Goal: Use online tool/utility: Utilize a website feature to perform a specific function

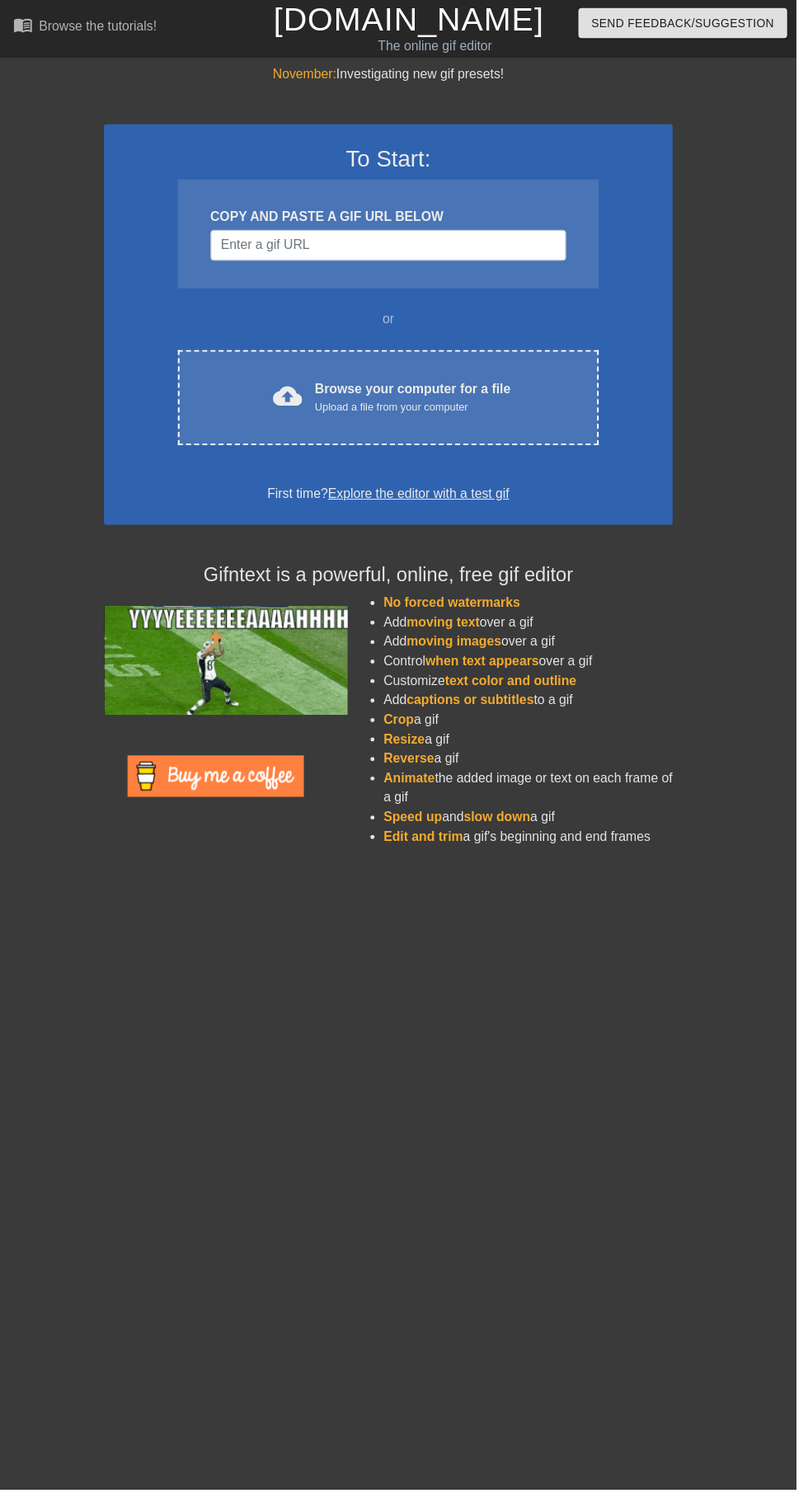
click at [380, 392] on div "Browse your computer for a file Upload a file from your computer" at bounding box center [419, 402] width 199 height 36
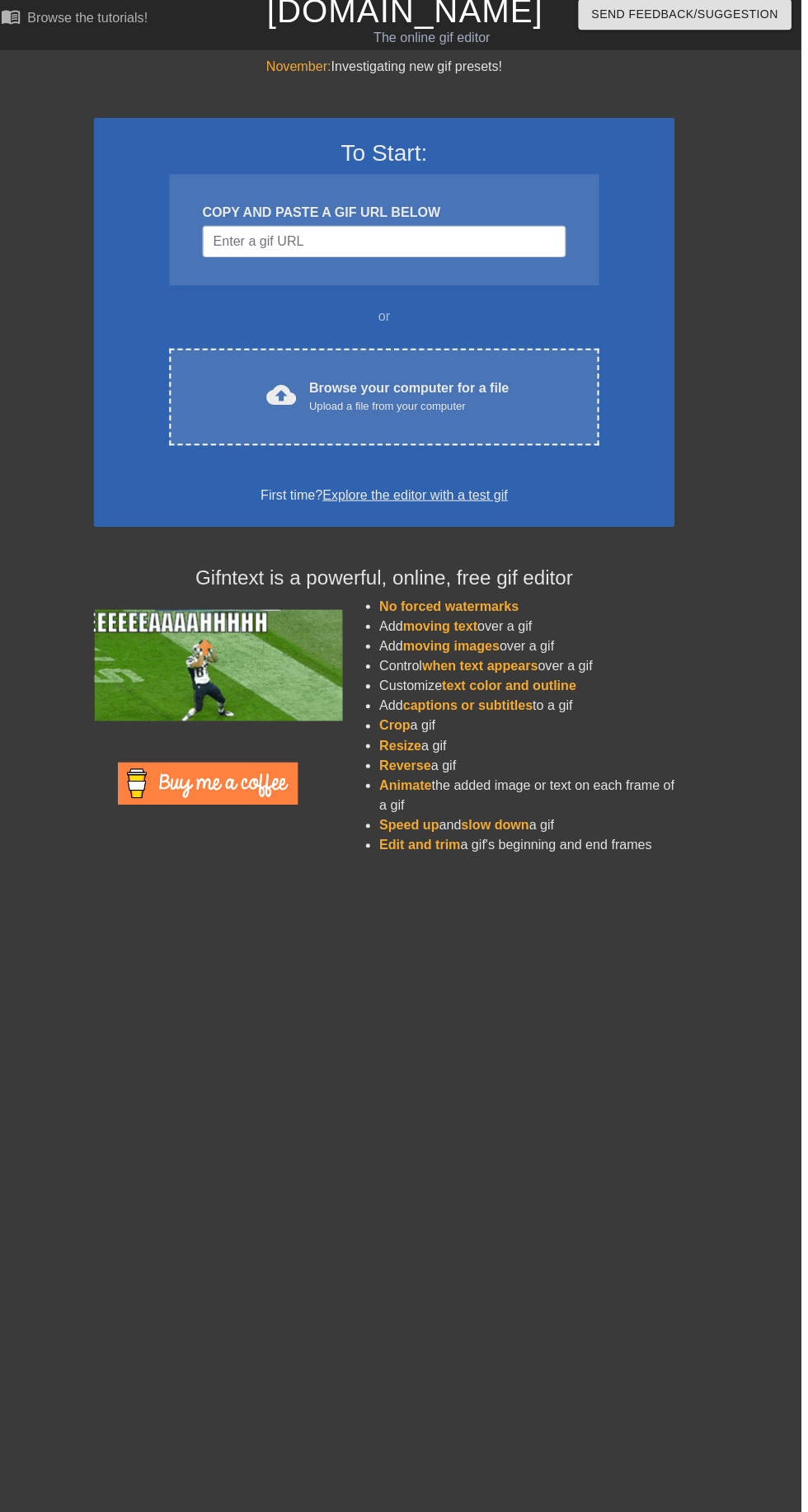
click at [486, 381] on div "cloud_upload Browse your computer for a file Upload a file from your computer C…" at bounding box center [394, 403] width 427 height 96
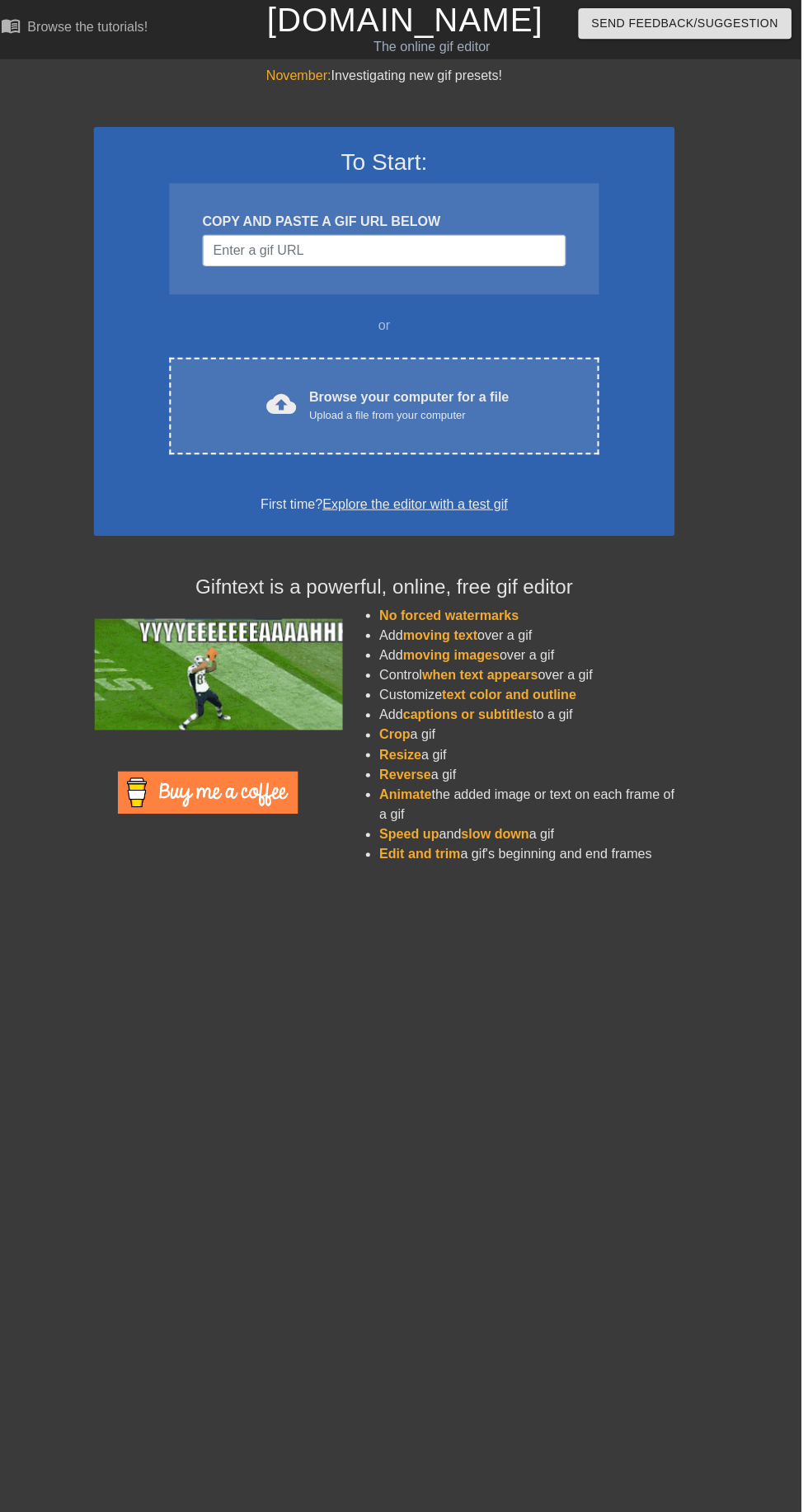
click at [411, 396] on div "Browse your computer for a file Upload a file from your computer" at bounding box center [419, 402] width 199 height 36
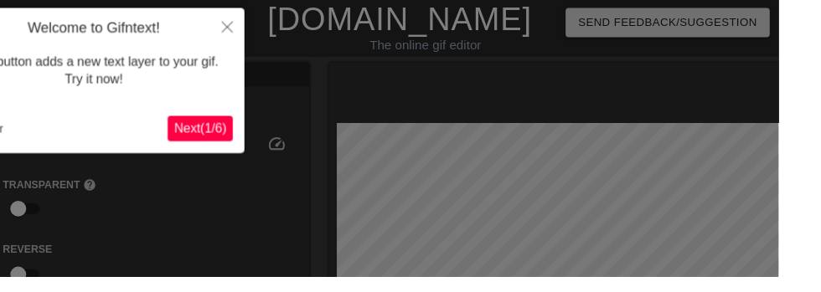
click at [220, 128] on span "Next ( 1 / 6 )" at bounding box center [210, 135] width 55 height 14
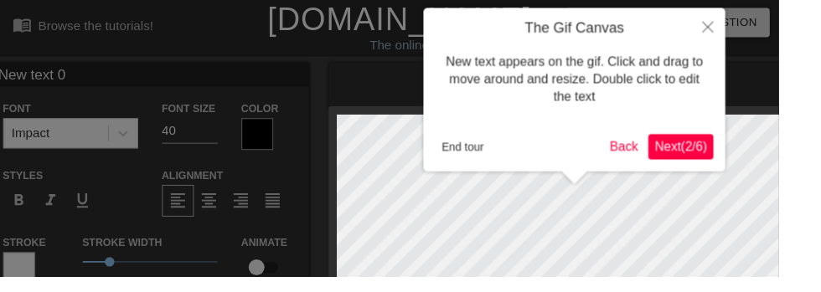
click at [720, 159] on span "Next ( 2 / 6 )" at bounding box center [717, 154] width 55 height 14
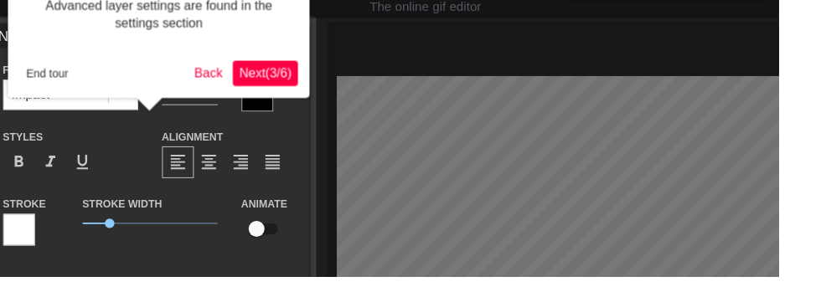
click at [292, 75] on span "Next ( 3 / 6 )" at bounding box center [279, 77] width 55 height 14
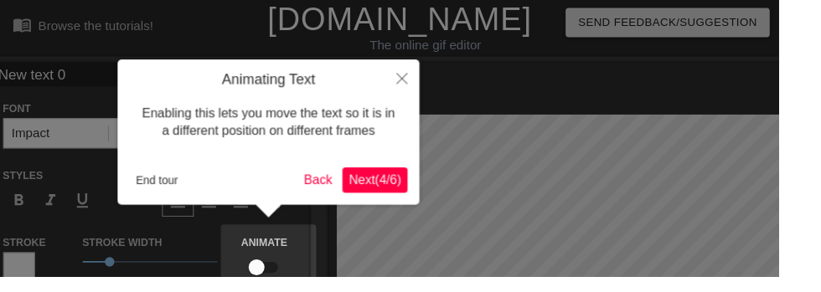
click at [410, 194] on span "Next ( 4 / 6 )" at bounding box center [395, 190] width 55 height 14
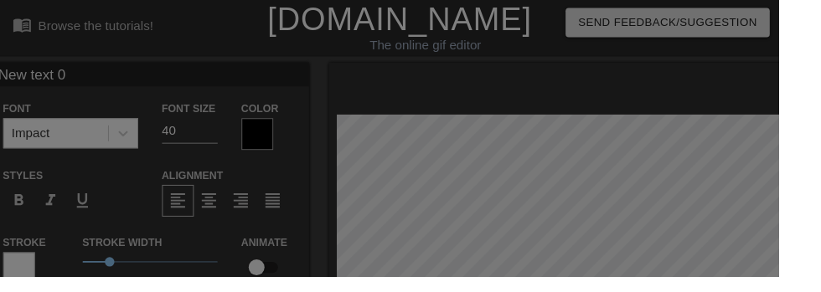
scroll to position [280, 0]
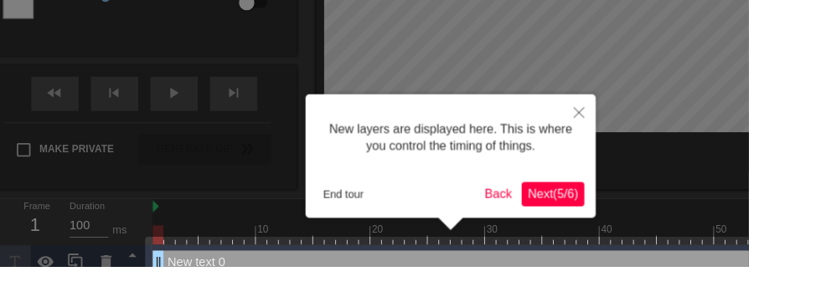
click at [602, 213] on span "Next ( 5 / 6 )" at bounding box center [606, 212] width 55 height 14
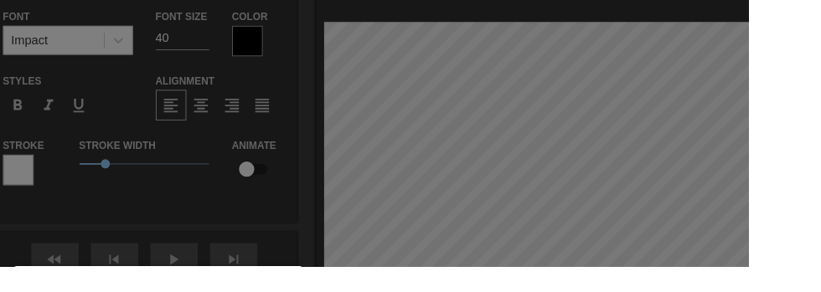
scroll to position [189, 0]
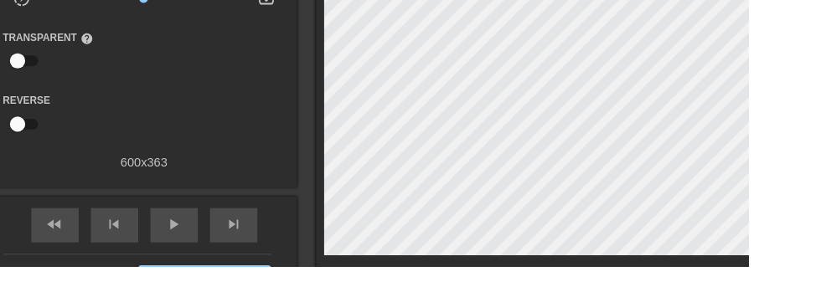
scroll to position [201, 0]
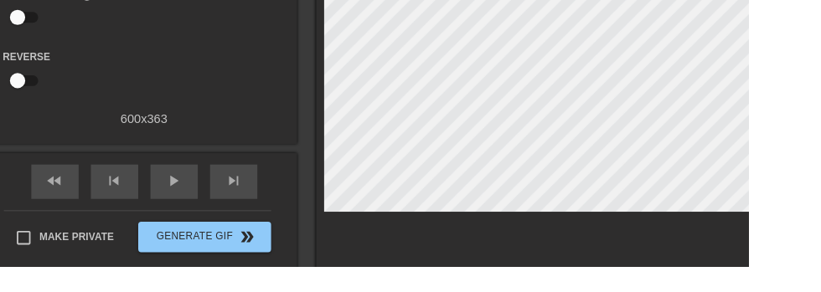
click at [183, 204] on span "play_arrow" at bounding box center [191, 199] width 20 height 20
click at [186, 211] on div "pause" at bounding box center [191, 200] width 52 height 38
click at [70, 190] on div "fast_rewind" at bounding box center [60, 200] width 52 height 38
click at [189, 209] on div "play_arrow" at bounding box center [191, 200] width 52 height 38
click at [189, 203] on span "pause" at bounding box center [191, 199] width 20 height 20
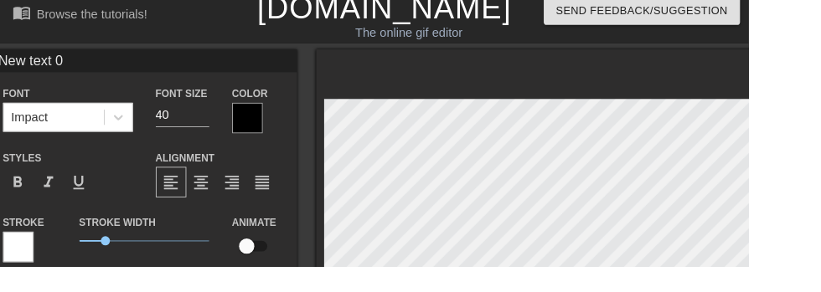
scroll to position [3, 0]
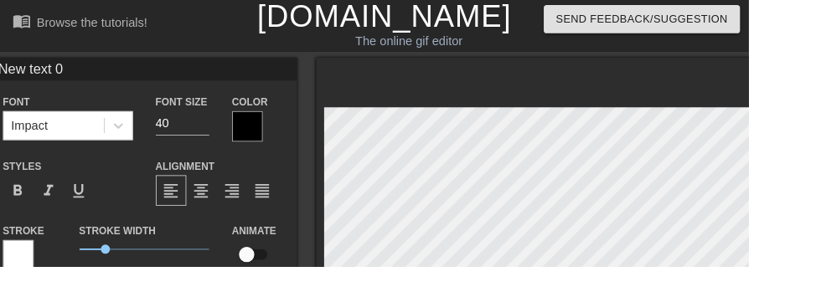
click at [260, 67] on input "New text 0" at bounding box center [158, 76] width 335 height 25
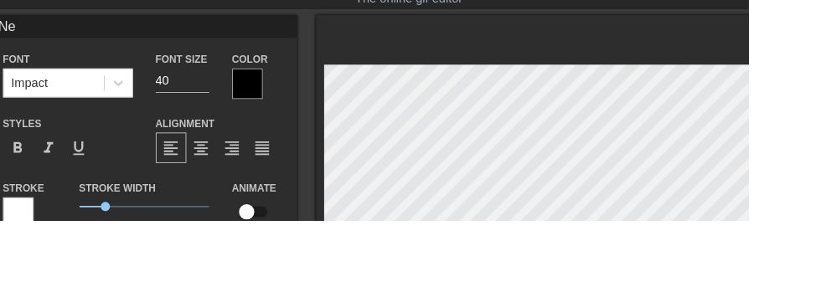
type input "N"
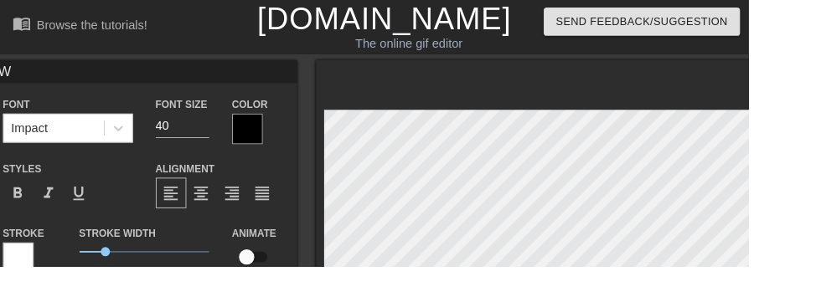
type input "W"
click at [262, 141] on div at bounding box center [272, 142] width 34 height 34
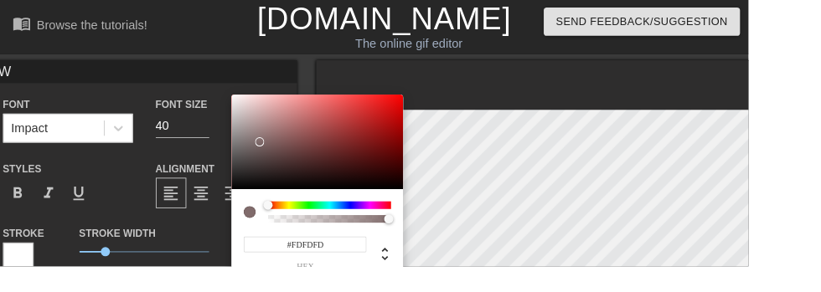
type input "#FFFFFF"
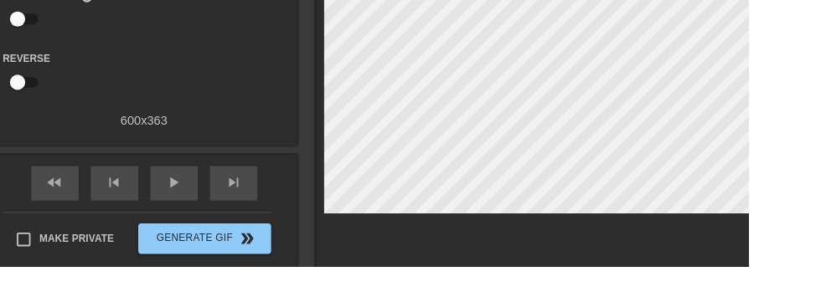
scroll to position [201, 0]
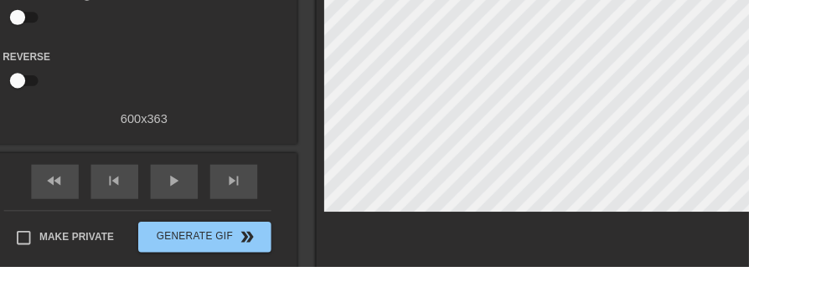
click at [611, 273] on div at bounding box center [606, 85] width 519 height 440
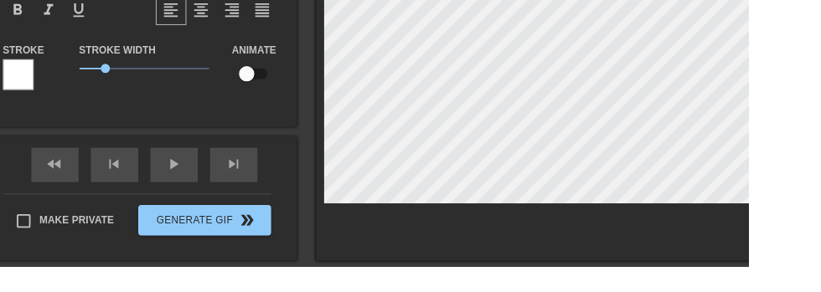
scroll to position [182, 0]
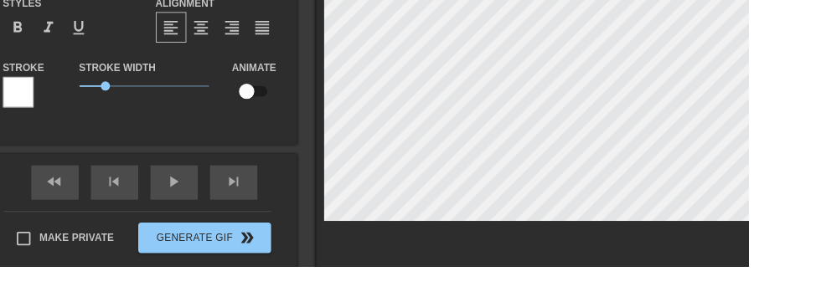
click at [26, 106] on div at bounding box center [20, 102] width 34 height 34
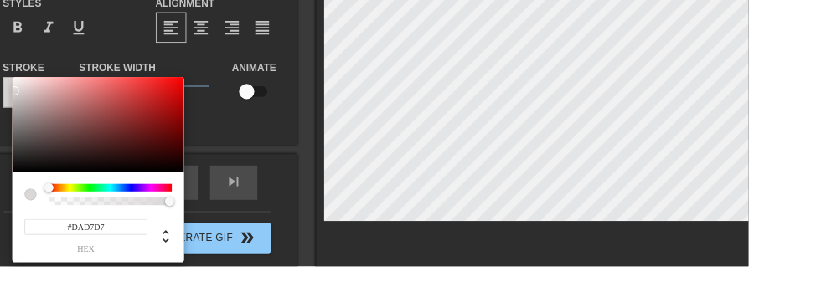
click at [16, 99] on div at bounding box center [16, 100] width 10 height 10
type input "#000000"
click at [97, 199] on div "#000000 hex" at bounding box center [107, 239] width 189 height 100
click at [99, 197] on div "#000000 hex" at bounding box center [107, 239] width 189 height 100
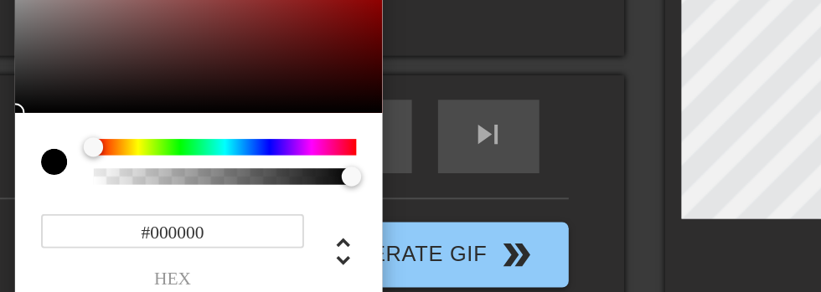
click at [97, 206] on div at bounding box center [121, 206] width 135 height 8
click at [98, 202] on div at bounding box center [121, 206] width 135 height 8
click at [93, 208] on div at bounding box center [121, 206] width 135 height 8
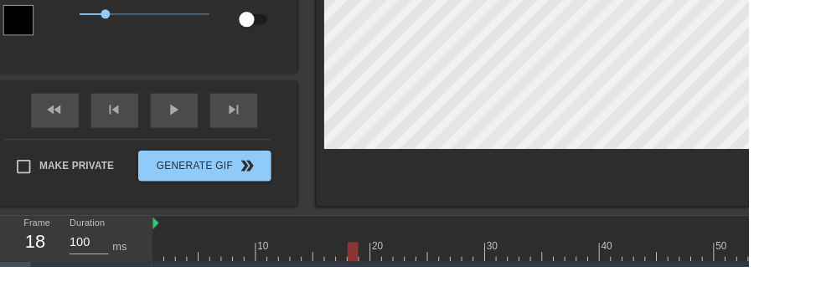
scroll to position [261, 0]
click at [194, 134] on div "play_arrow" at bounding box center [191, 121] width 52 height 38
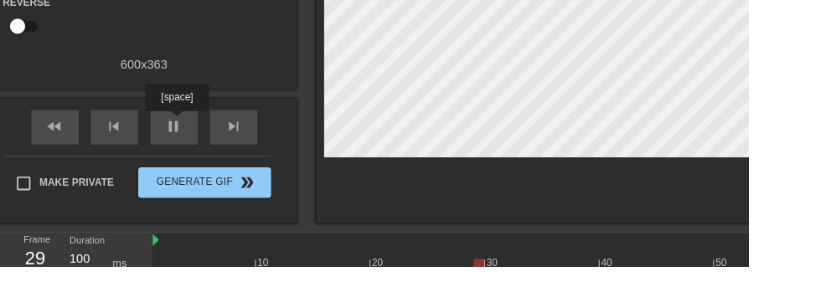
click at [194, 153] on div "pause" at bounding box center [191, 140] width 52 height 38
click at [198, 285] on div at bounding box center [532, 294] width 729 height 21
click at [46, 131] on div "fast_rewind" at bounding box center [60, 140] width 52 height 38
click at [126, 145] on span "skip_previous" at bounding box center [126, 138] width 20 height 20
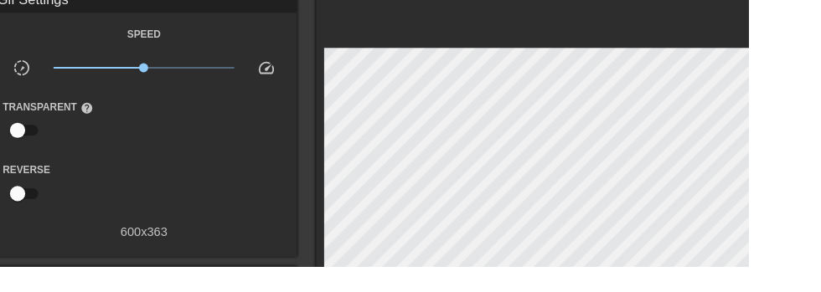
scroll to position [66, 0]
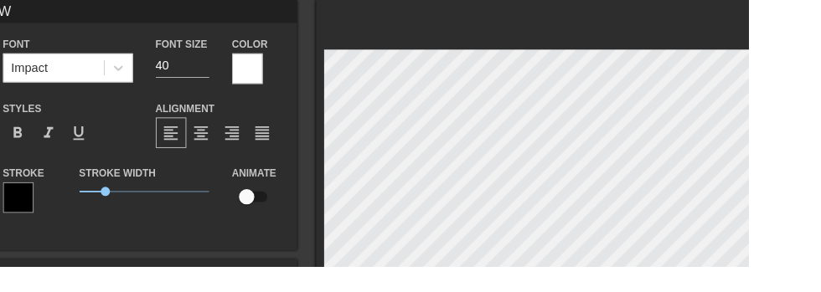
click at [283, 230] on input "checkbox" at bounding box center [271, 216] width 96 height 32
checkbox input "true"
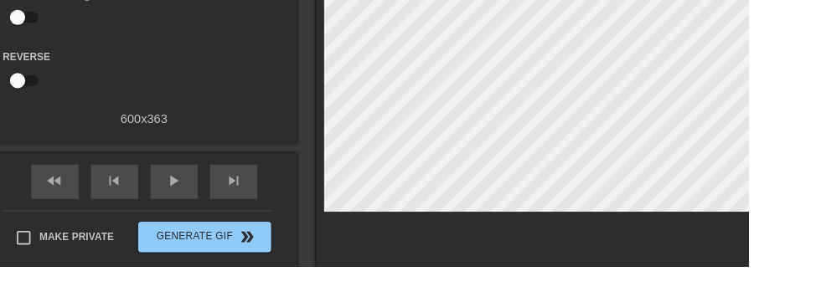
scroll to position [201, 0]
click at [256, 199] on span "skip_next" at bounding box center [256, 199] width 20 height 20
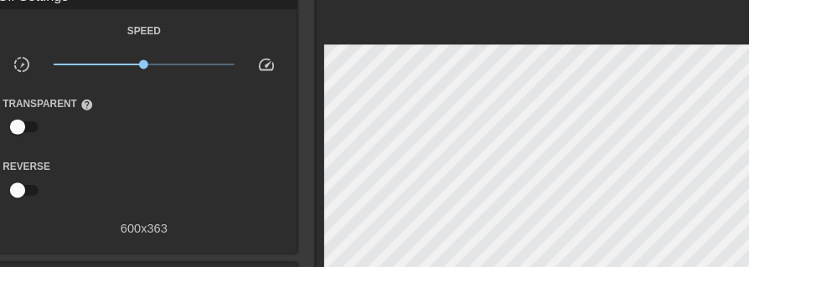
scroll to position [66, 0]
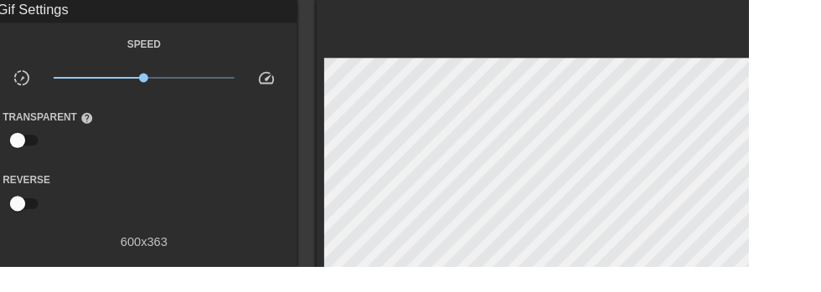
click at [409, 25] on div at bounding box center [606, 220] width 519 height 440
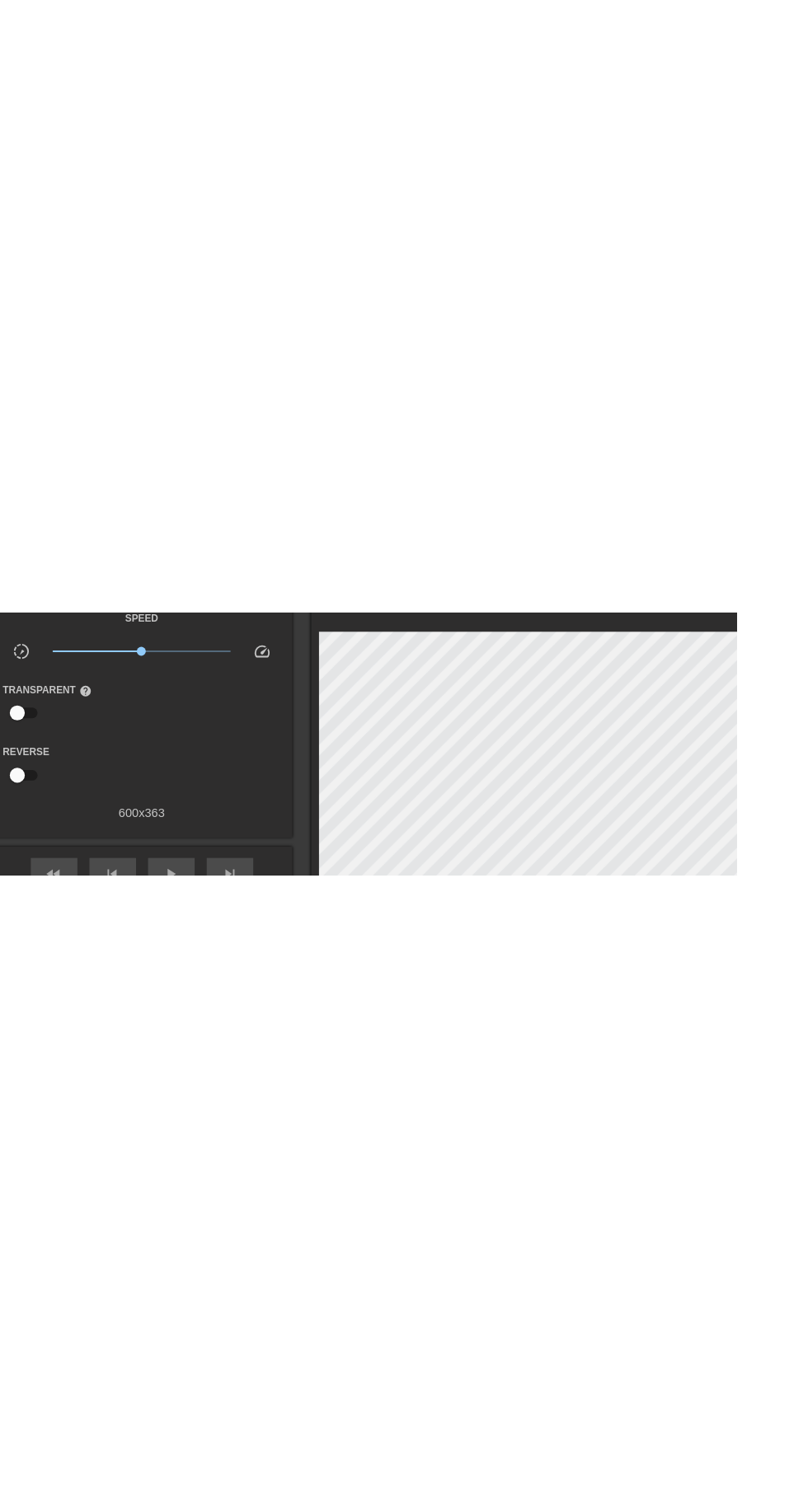
scroll to position [0, 0]
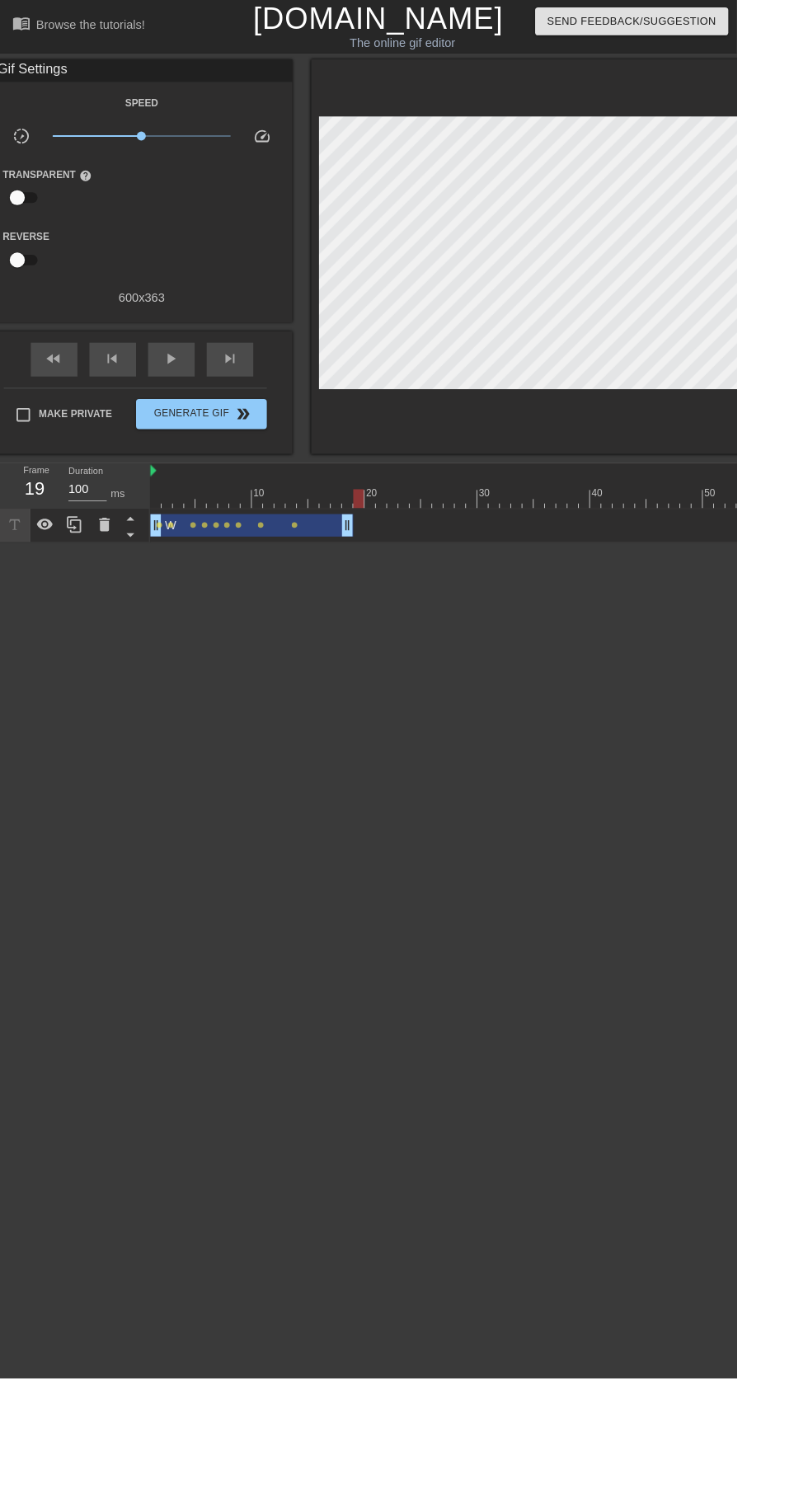
click at [572, 595] on html "menu_book Browse the tutorials! [DOMAIN_NAME] The online gif editor Send Feedba…" at bounding box center [404, 297] width 808 height 595
click at [544, 595] on html "menu_book Browse the tutorials! [DOMAIN_NAME] The online gif editor Send Feedba…" at bounding box center [404, 297] width 808 height 595
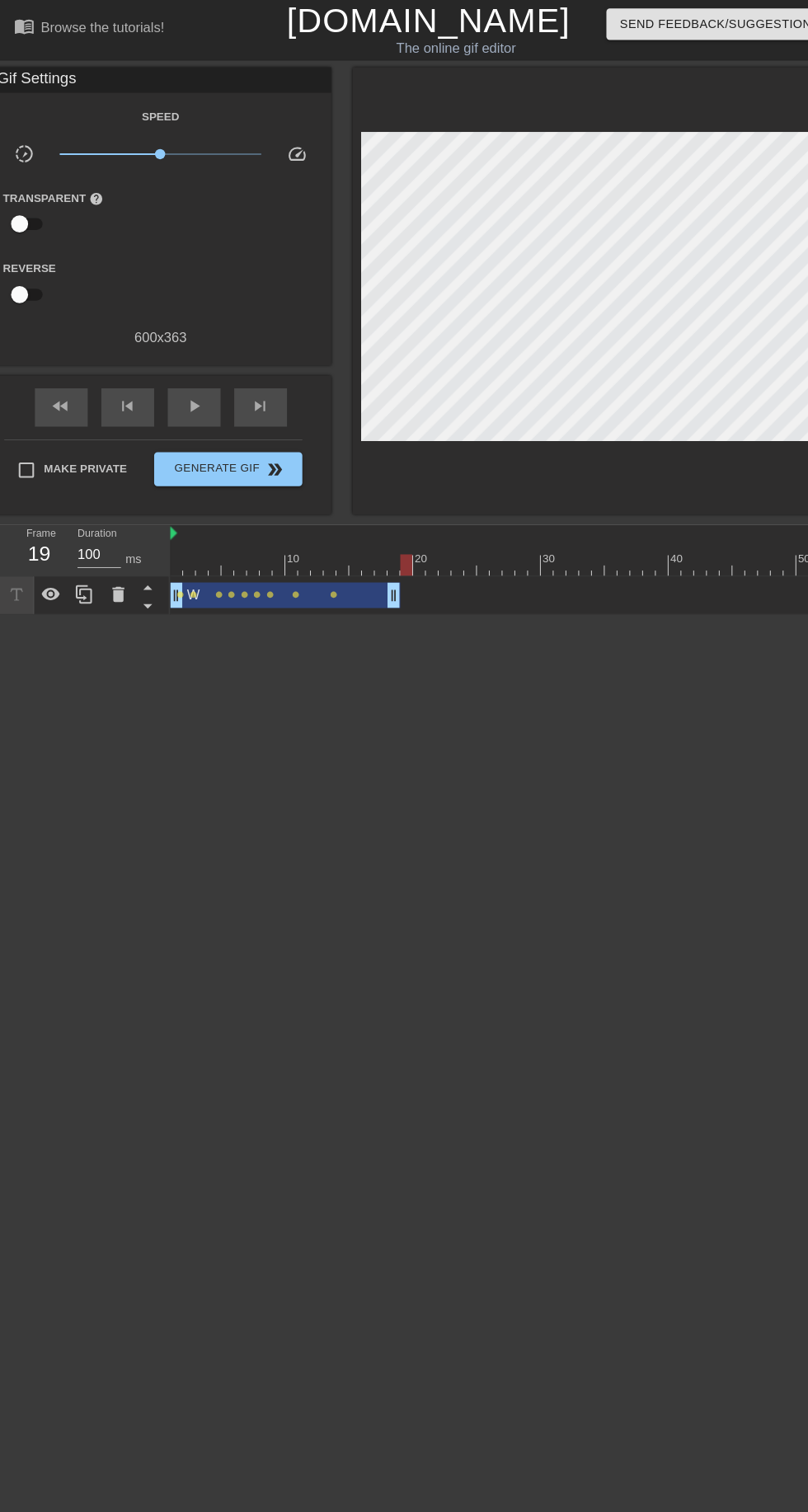
click at [470, 595] on html "menu_book Browse the tutorials! [DOMAIN_NAME] The online gif editor Send Feedba…" at bounding box center [404, 297] width 808 height 595
click at [415, 595] on html "menu_book Browse the tutorials! [DOMAIN_NAME] The online gif editor Send Feedba…" at bounding box center [404, 297] width 808 height 595
click at [522, 473] on div at bounding box center [596, 281] width 511 height 433
click at [467, 595] on html "menu_book Browse the tutorials! [DOMAIN_NAME] The online gif editor Send Feedba…" at bounding box center [404, 297] width 808 height 595
click at [254, 393] on span "skip_next" at bounding box center [252, 393] width 20 height 20
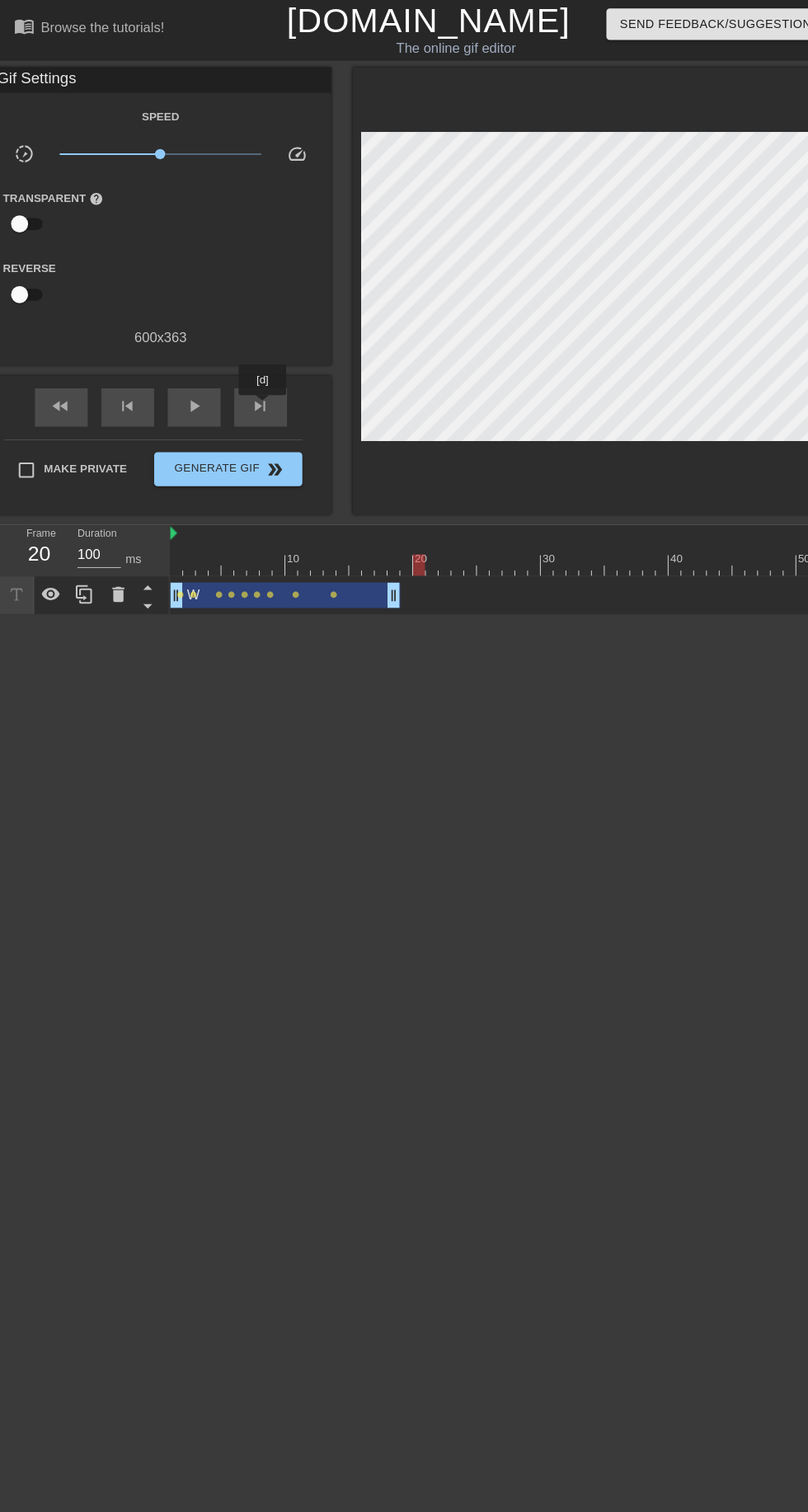
click at [59, 392] on span "fast_rewind" at bounding box center [59, 393] width 20 height 20
click at [195, 385] on span "play_arrow" at bounding box center [188, 393] width 20 height 20
click at [188, 387] on span "pause" at bounding box center [188, 393] width 20 height 20
click at [261, 393] on span "skip_next" at bounding box center [252, 393] width 20 height 20
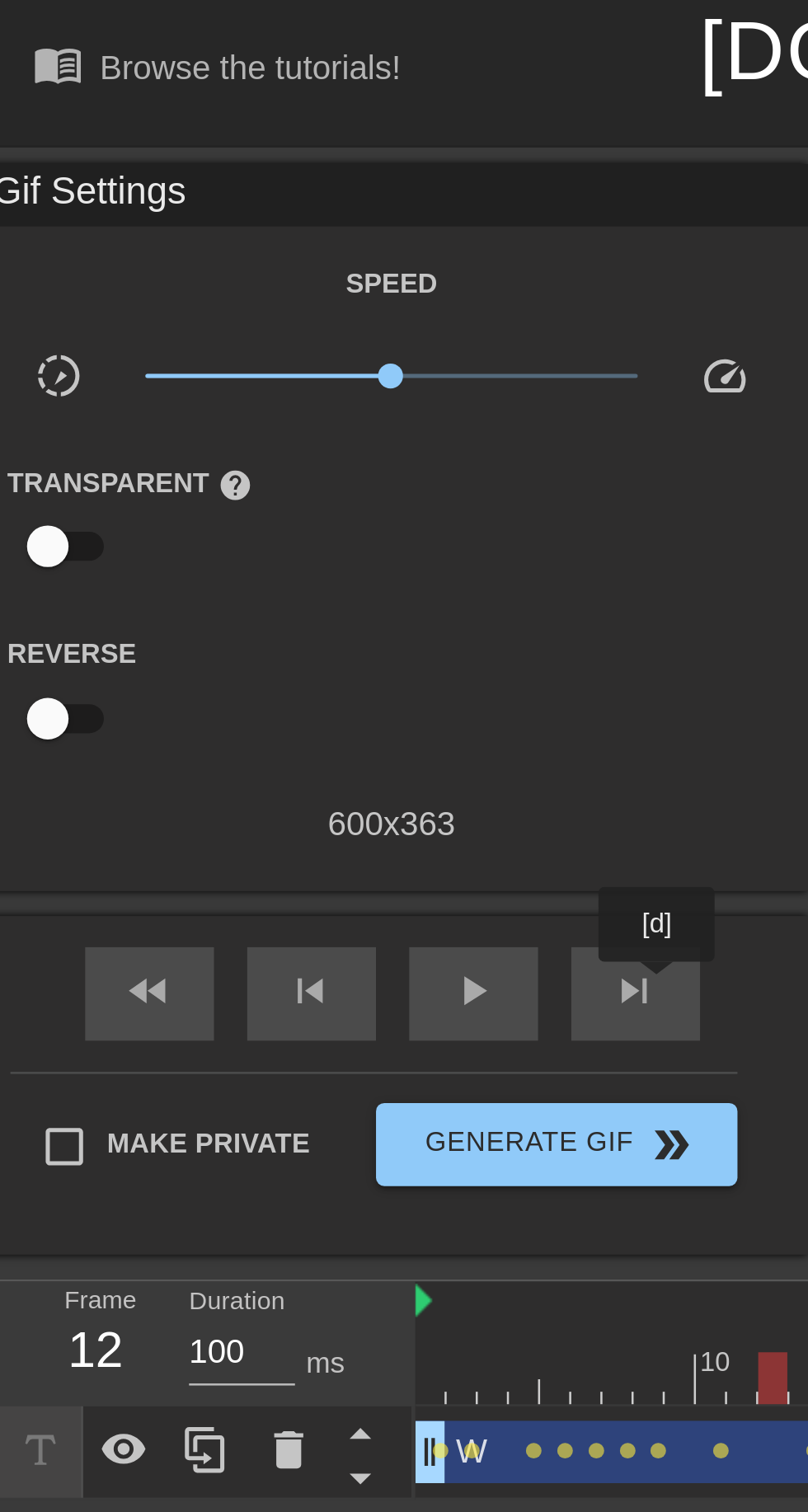
click at [188, 378] on div "play_arrow" at bounding box center [188, 394] width 51 height 37
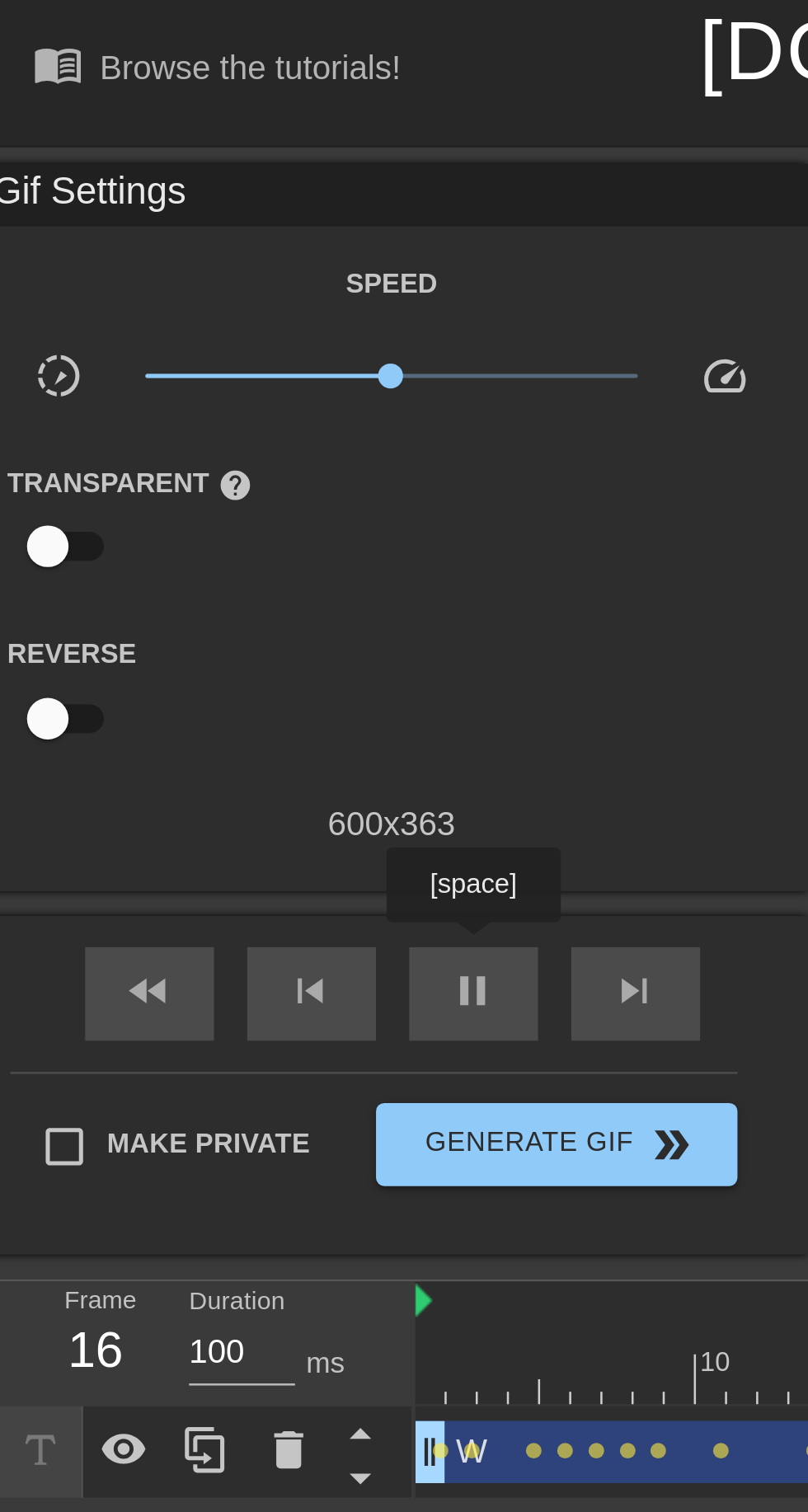
click at [191, 383] on div "pause" at bounding box center [188, 394] width 51 height 37
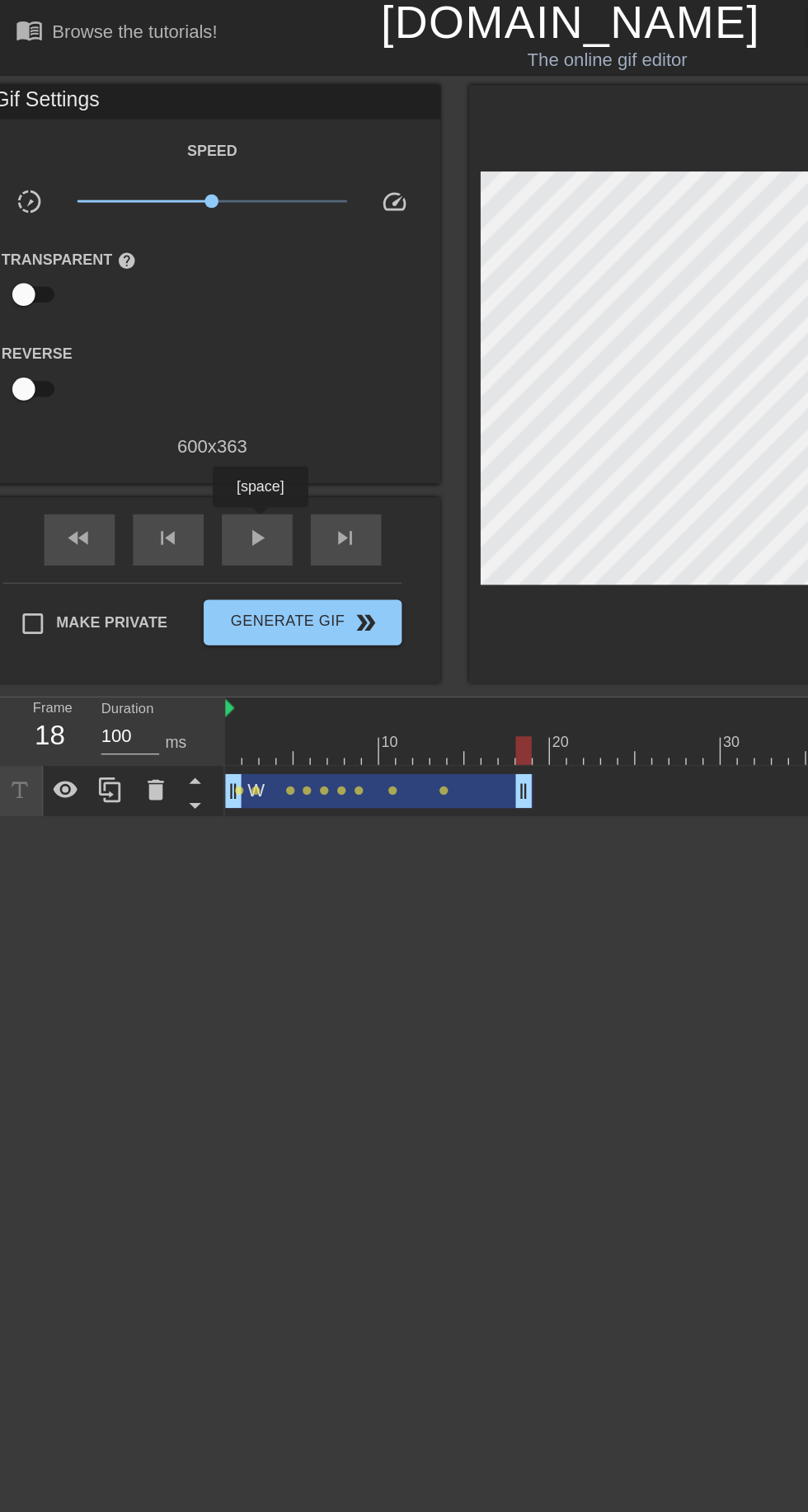
click at [260, 396] on span "skip_next" at bounding box center [252, 393] width 20 height 20
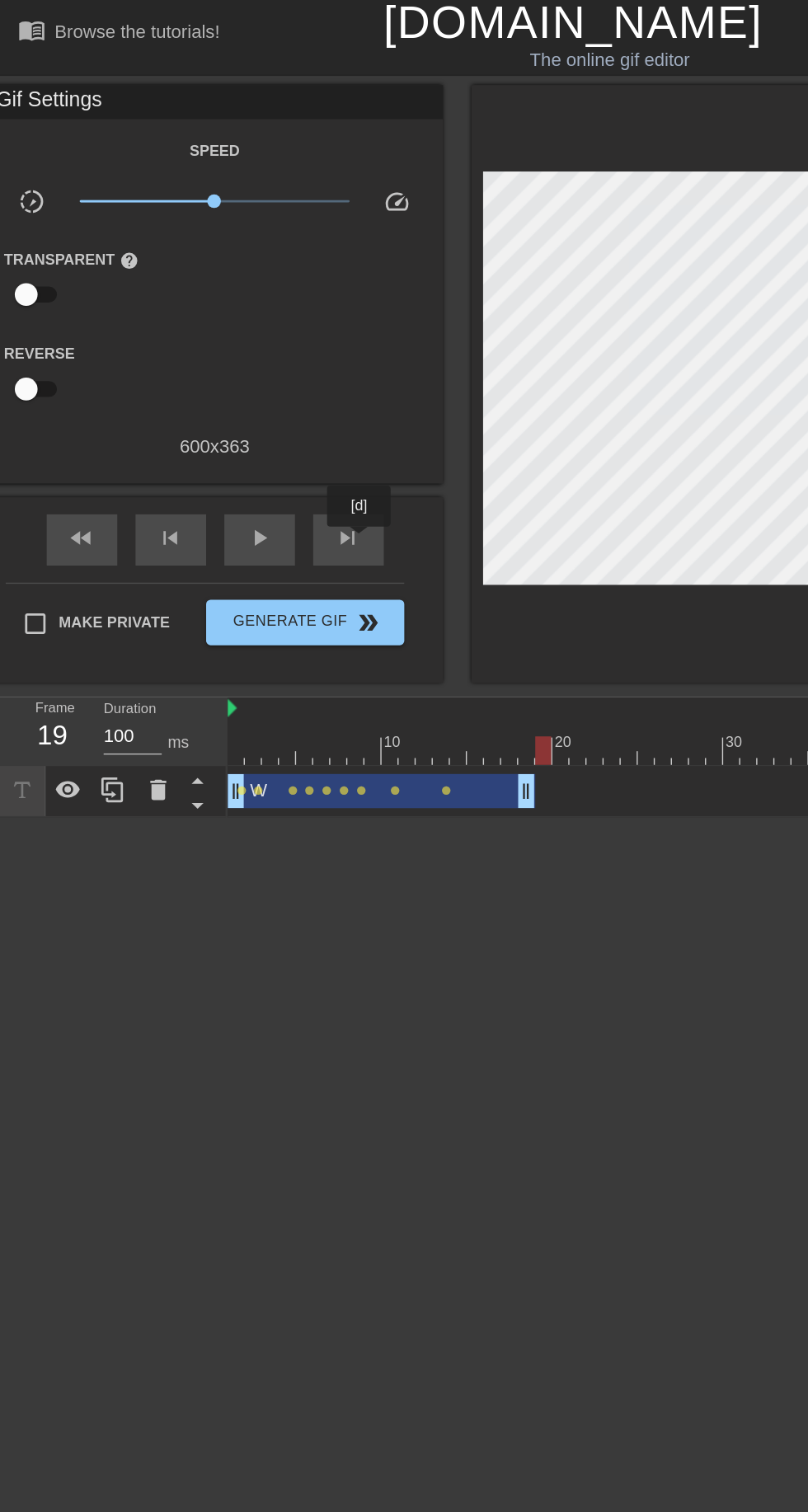
click at [252, 241] on div "Speed slow_motion_video x1.00 speed Transparent help Reverse 600 x 363" at bounding box center [155, 219] width 305 height 235
click at [221, 267] on div "Reverse" at bounding box center [155, 274] width 330 height 52
click at [270, 595] on html "menu_book Browse the tutorials! [DOMAIN_NAME] The online gif editor Send Feedba…" at bounding box center [404, 297] width 808 height 595
click at [34, 580] on div at bounding box center [50, 575] width 33 height 36
click at [43, 581] on icon at bounding box center [49, 575] width 20 height 20
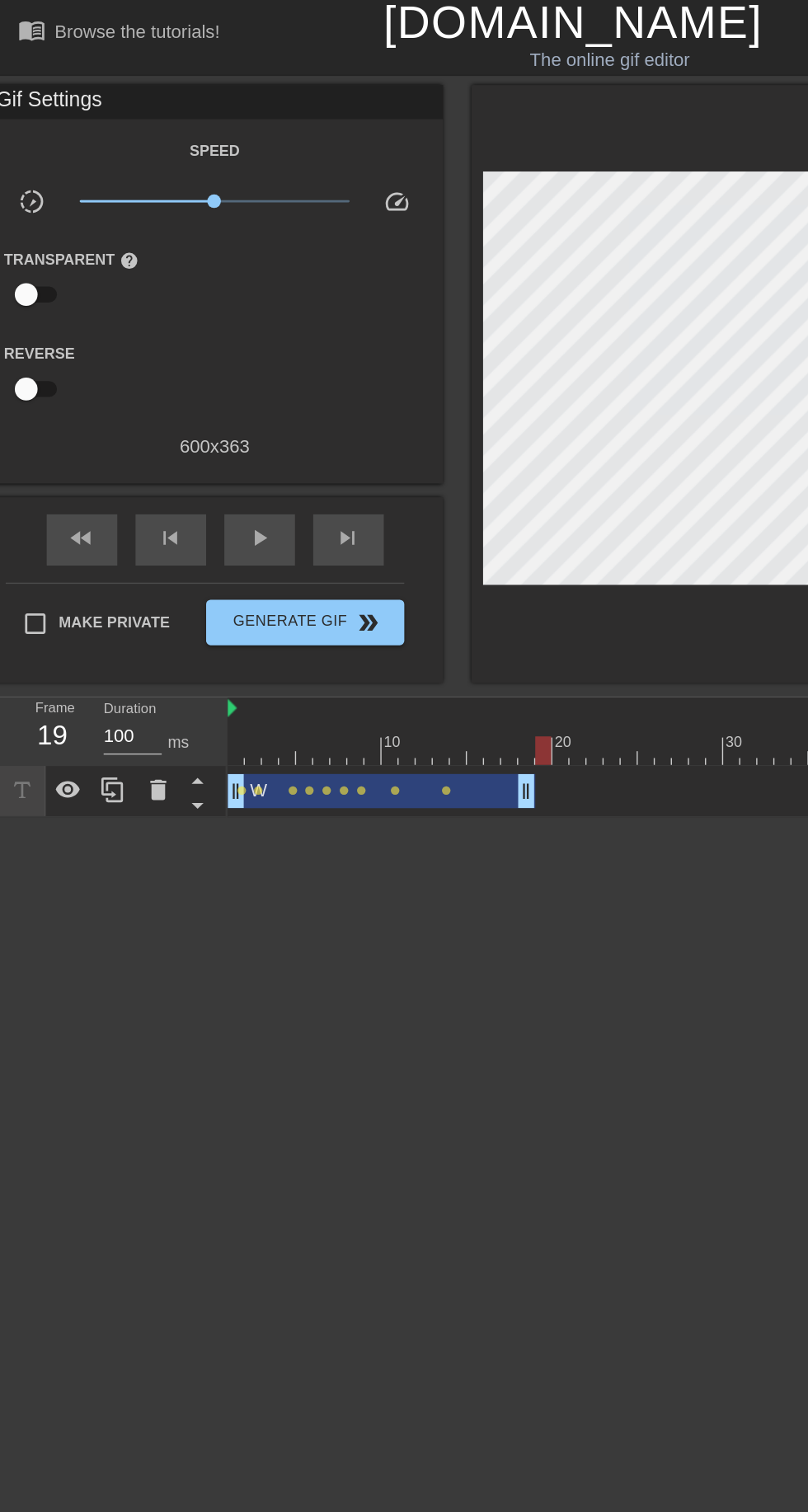
click at [382, 595] on html "menu_book Browse the tutorials! [DOMAIN_NAME] The online gif editor Send Feedba…" at bounding box center [404, 297] width 808 height 595
click at [83, 576] on icon at bounding box center [82, 575] width 20 height 20
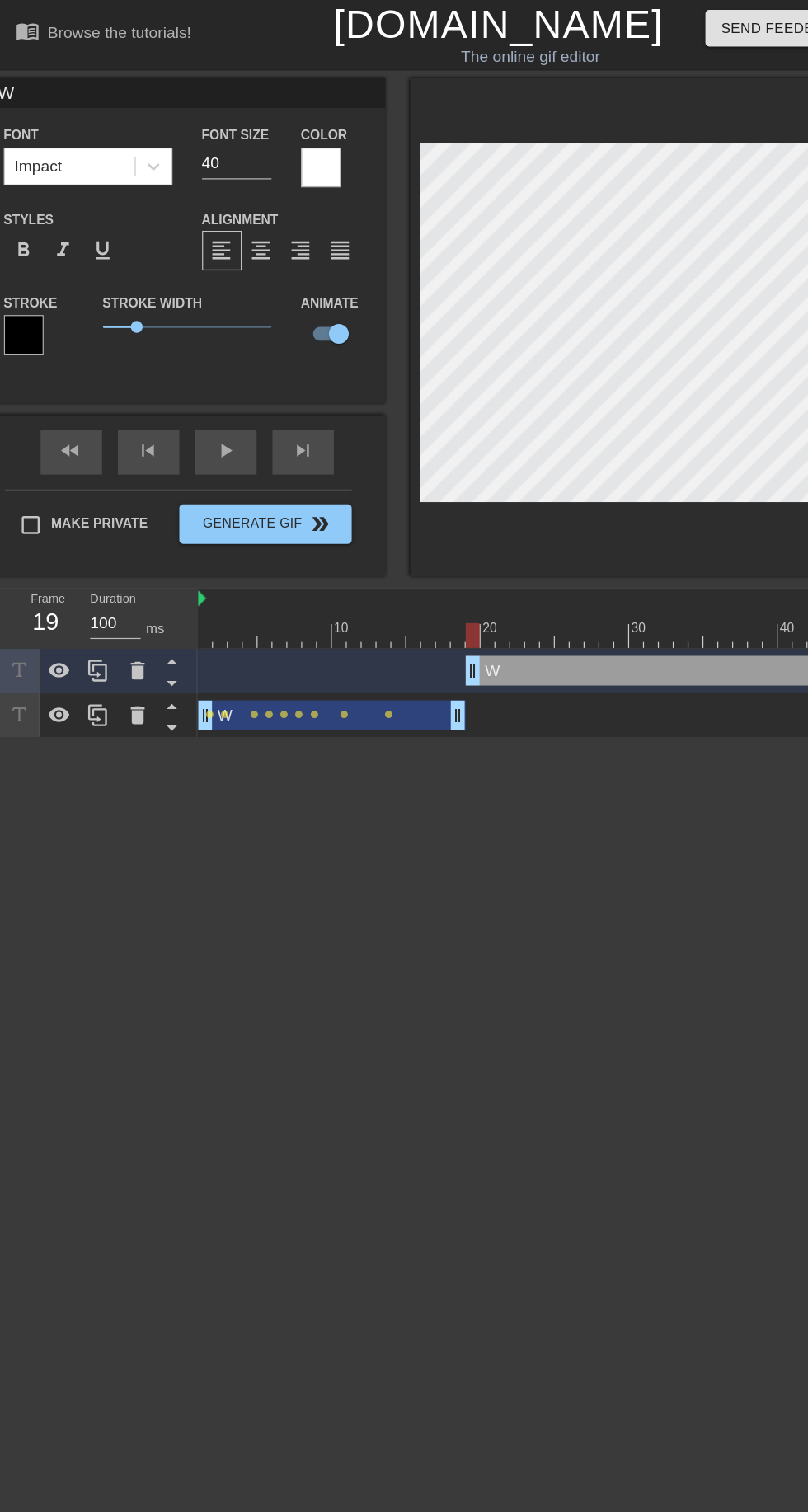
click at [130, 71] on input "W" at bounding box center [155, 77] width 330 height 25
type input "L"
click at [280, 140] on div at bounding box center [268, 140] width 33 height 33
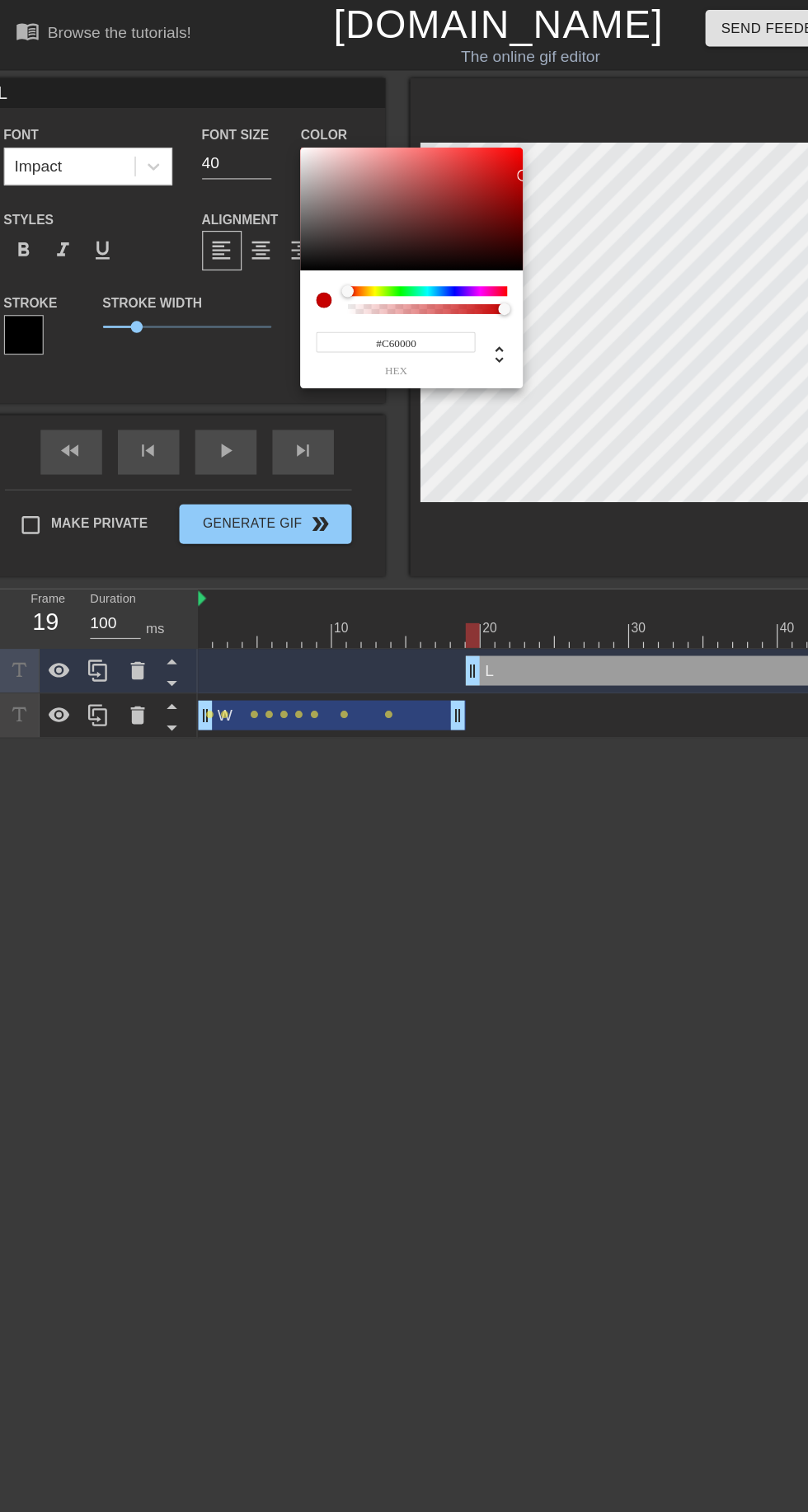
type input "#FF0000"
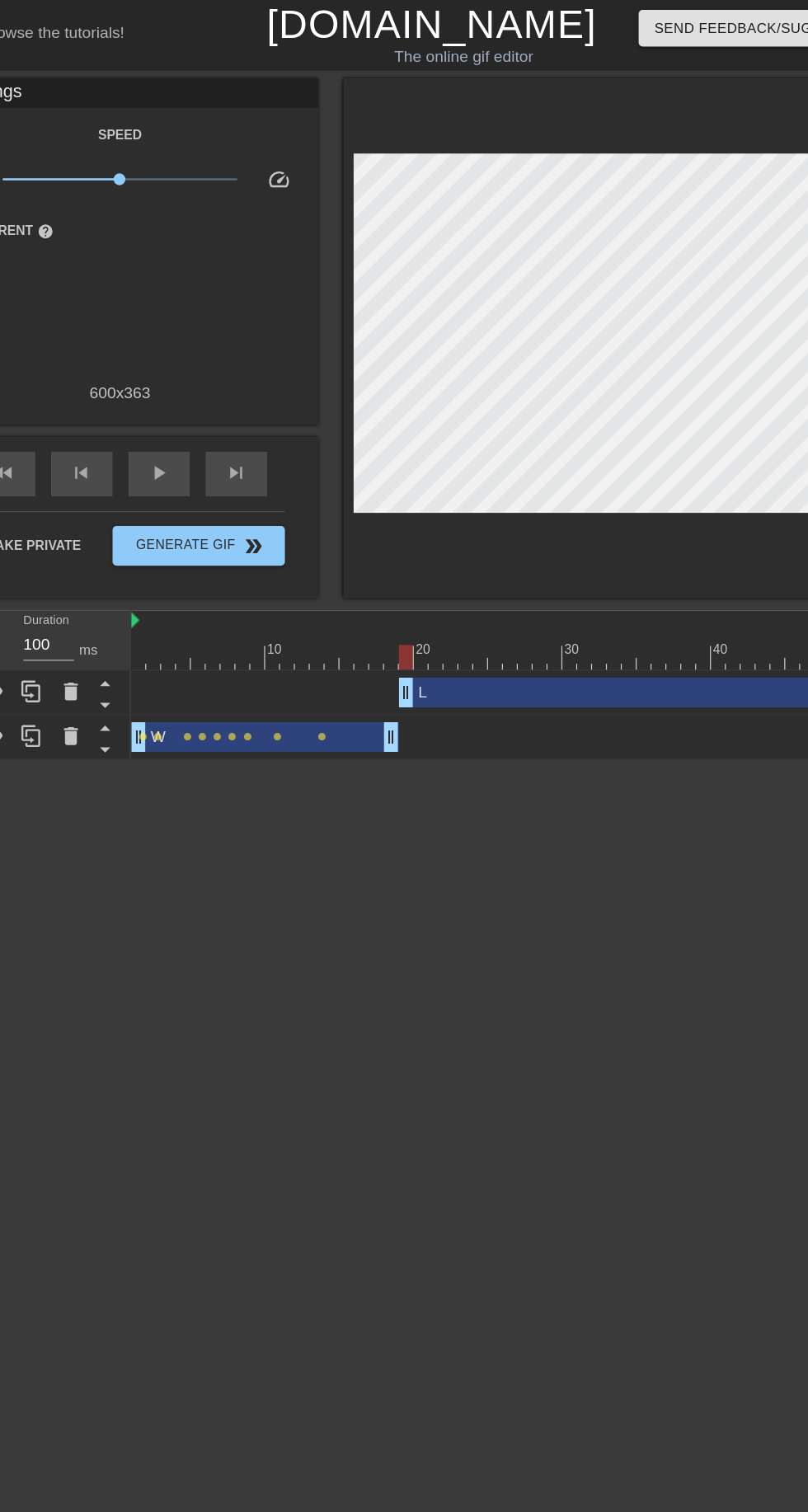
click at [257, 399] on span "skip_next" at bounding box center [252, 393] width 20 height 20
click at [481, 582] on div "L drag_handle drag_handle" at bounding box center [573, 575] width 371 height 25
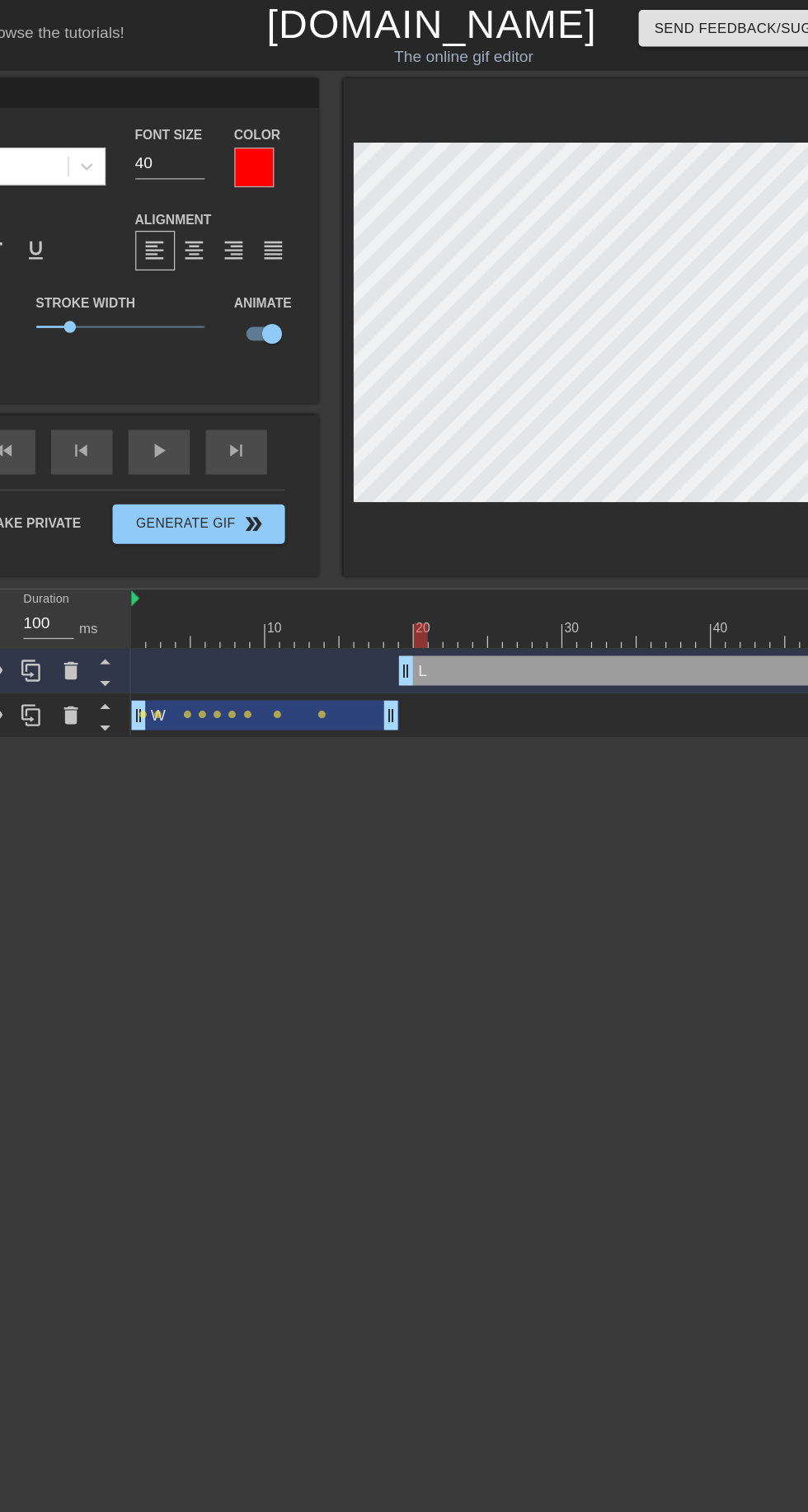
click at [245, 375] on div "fast_rewind skip_previous play_arrow skip_next" at bounding box center [155, 376] width 269 height 62
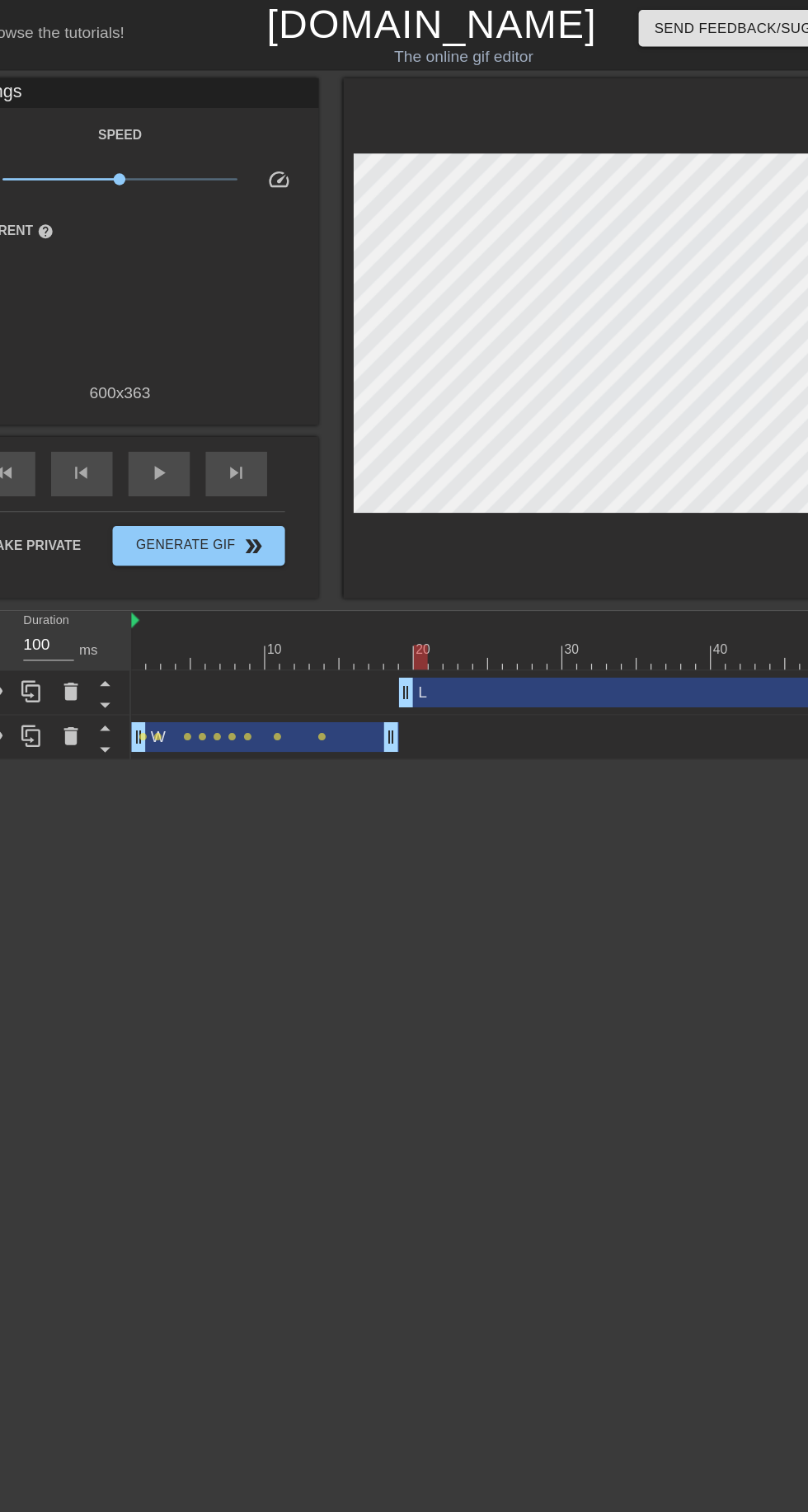
click at [254, 389] on span "skip_next" at bounding box center [252, 393] width 20 height 20
click at [259, 393] on span "skip_next" at bounding box center [252, 393] width 20 height 20
click at [263, 387] on div "skip_next" at bounding box center [252, 394] width 51 height 37
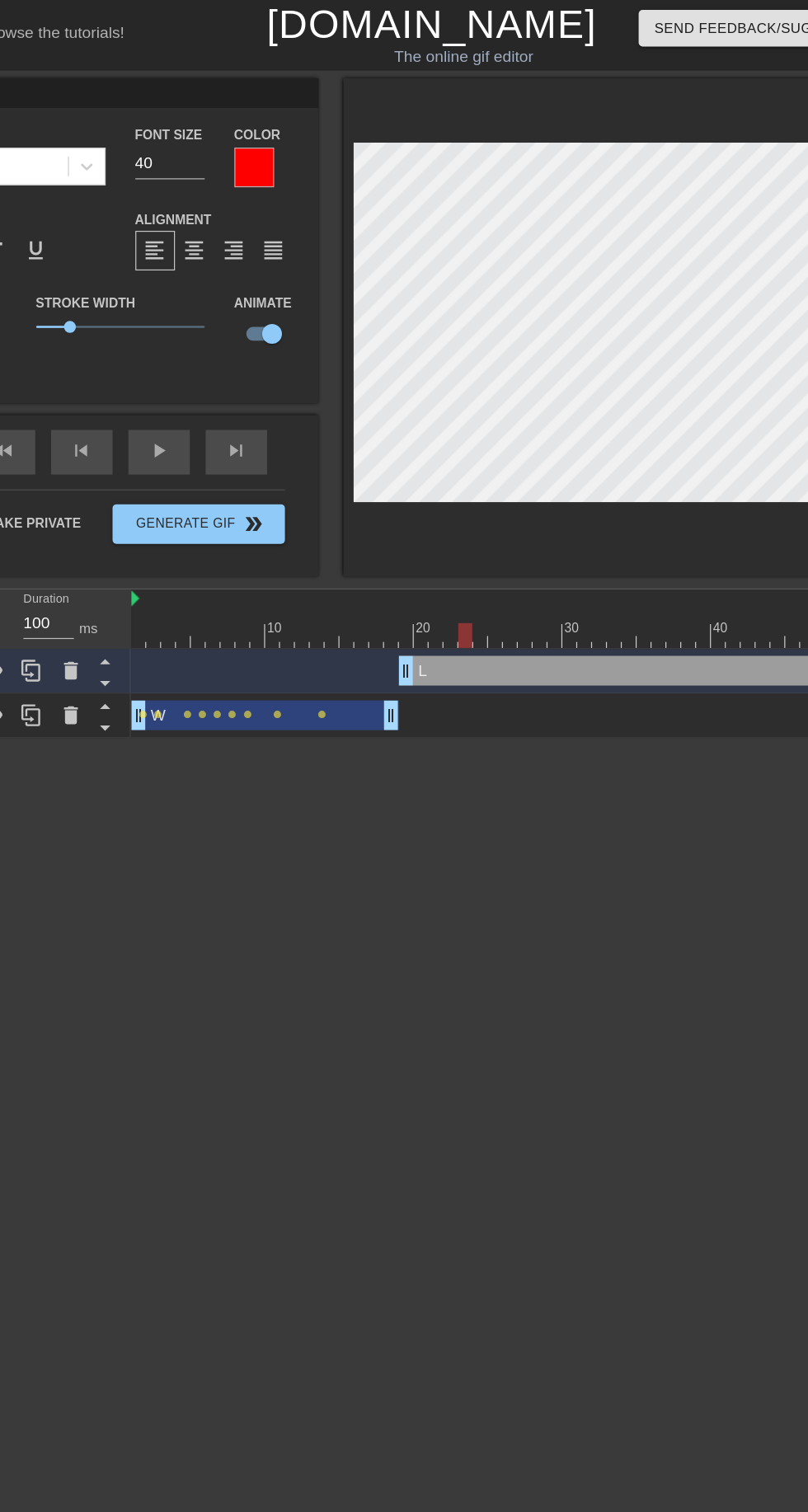
click at [525, 614] on html "menu_book Browse the tutorials! [DOMAIN_NAME] The online gif editor Send Feedba…" at bounding box center [404, 307] width 808 height 614
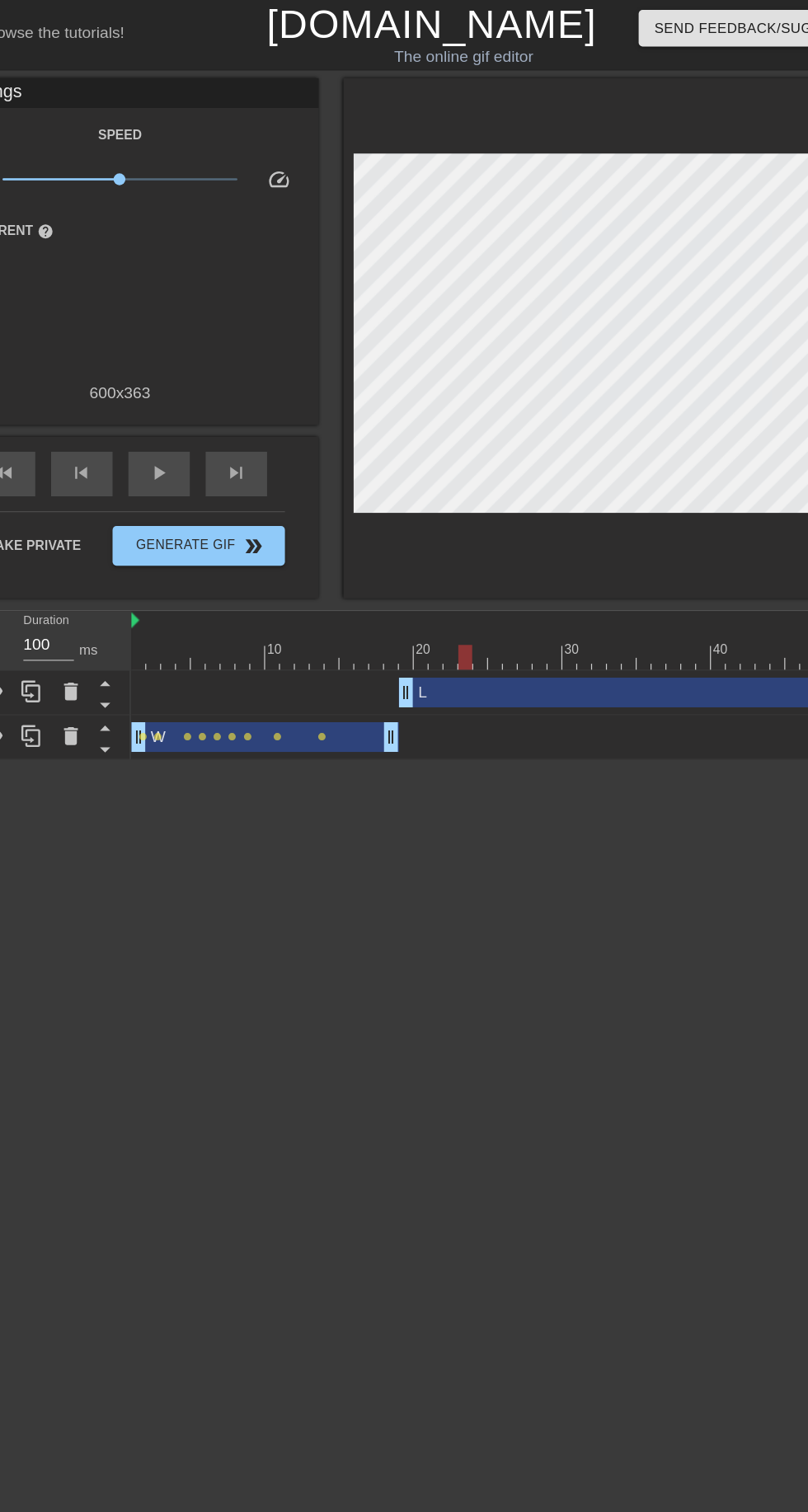
click at [264, 398] on div "skip_next" at bounding box center [252, 394] width 51 height 37
click at [265, 401] on div "skip_next" at bounding box center [252, 394] width 51 height 37
click at [264, 403] on div "skip_next" at bounding box center [252, 394] width 51 height 37
click at [262, 402] on span "skip_next" at bounding box center [252, 393] width 20 height 20
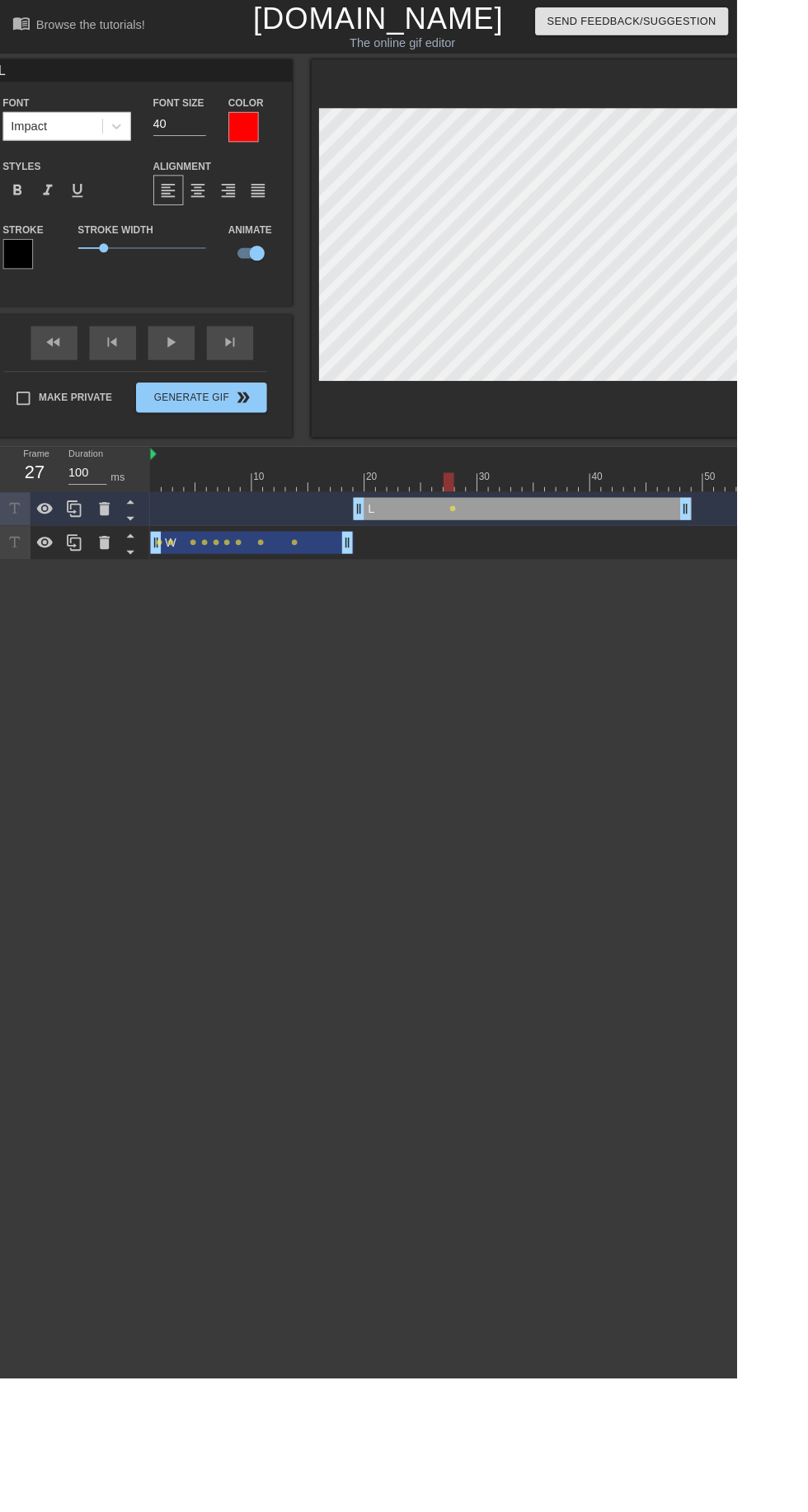
click at [233, 83] on input "L" at bounding box center [155, 77] width 330 height 25
type input "L"
click at [583, 614] on html "menu_book Browse the tutorials! [DOMAIN_NAME] The online gif editor Send Feedba…" at bounding box center [404, 307] width 808 height 614
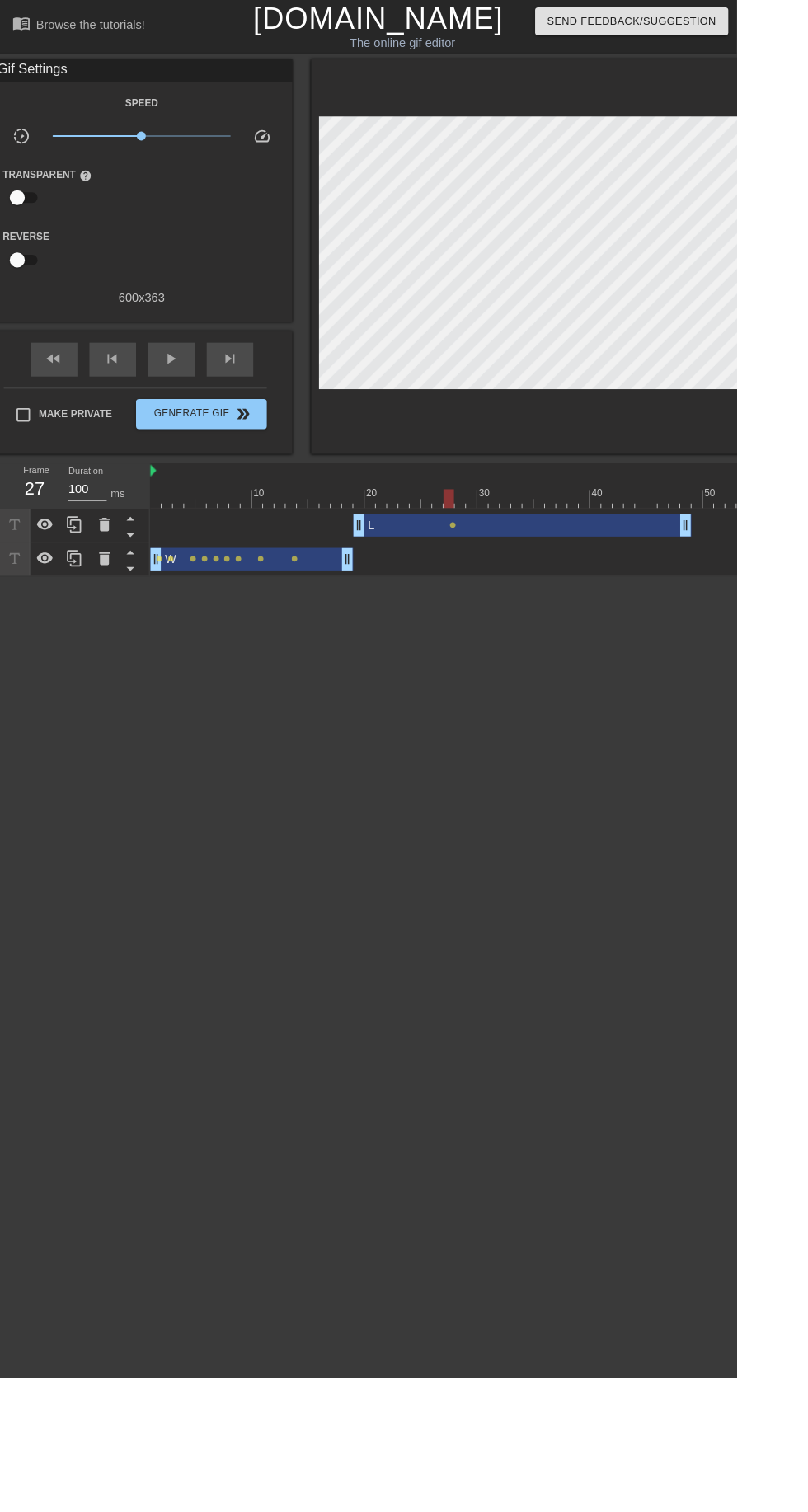
click at [689, 578] on div "L drag_handle drag_handle" at bounding box center [573, 575] width 371 height 25
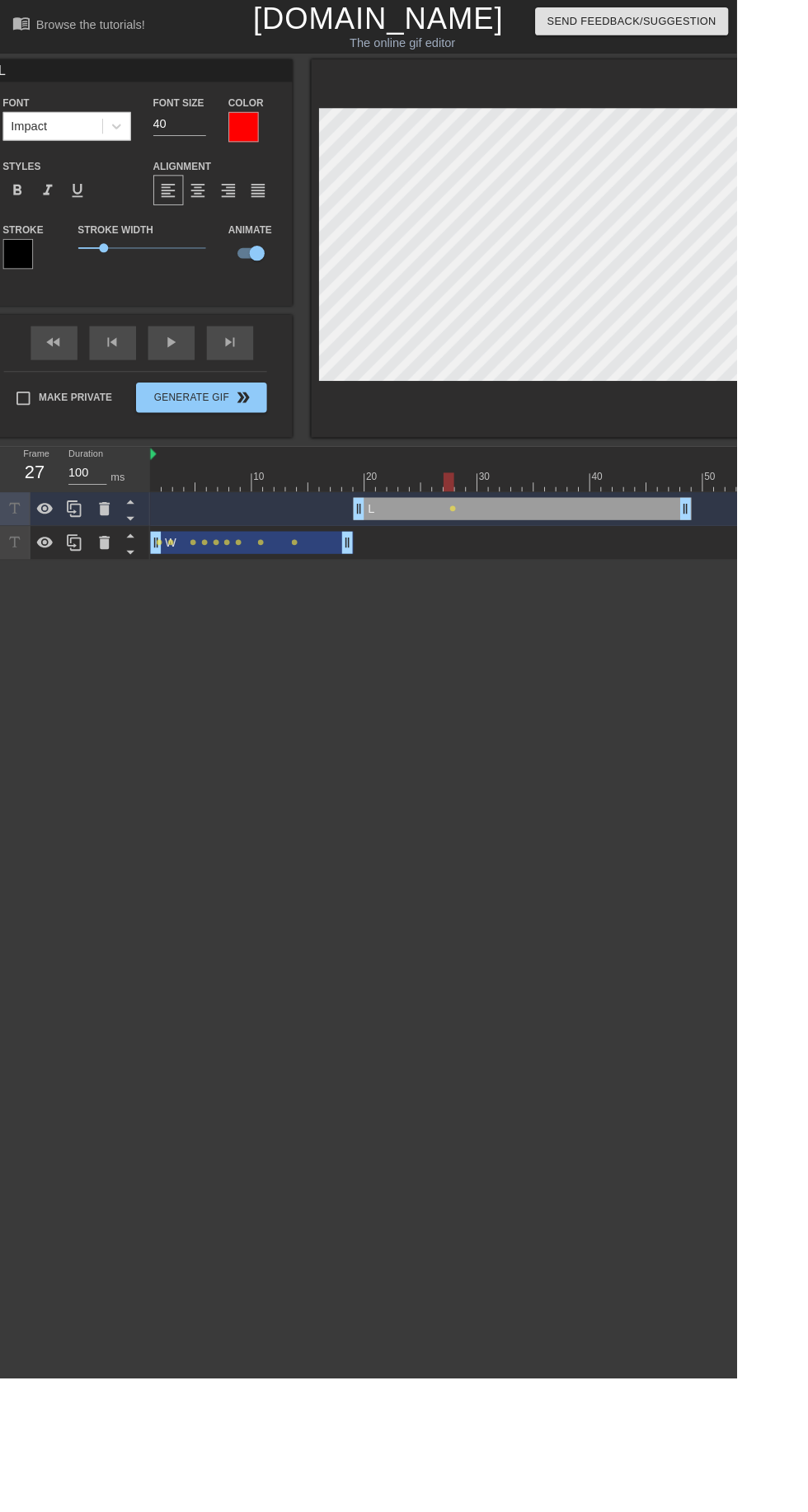
click at [218, 217] on span "format_align_center" at bounding box center [218, 209] width 20 height 20
click at [186, 209] on span "format_align_left" at bounding box center [185, 209] width 20 height 20
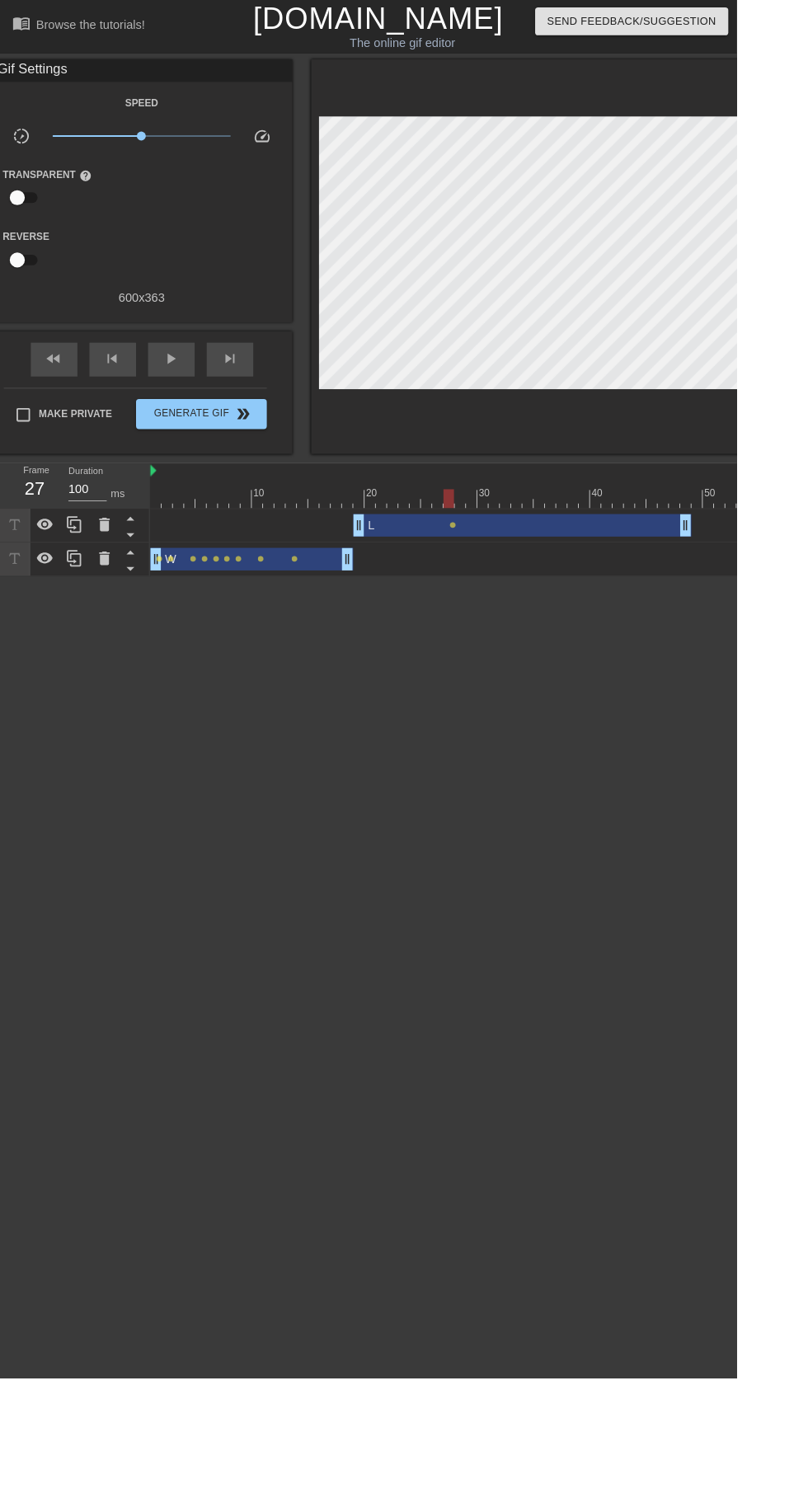
click at [642, 580] on div "L drag_handle drag_handle" at bounding box center [573, 575] width 371 height 25
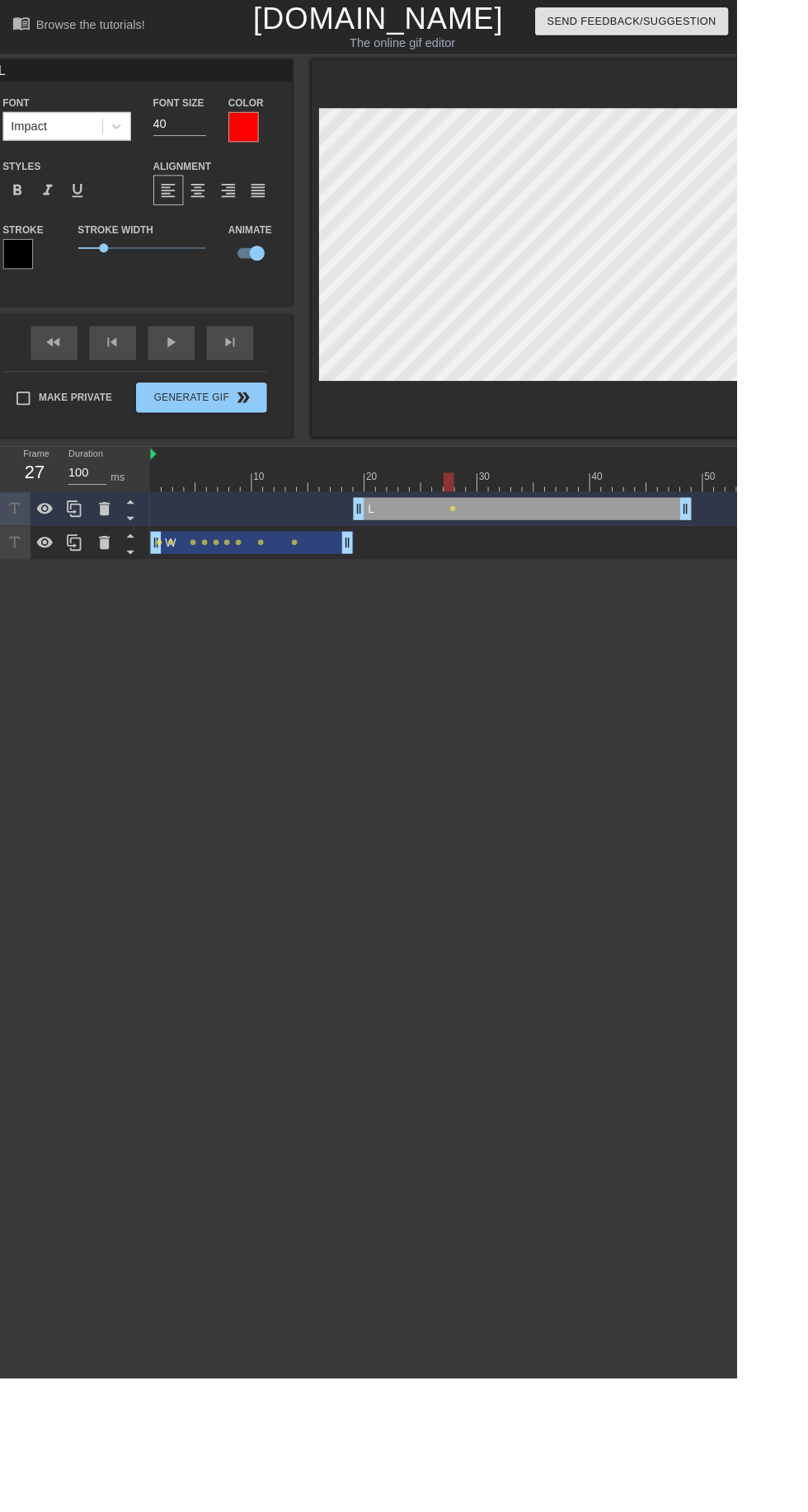
click at [241, 85] on input "L" at bounding box center [155, 77] width 330 height 25
click at [586, 614] on html "menu_book Browse the tutorials! [DOMAIN_NAME] The online gif editor Send Feedba…" at bounding box center [404, 307] width 808 height 614
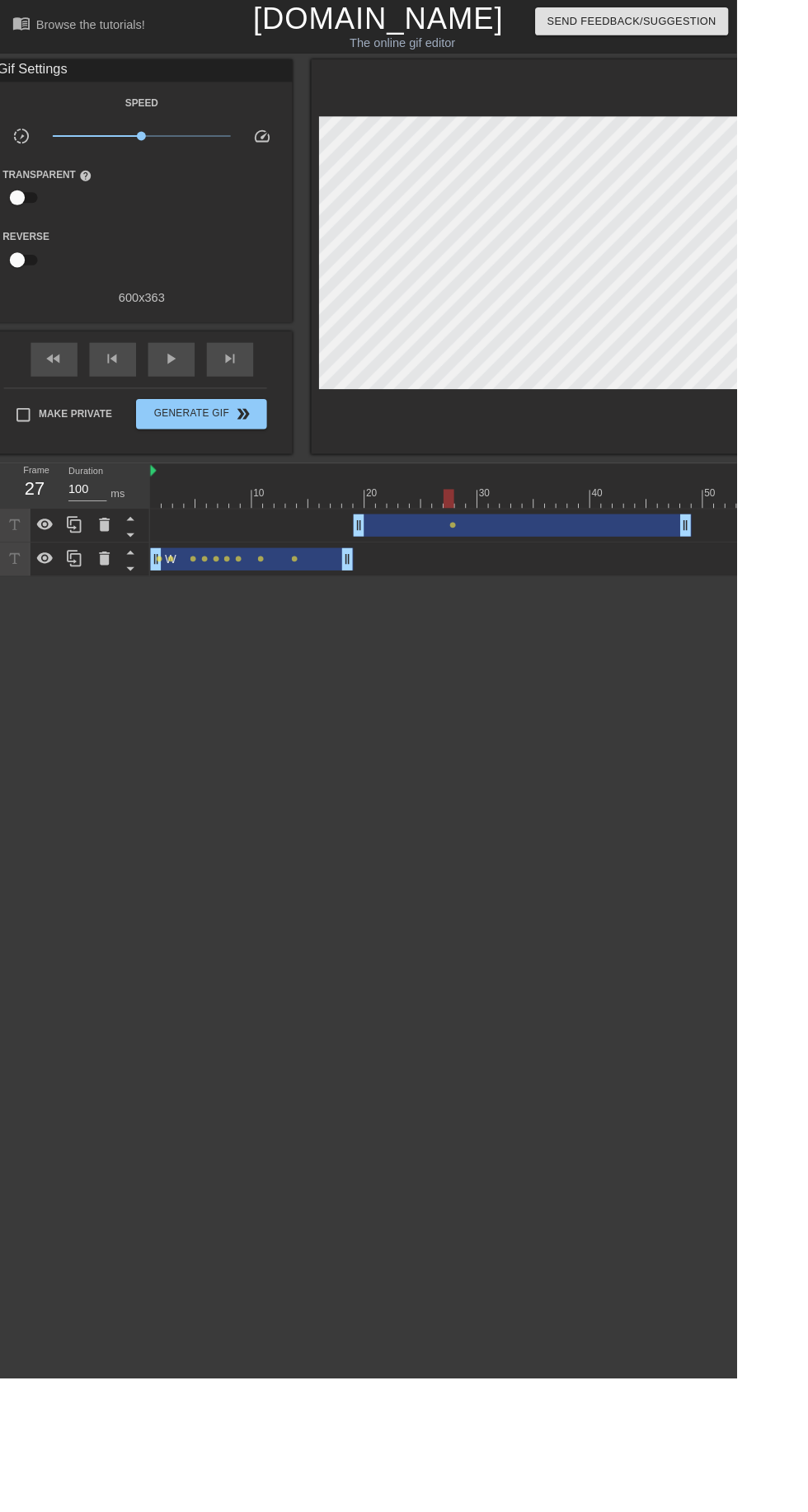
click at [599, 581] on div "drag_handle drag_handle" at bounding box center [573, 575] width 371 height 25
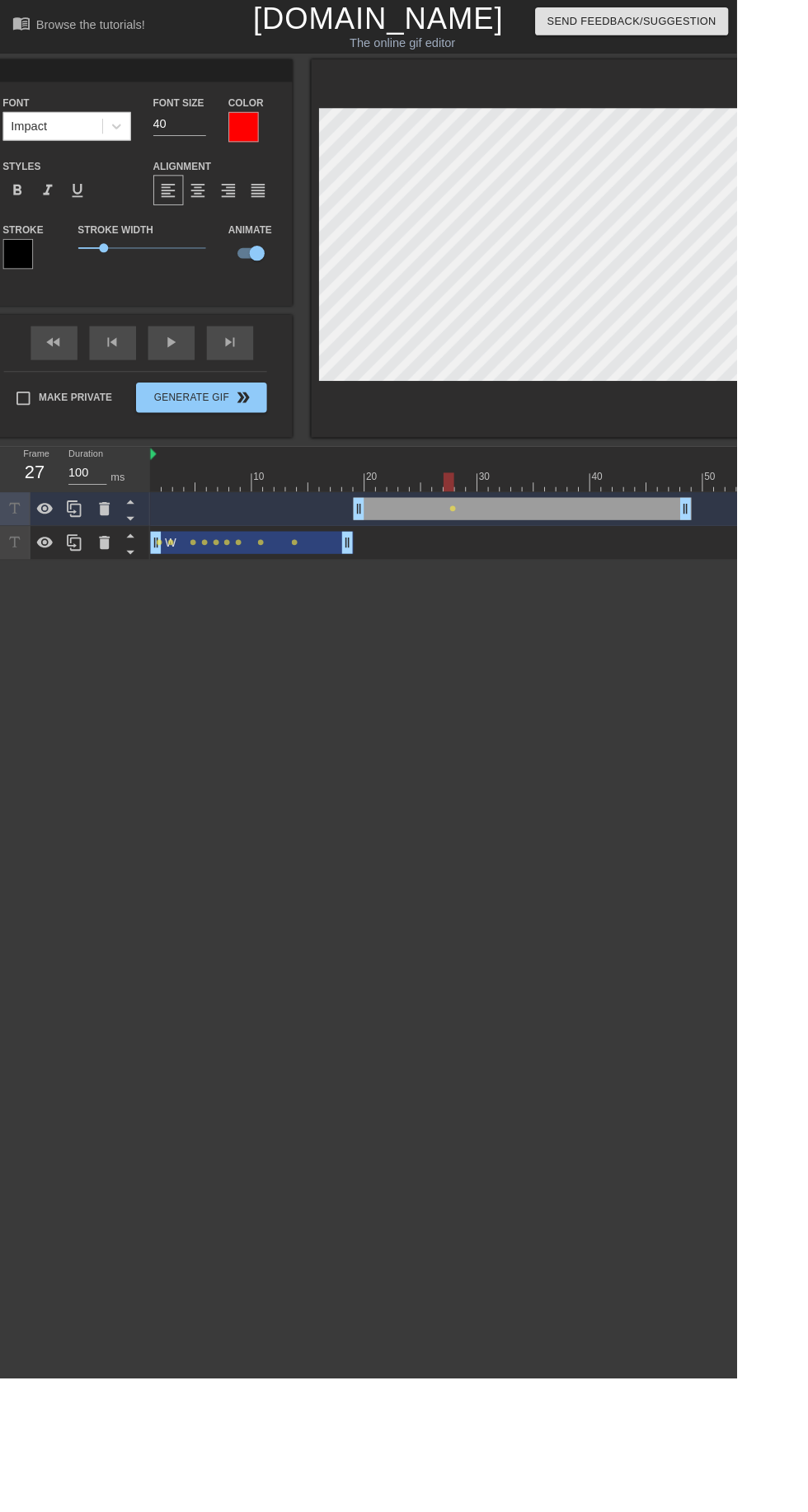
click at [286, 593] on div "drag_handle drag_handle lens W drag_handle drag_handle lens lens lens lens lens…" at bounding box center [486, 576] width 643 height 74
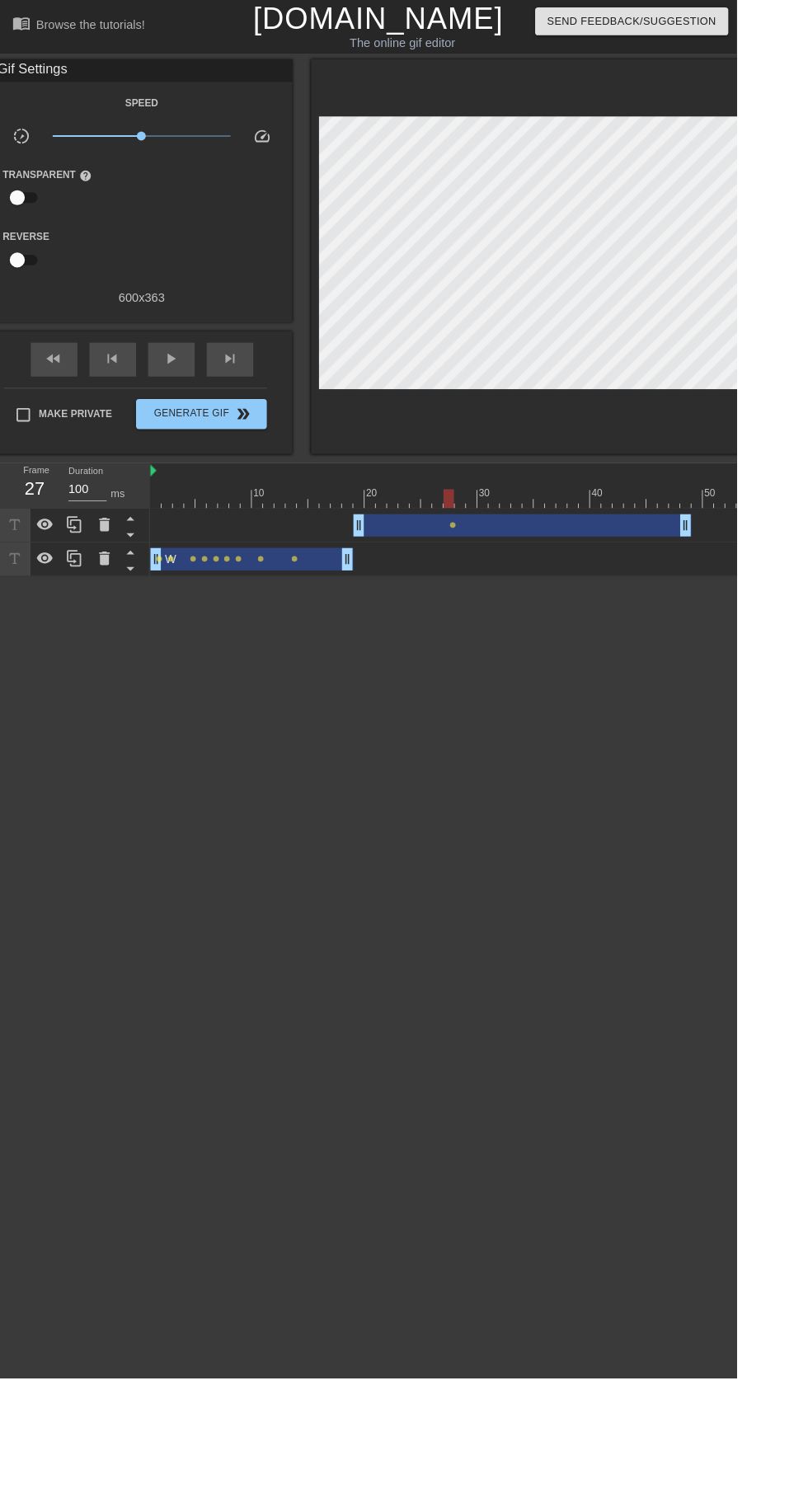
click at [626, 582] on div "drag_handle drag_handle" at bounding box center [573, 575] width 371 height 25
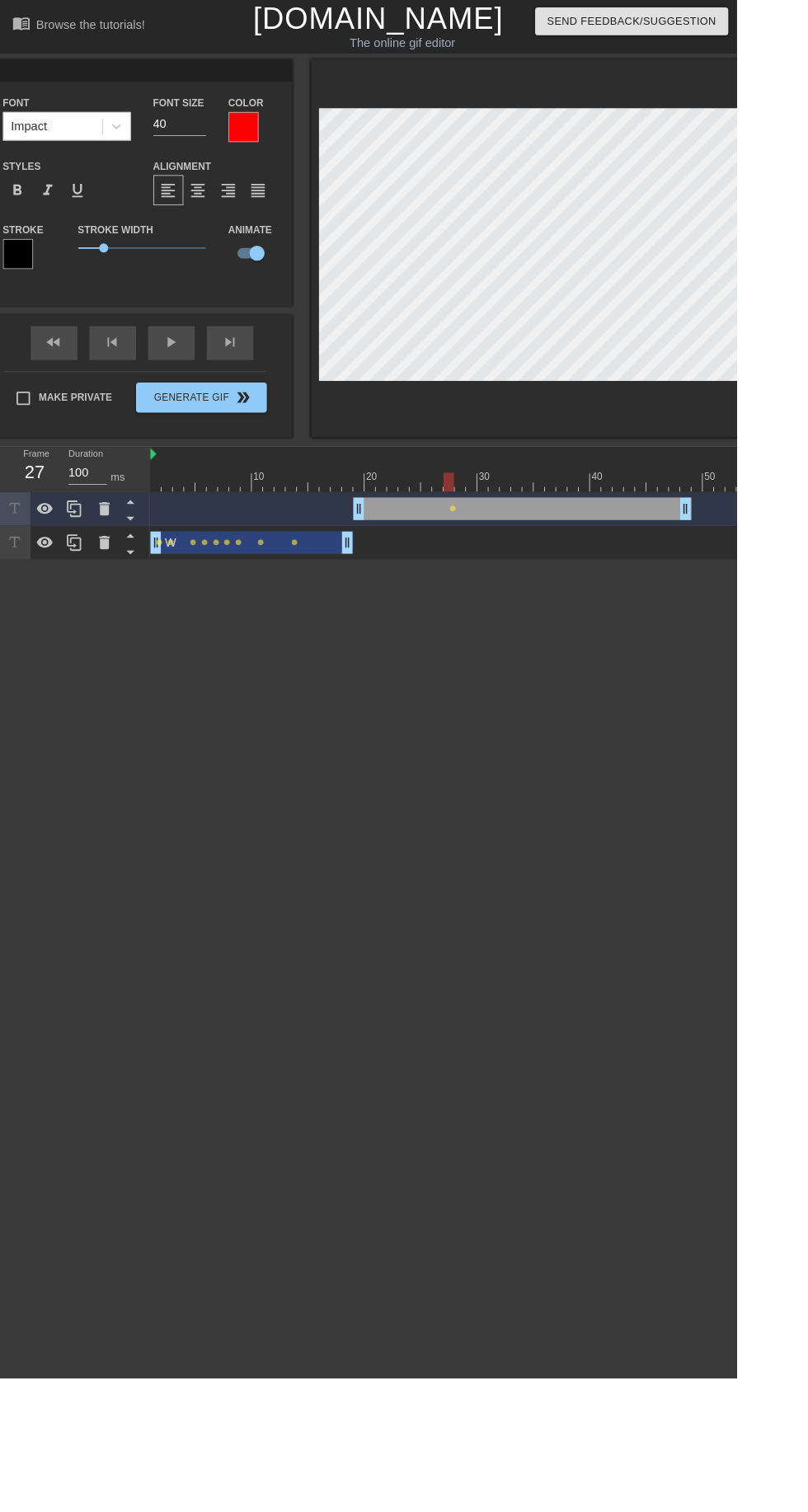
click at [114, 559] on icon at bounding box center [115, 558] width 12 height 15
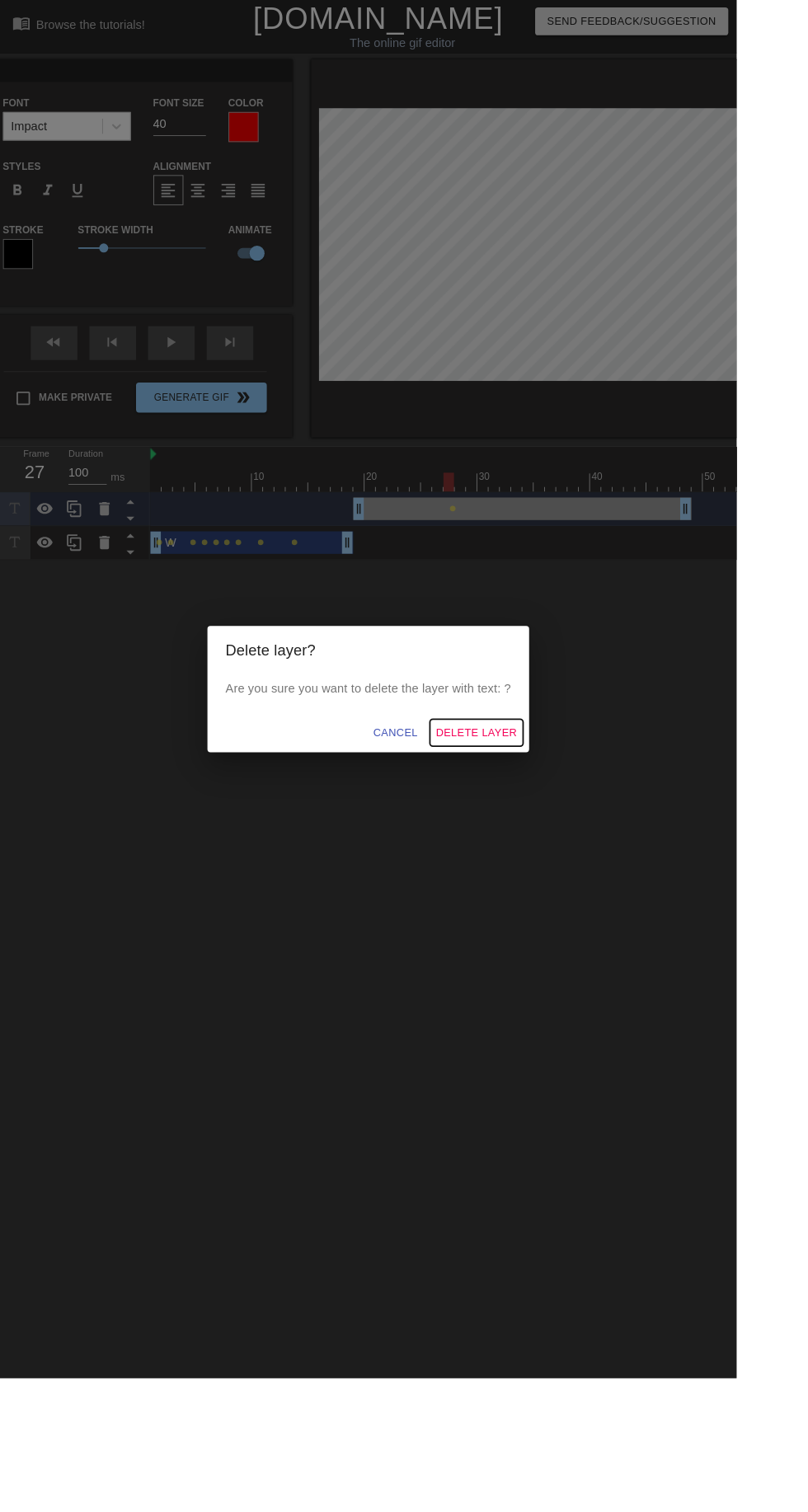
click at [567, 815] on span "Delete Layer" at bounding box center [523, 804] width 89 height 21
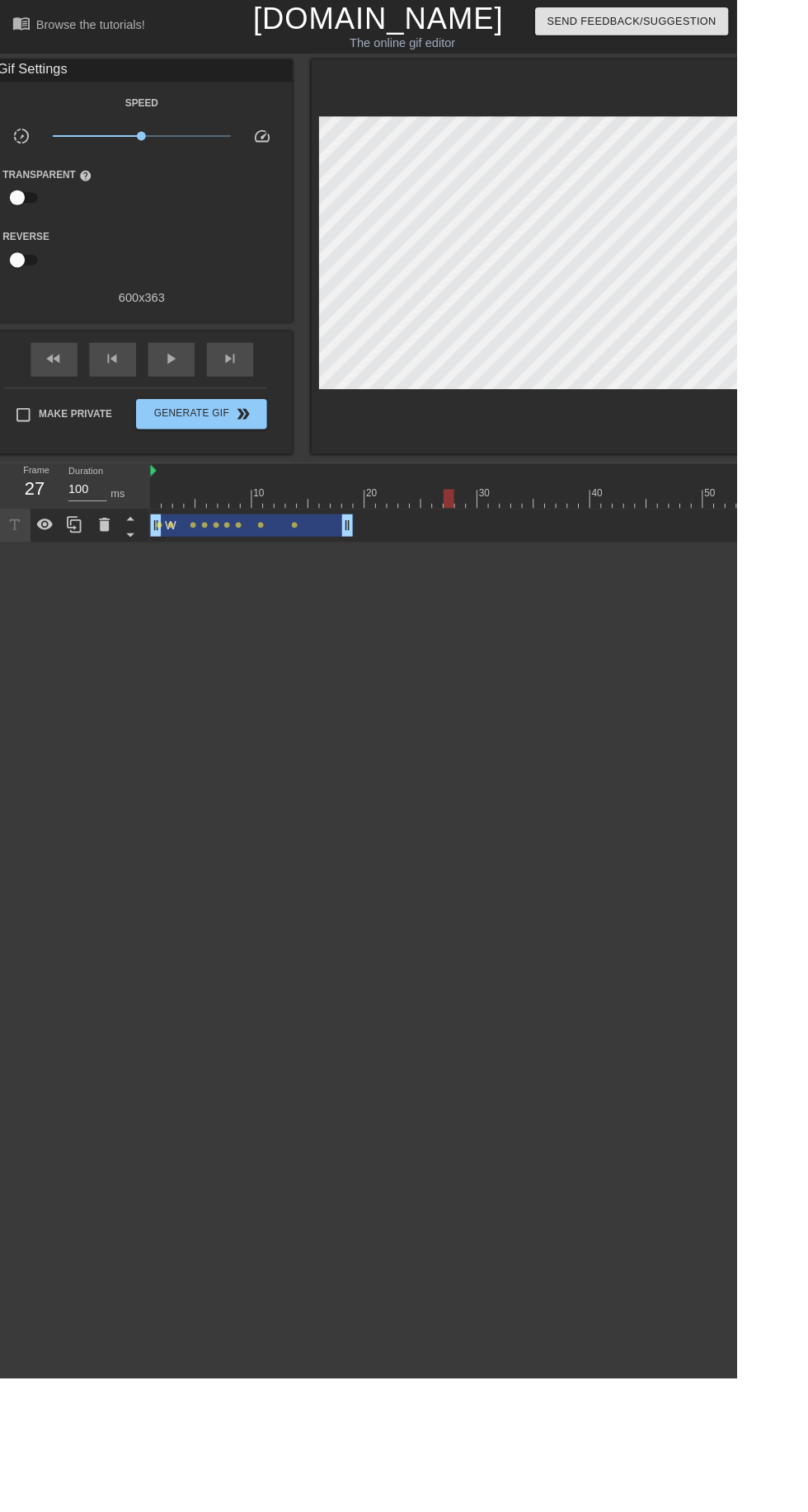
click at [84, 578] on icon at bounding box center [82, 575] width 20 height 20
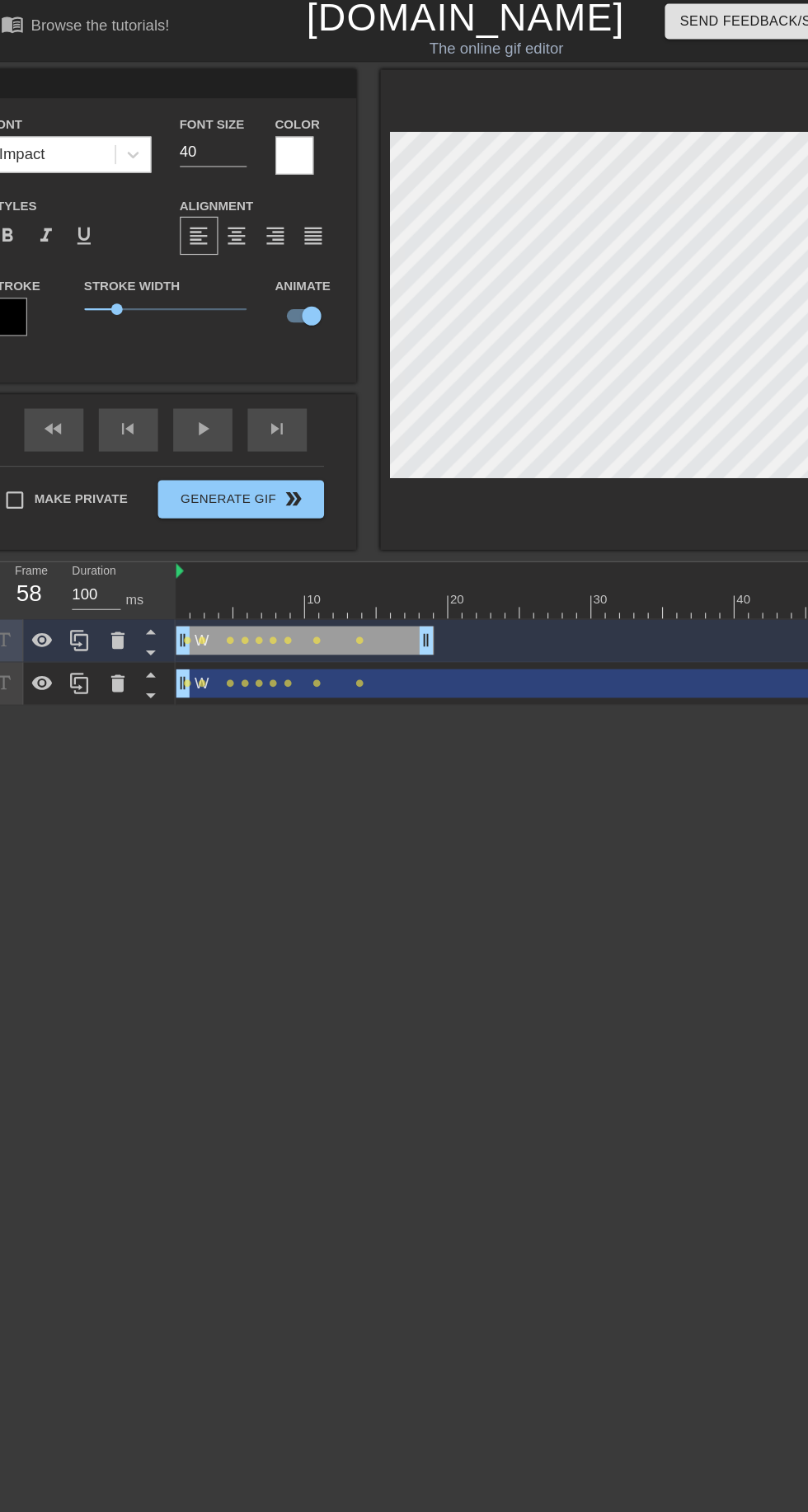
click at [445, 595] on div "W drag_handle drag_handle" at bounding box center [524, 594] width 717 height 25
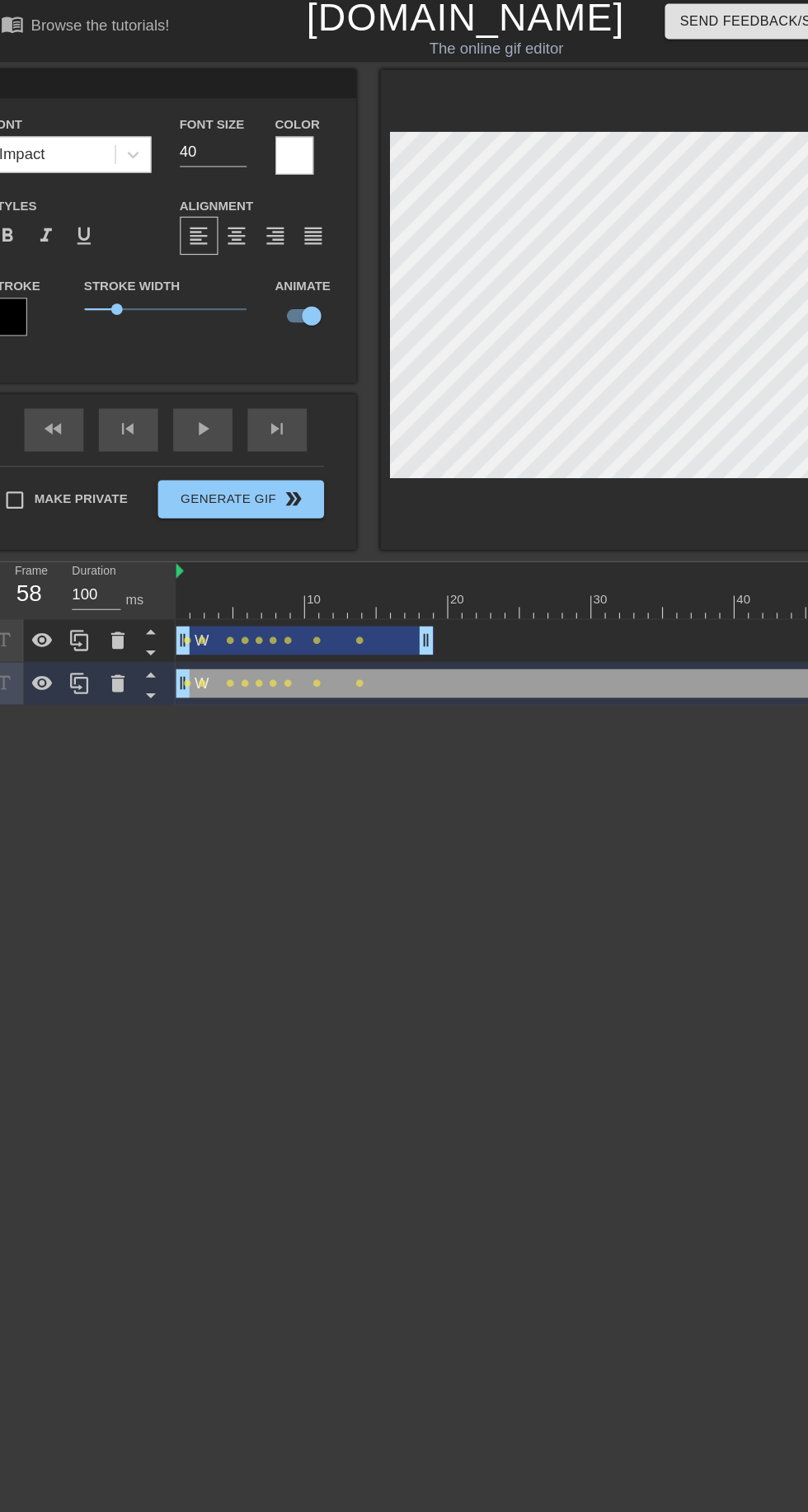
click at [425, 592] on div "W drag_handle drag_handle" at bounding box center [524, 594] width 717 height 25
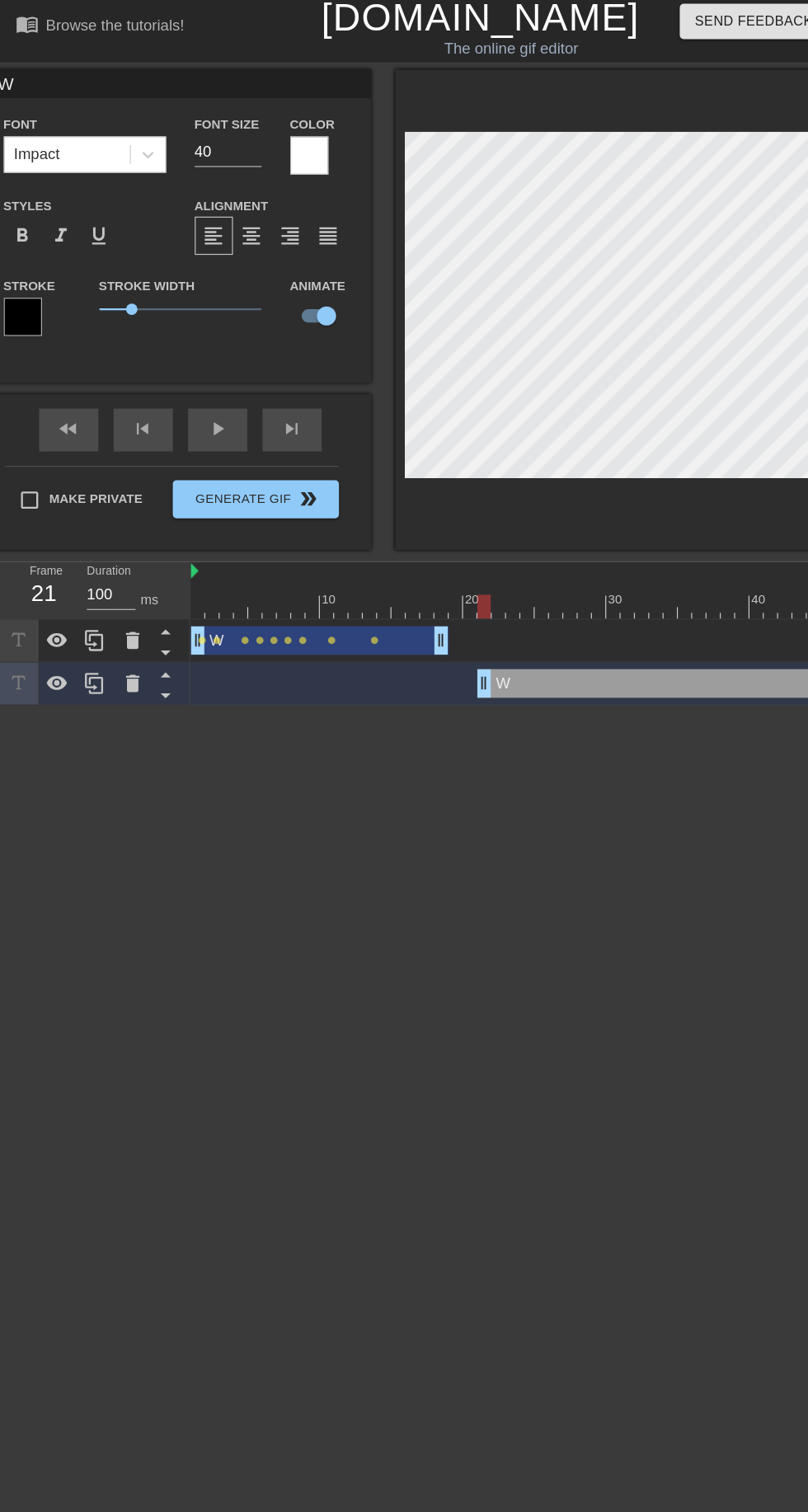
click at [201, 81] on input "W" at bounding box center [155, 77] width 330 height 25
type input "L"
click at [278, 144] on div at bounding box center [268, 140] width 33 height 33
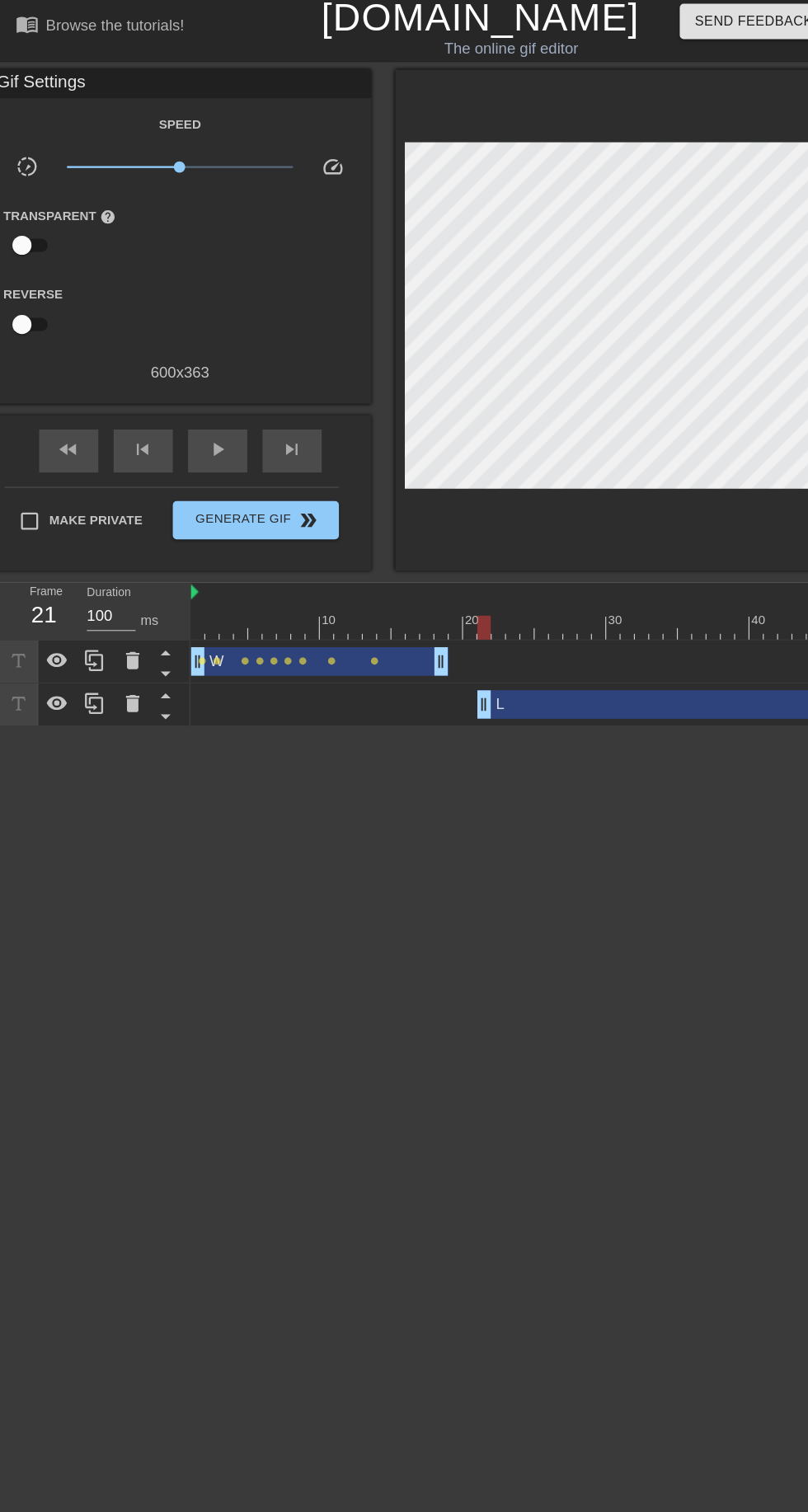
click at [518, 616] on div "L drag_handle drag_handle" at bounding box center [648, 613] width 470 height 25
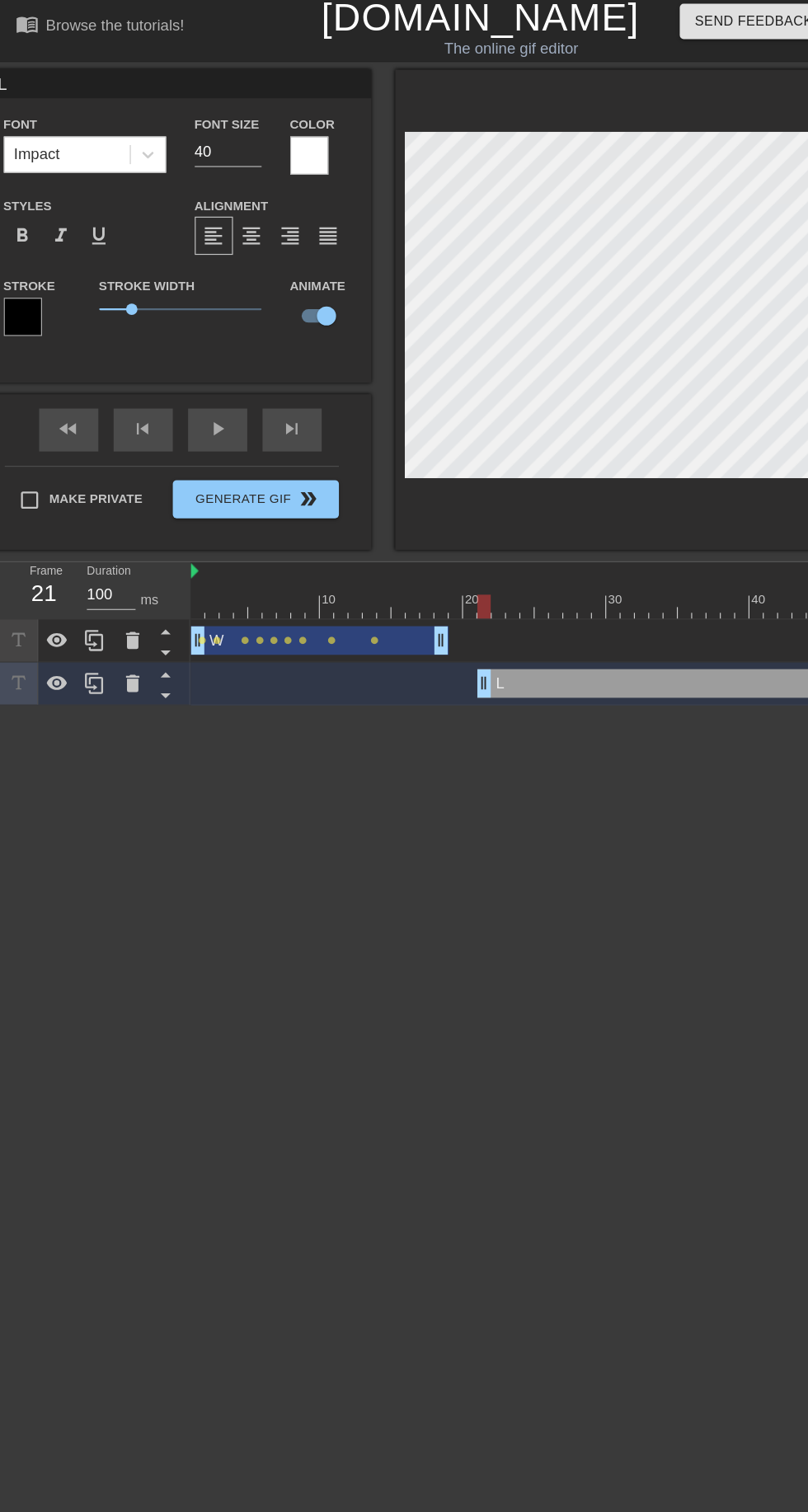
click at [31, 279] on div at bounding box center [20, 278] width 33 height 33
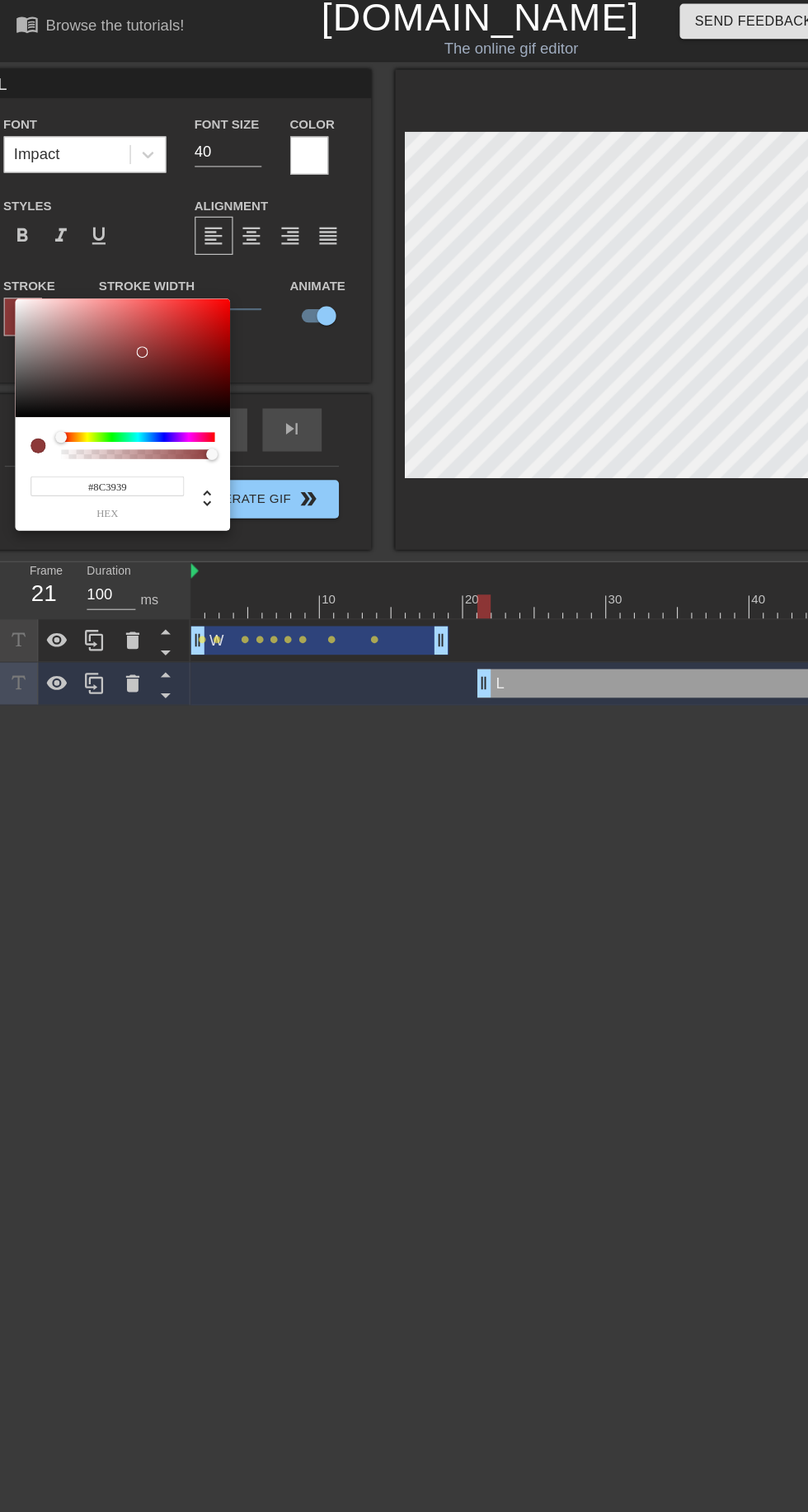
type input "#FF0000"
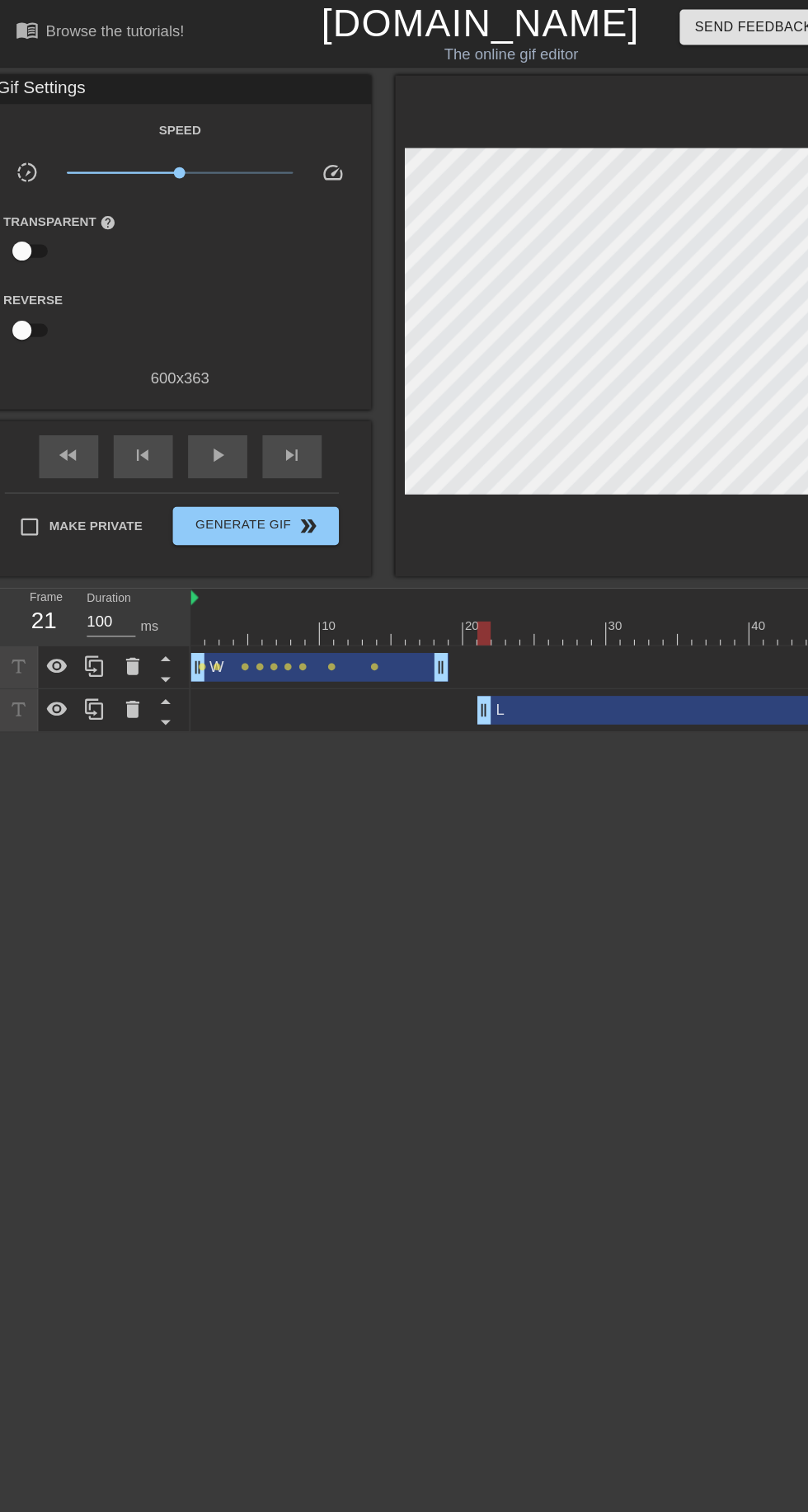
click at [563, 620] on div "L drag_handle drag_handle" at bounding box center [648, 613] width 470 height 25
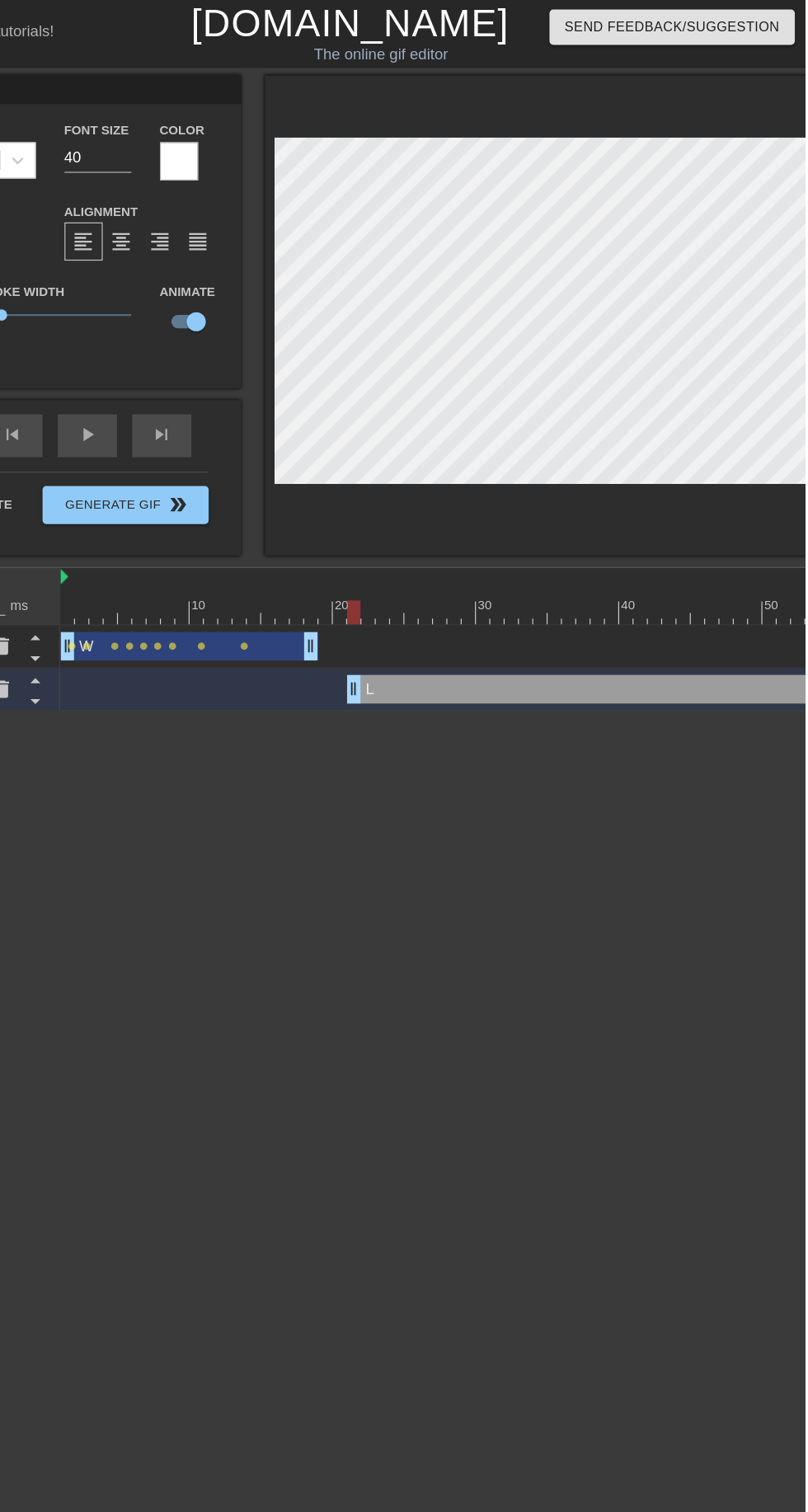
click at [249, 373] on div "fast_rewind skip_previous play_arrow skip_next" at bounding box center [155, 376] width 269 height 62
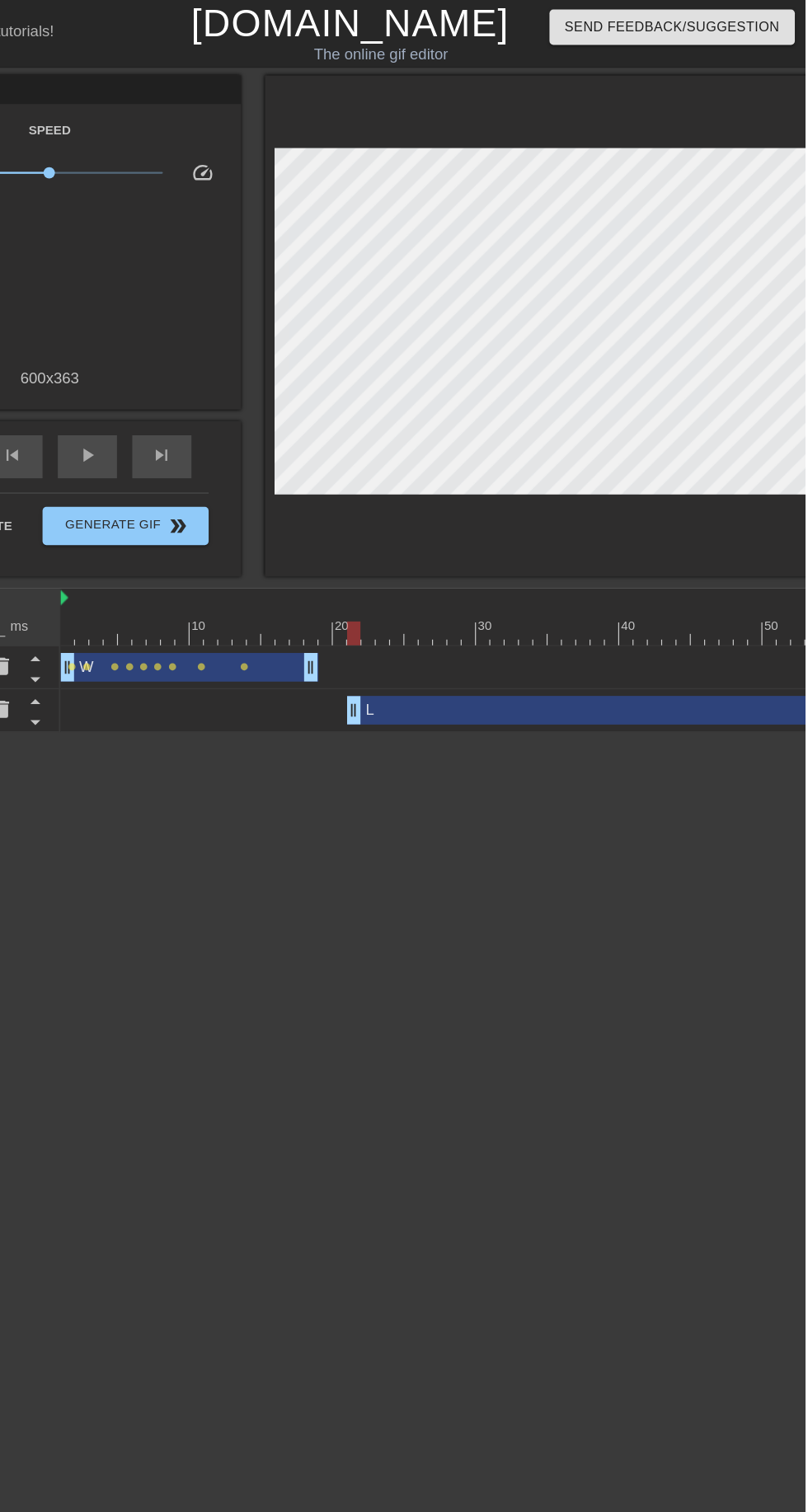
click at [275, 393] on div "skip_next" at bounding box center [252, 394] width 51 height 37
click at [252, 393] on span "skip_next" at bounding box center [252, 393] width 20 height 20
click at [248, 394] on span "skip_next" at bounding box center [252, 393] width 20 height 20
click at [247, 395] on span "skip_next" at bounding box center [252, 393] width 20 height 20
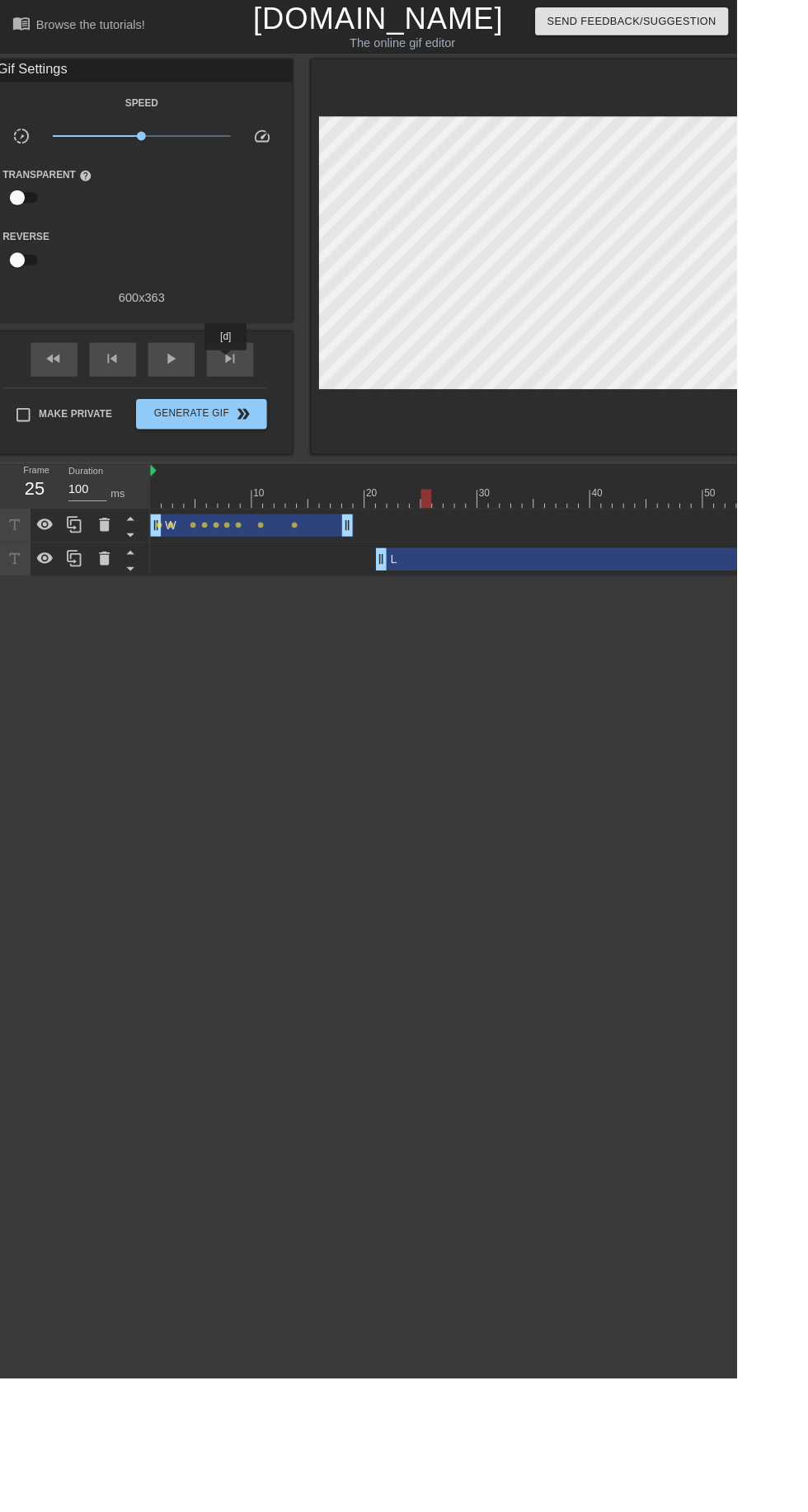
click at [262, 393] on span "skip_next" at bounding box center [252, 393] width 20 height 20
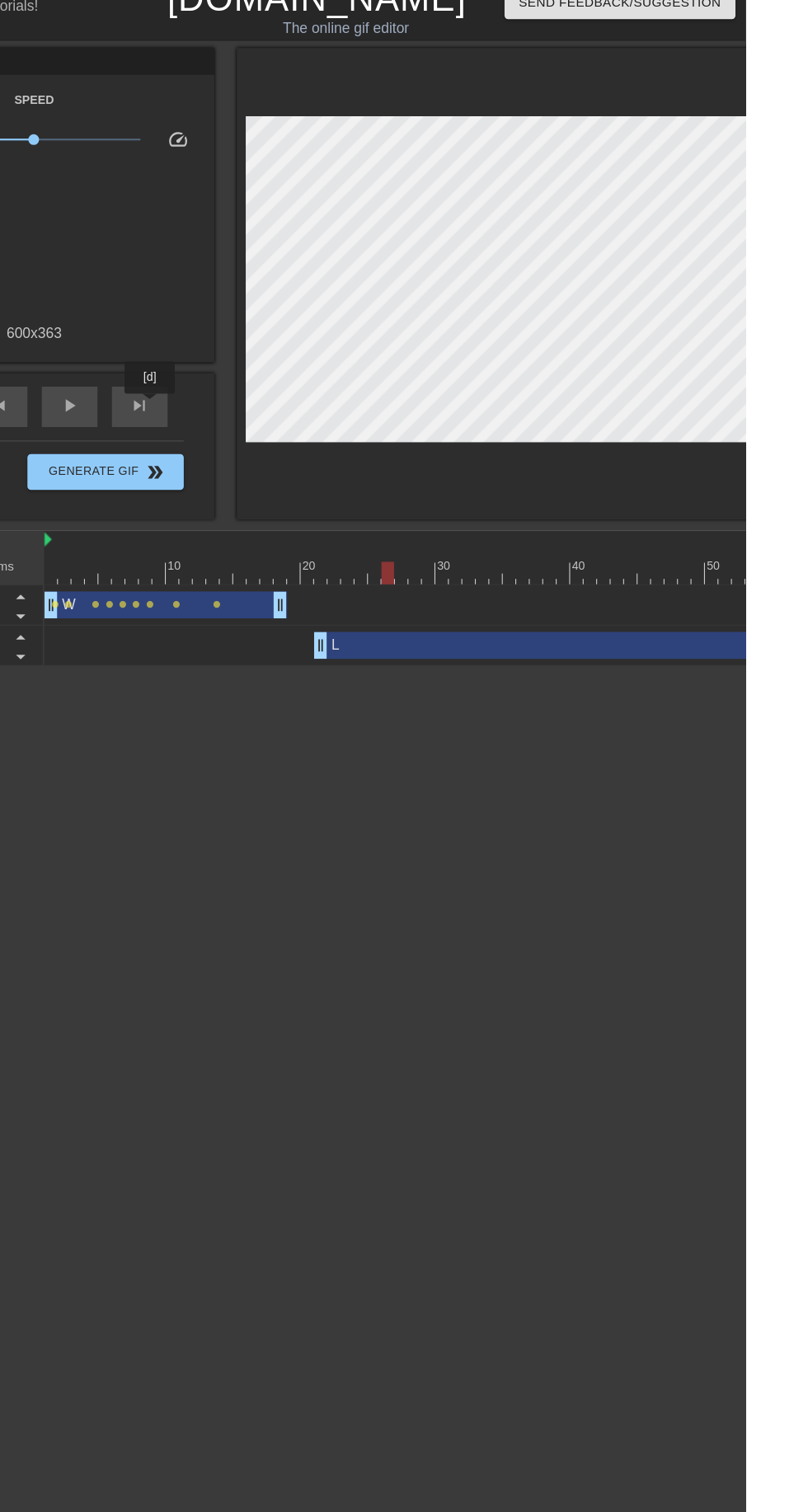
click at [253, 395] on span "skip_next" at bounding box center [252, 393] width 20 height 20
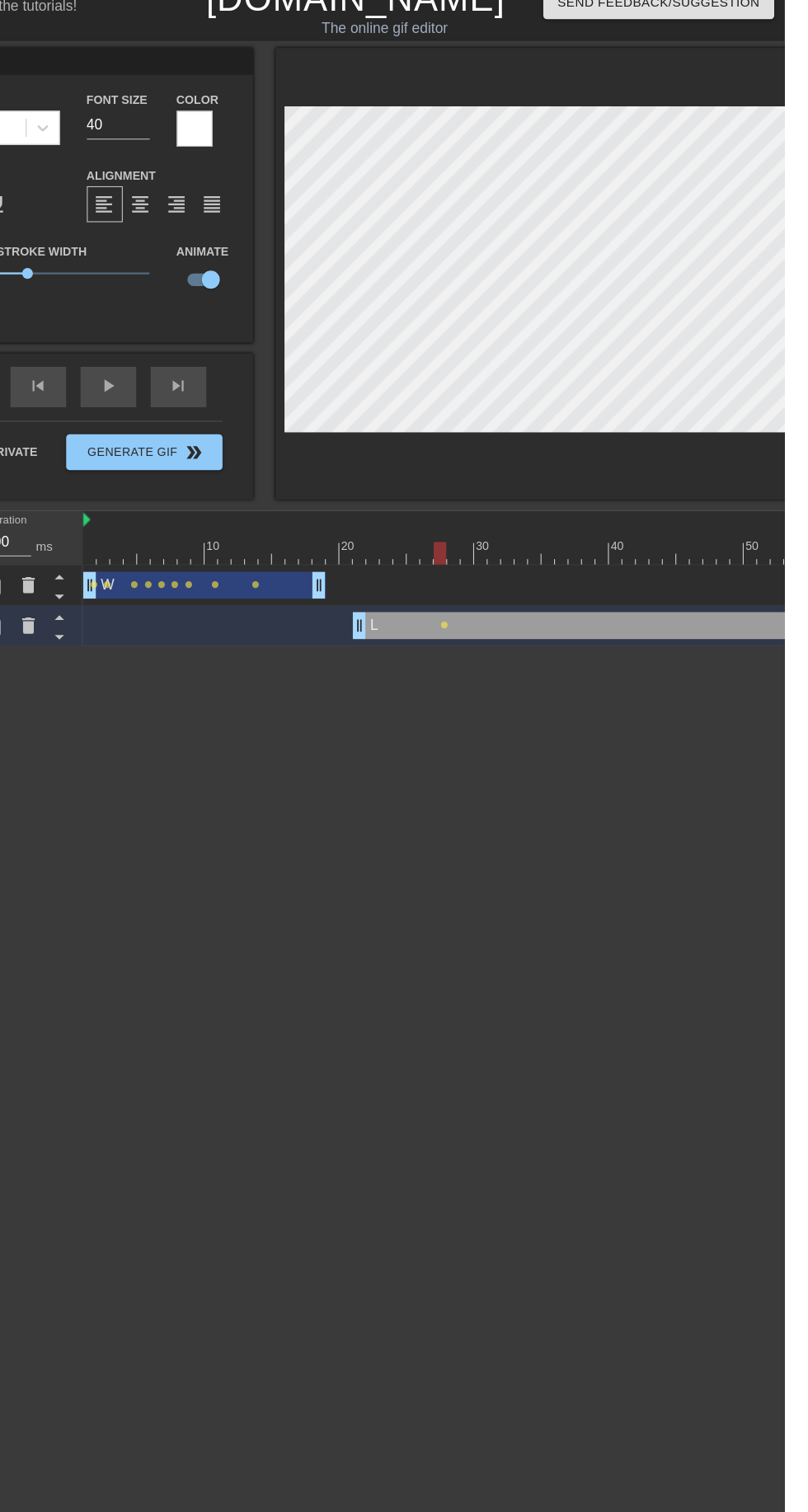
click at [243, 380] on div "skip_next" at bounding box center [252, 377] width 51 height 37
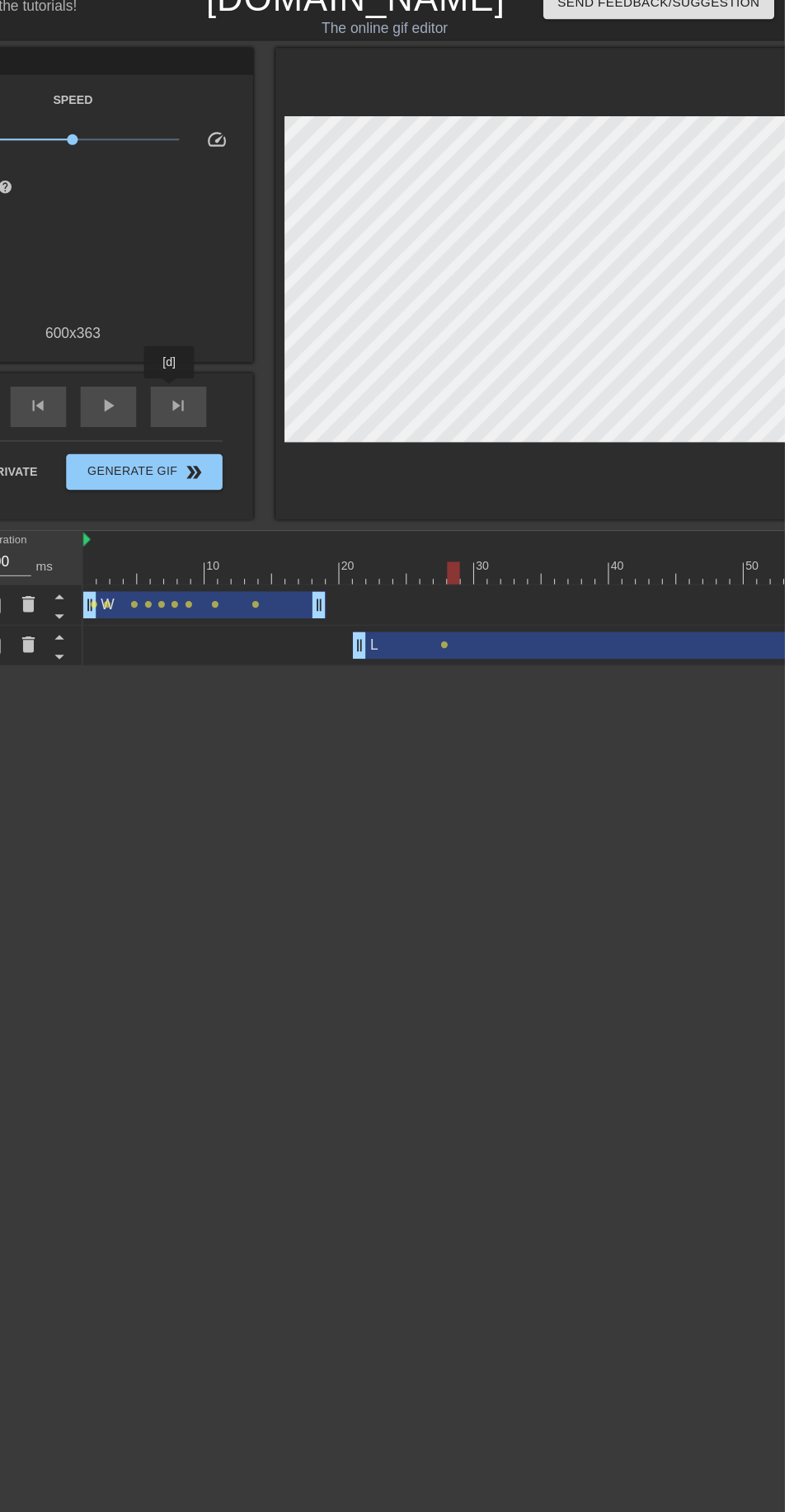
click at [260, 400] on span "skip_next" at bounding box center [252, 393] width 20 height 20
click at [248, 412] on div "skip_next" at bounding box center [252, 394] width 51 height 37
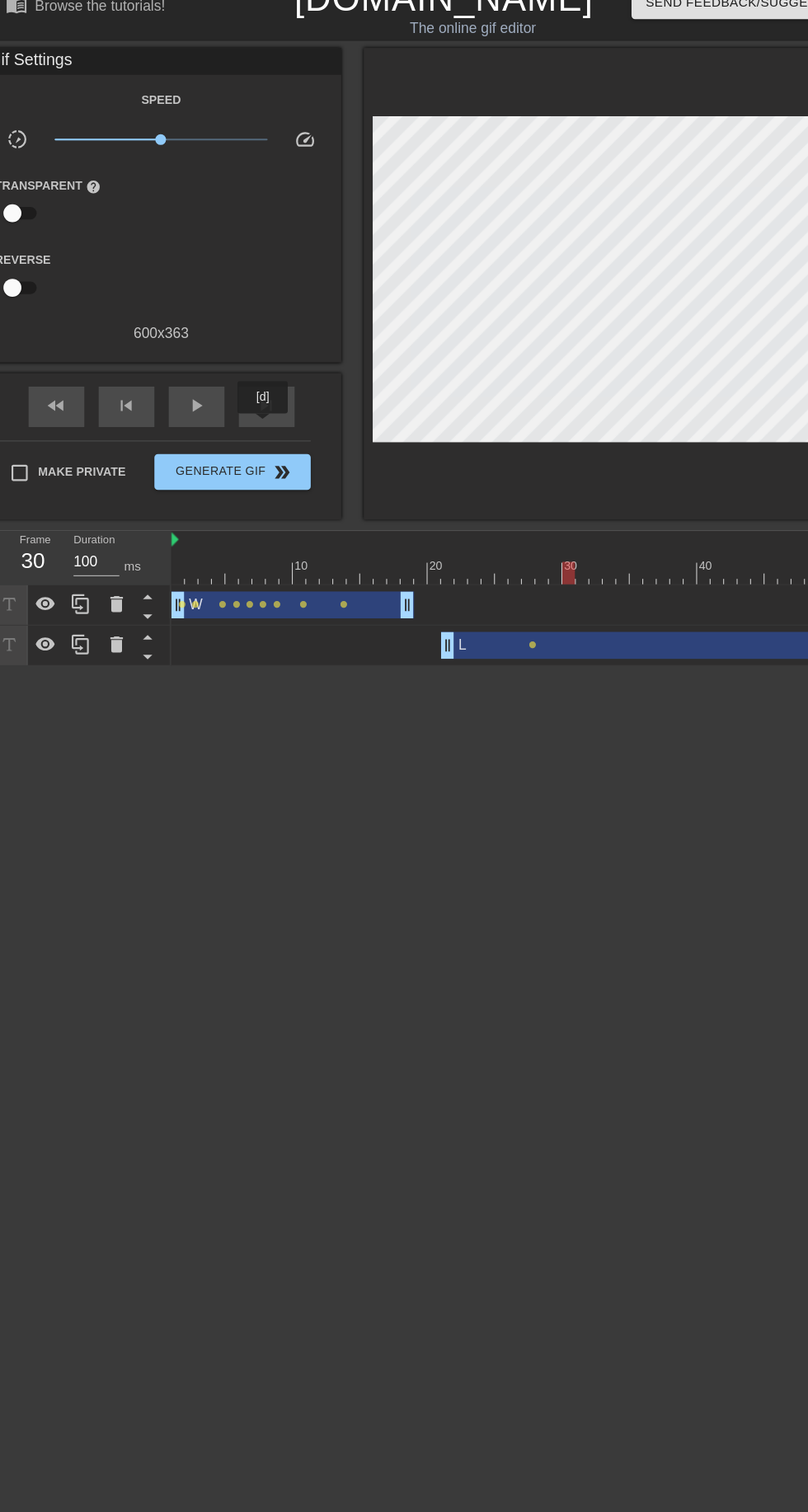
click at [121, 393] on span "skip_previous" at bounding box center [124, 393] width 20 height 20
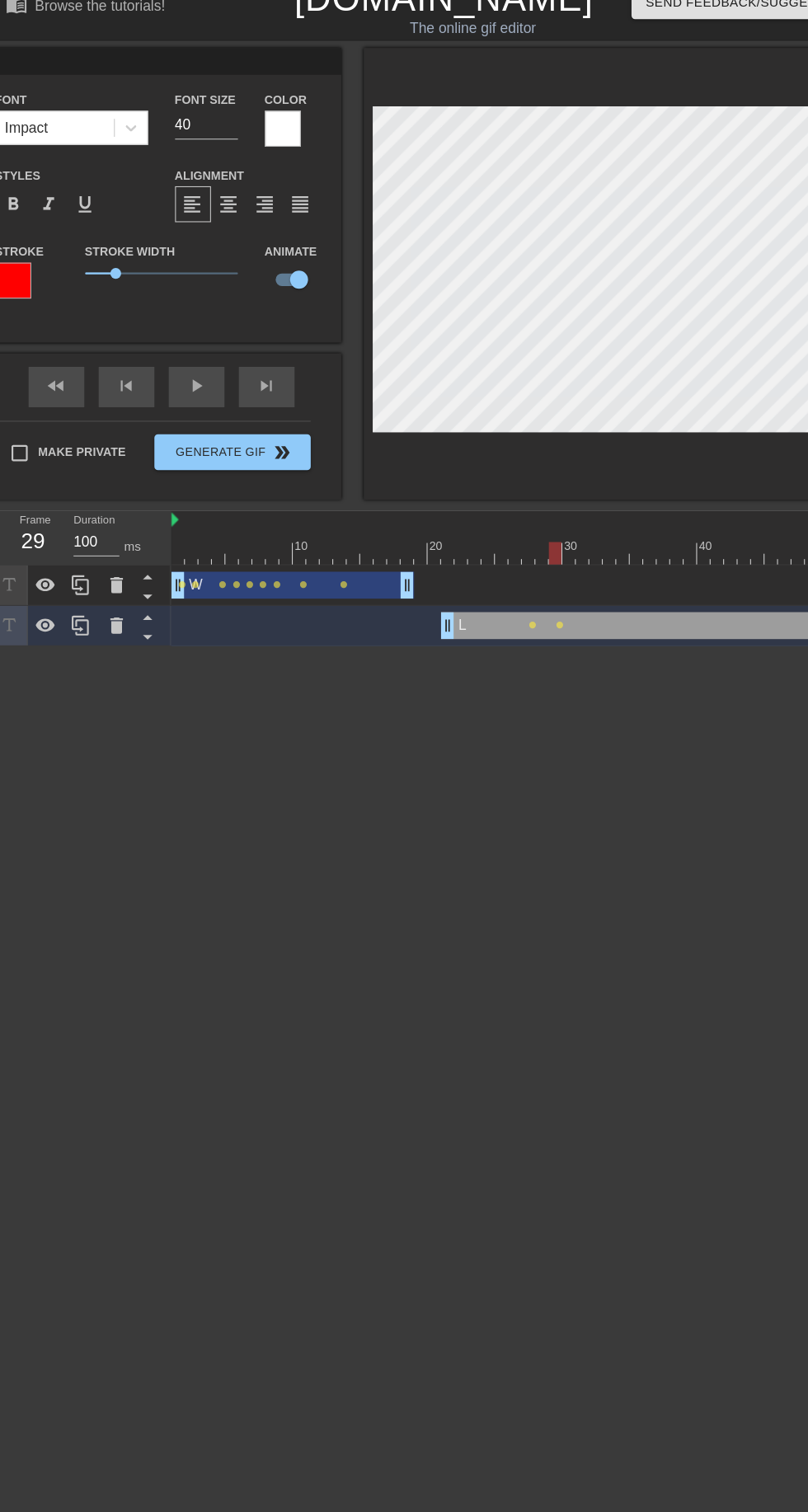
click at [259, 367] on div "fast_rewind skip_previous play_arrow skip_next" at bounding box center [155, 376] width 269 height 62
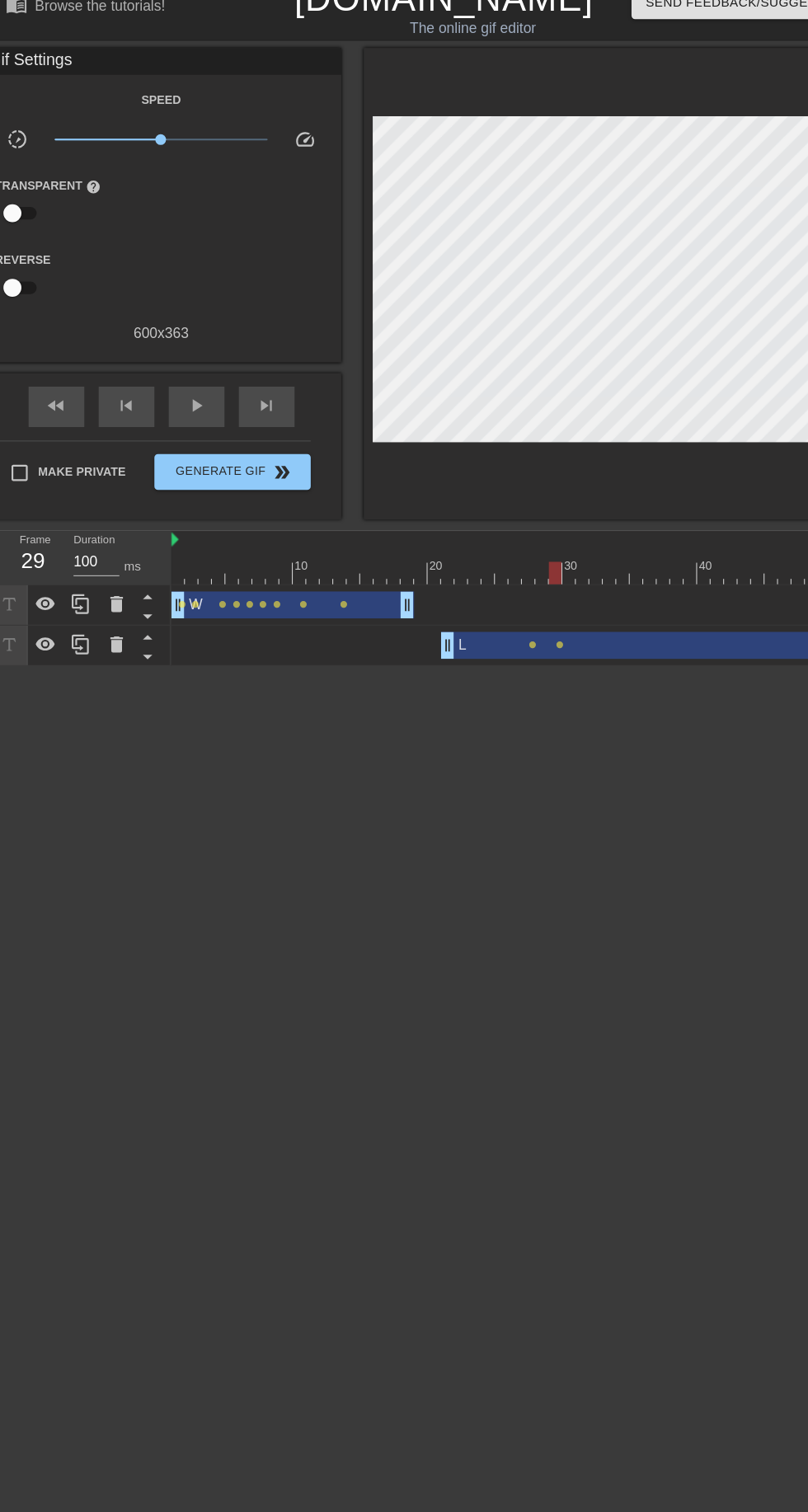
click at [249, 388] on span "skip_next" at bounding box center [252, 393] width 20 height 20
click at [259, 394] on span "skip_next" at bounding box center [252, 393] width 20 height 20
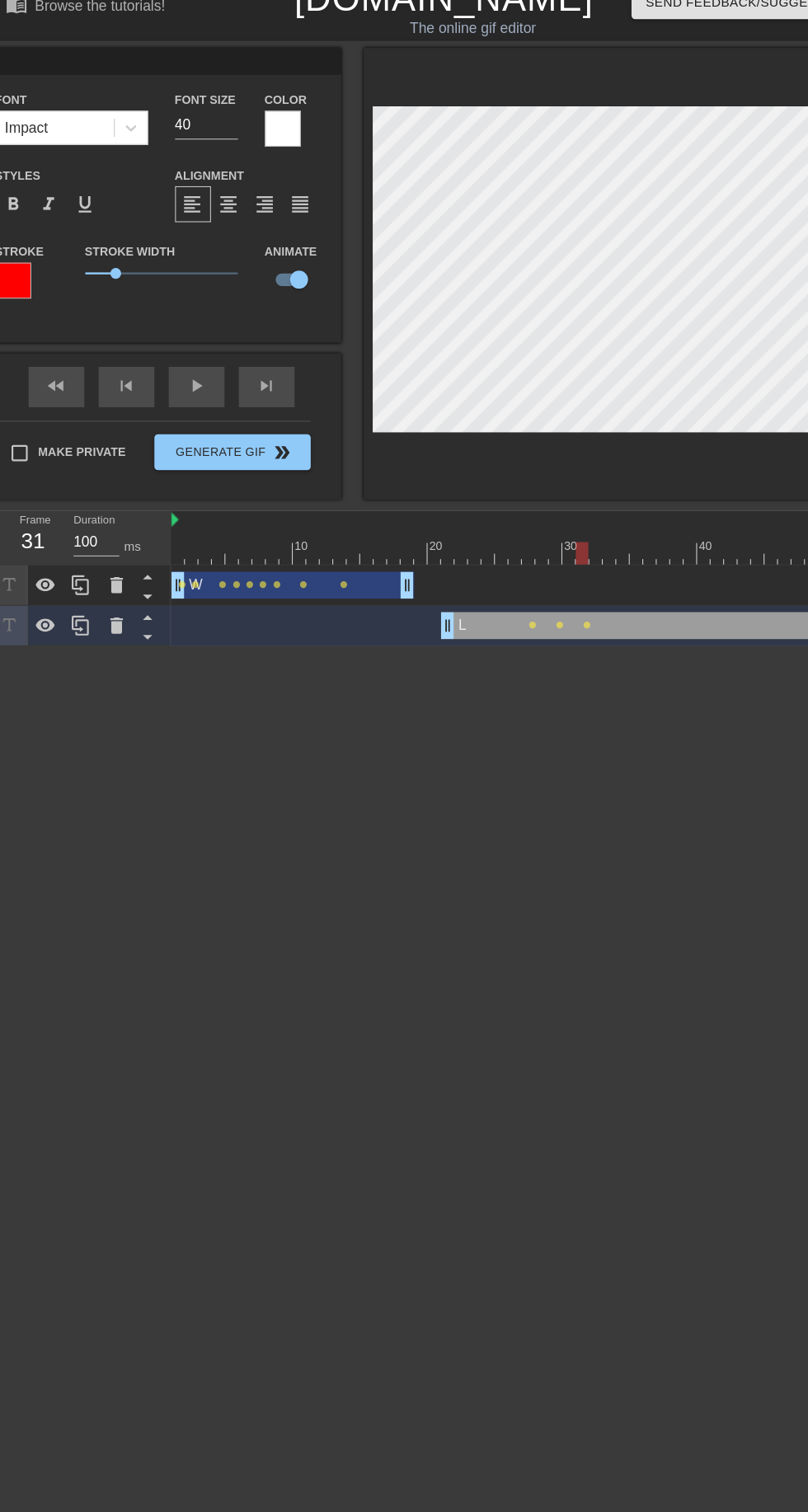
click at [247, 382] on div "skip_next" at bounding box center [252, 377] width 51 height 37
click at [267, 369] on div "fast_rewind skip_previous play_arrow skip_next" at bounding box center [155, 376] width 269 height 62
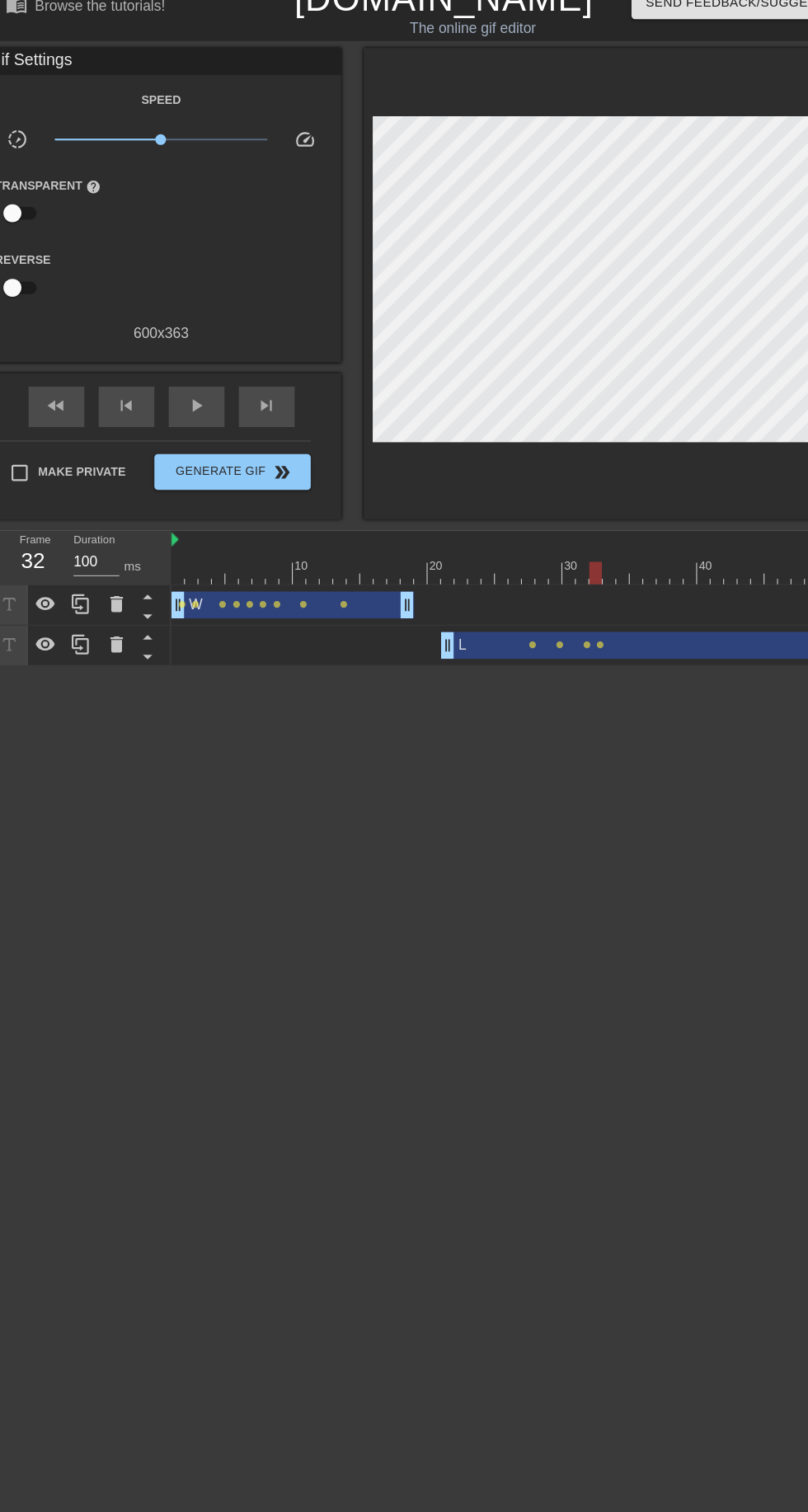
click at [267, 389] on div "skip_next" at bounding box center [252, 394] width 51 height 37
click at [269, 395] on div "skip_next" at bounding box center [252, 394] width 51 height 37
click at [270, 398] on div "skip_next" at bounding box center [252, 394] width 51 height 37
click at [255, 388] on span "skip_next" at bounding box center [252, 393] width 20 height 20
click at [247, 398] on span "skip_next" at bounding box center [252, 393] width 20 height 20
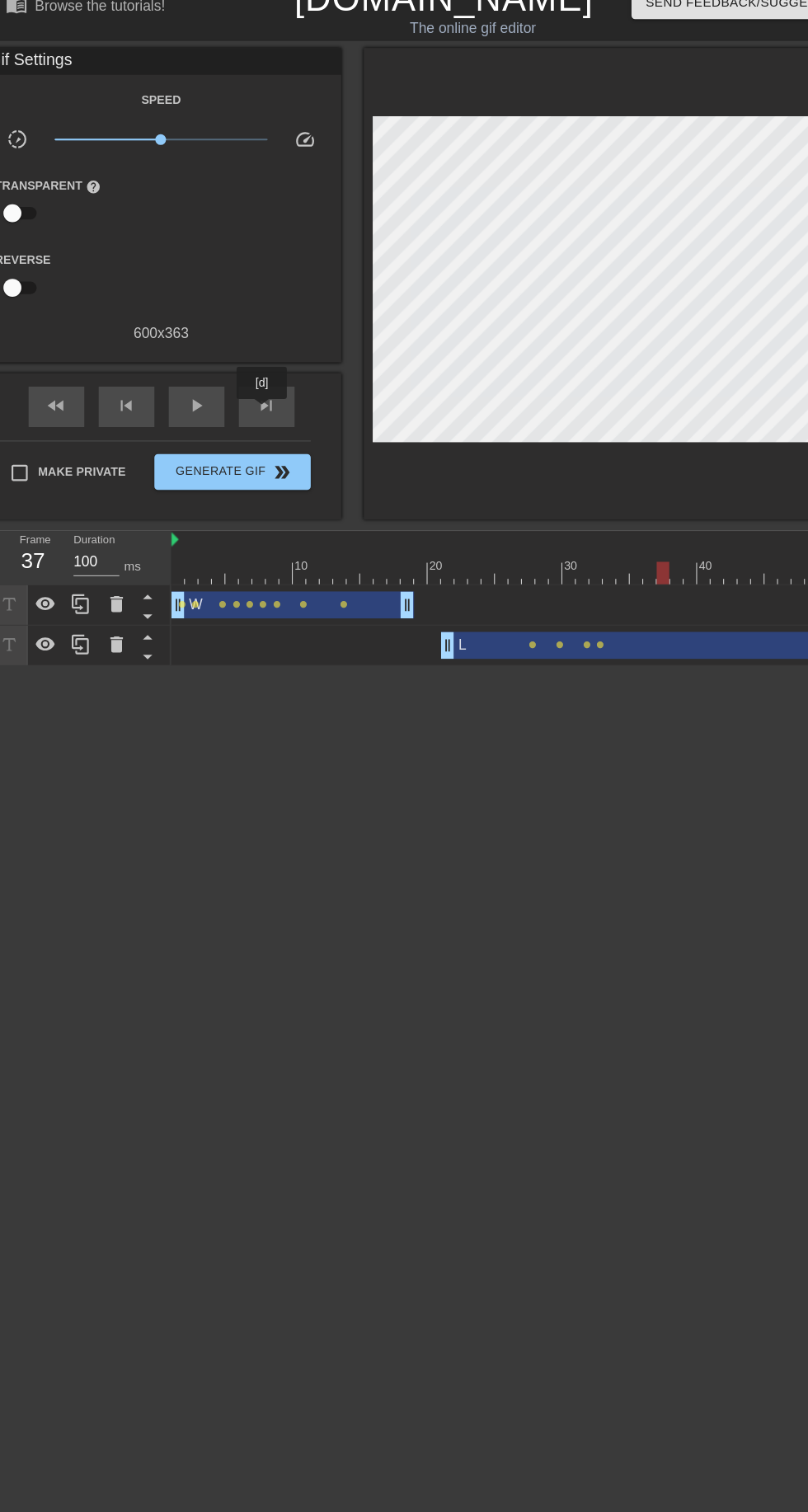
click at [186, 393] on span "play_arrow" at bounding box center [188, 393] width 20 height 20
click at [188, 399] on span "pause" at bounding box center [188, 393] width 20 height 20
click at [106, 409] on div "skip_previous" at bounding box center [124, 394] width 51 height 37
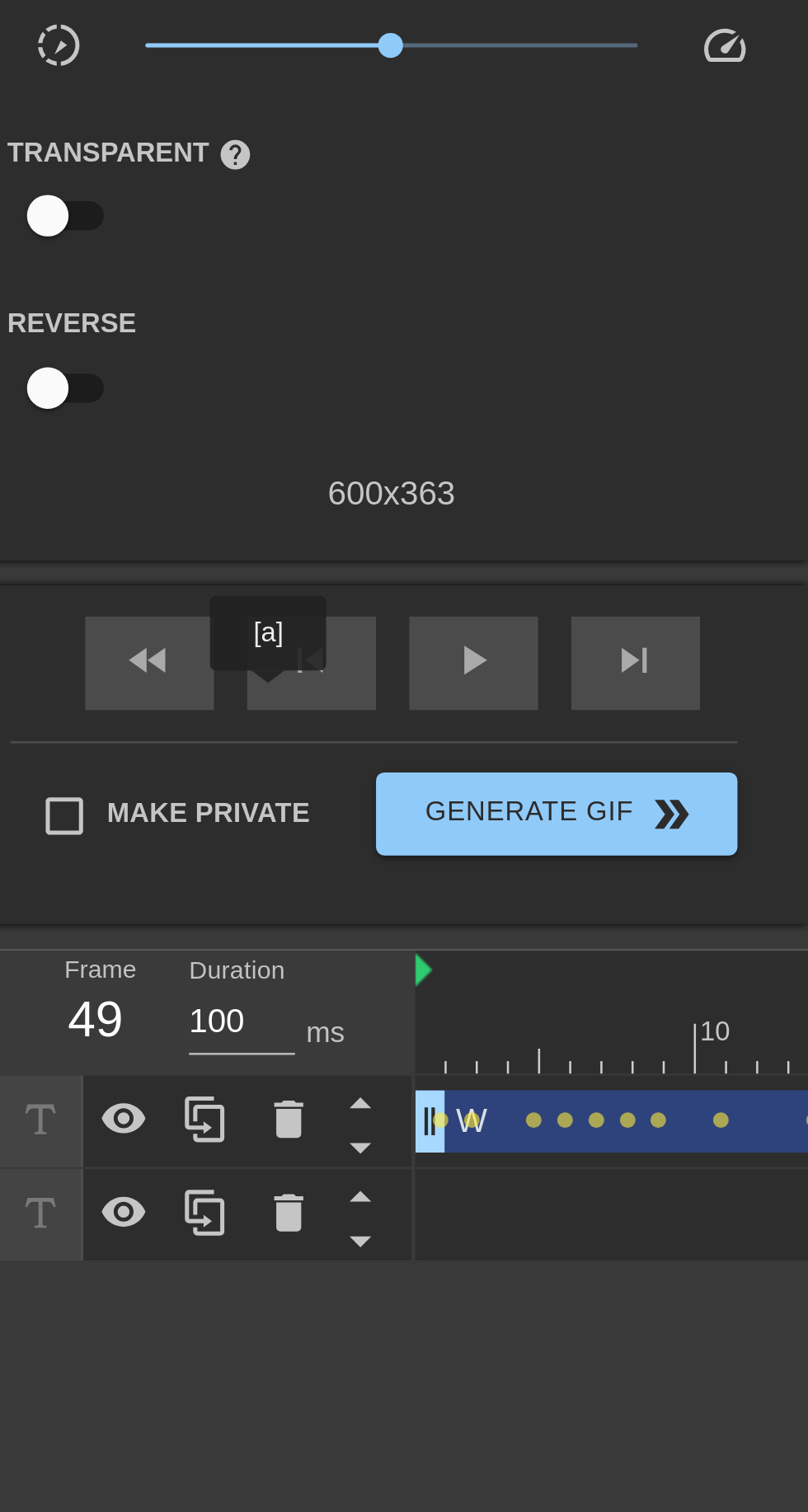
click at [46, 295] on div at bounding box center [99, 274] width 109 height 52
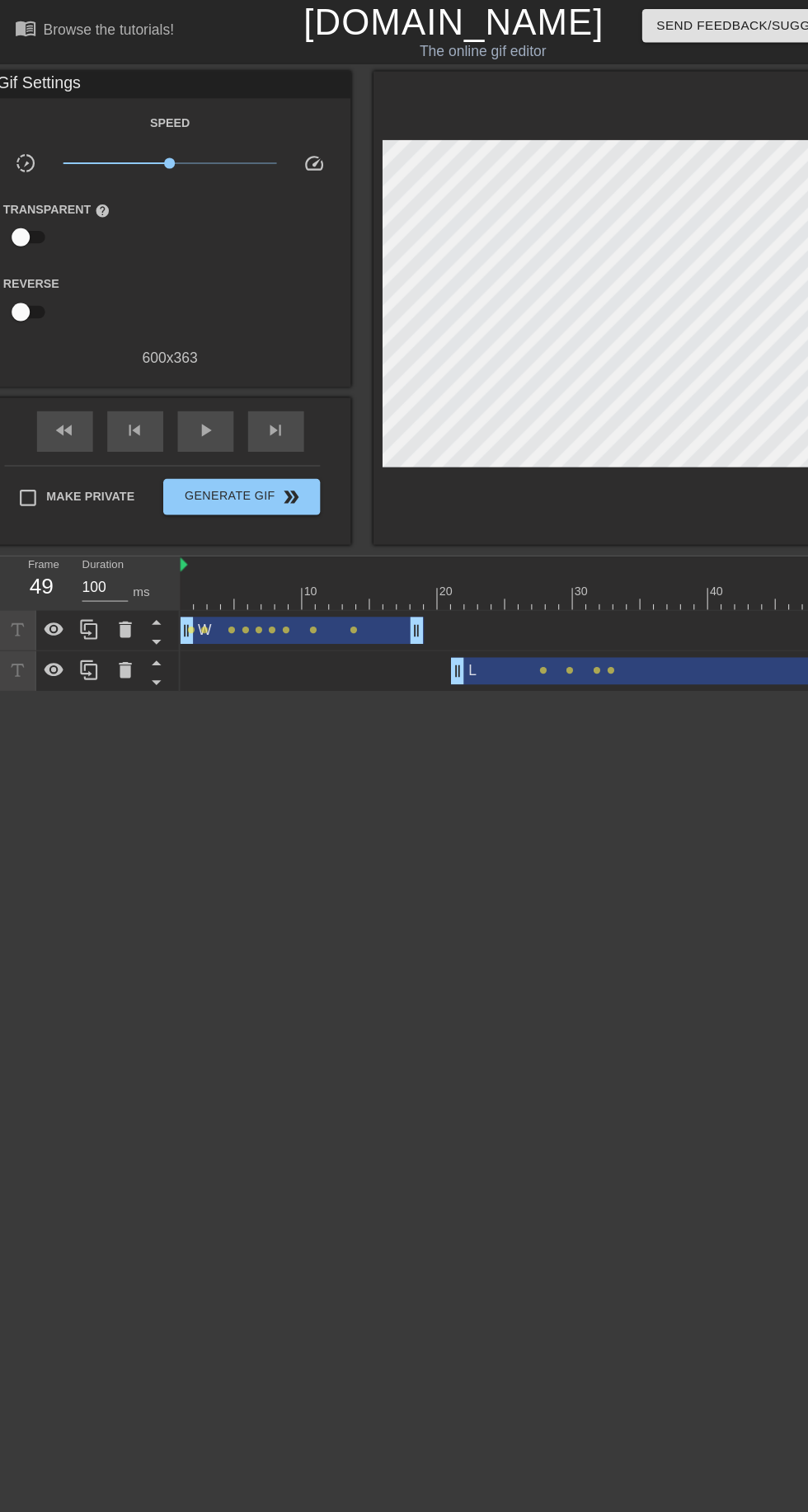
click at [127, 399] on span "skip_previous" at bounding box center [124, 393] width 20 height 20
click at [139, 395] on div "skip_previous" at bounding box center [124, 394] width 51 height 37
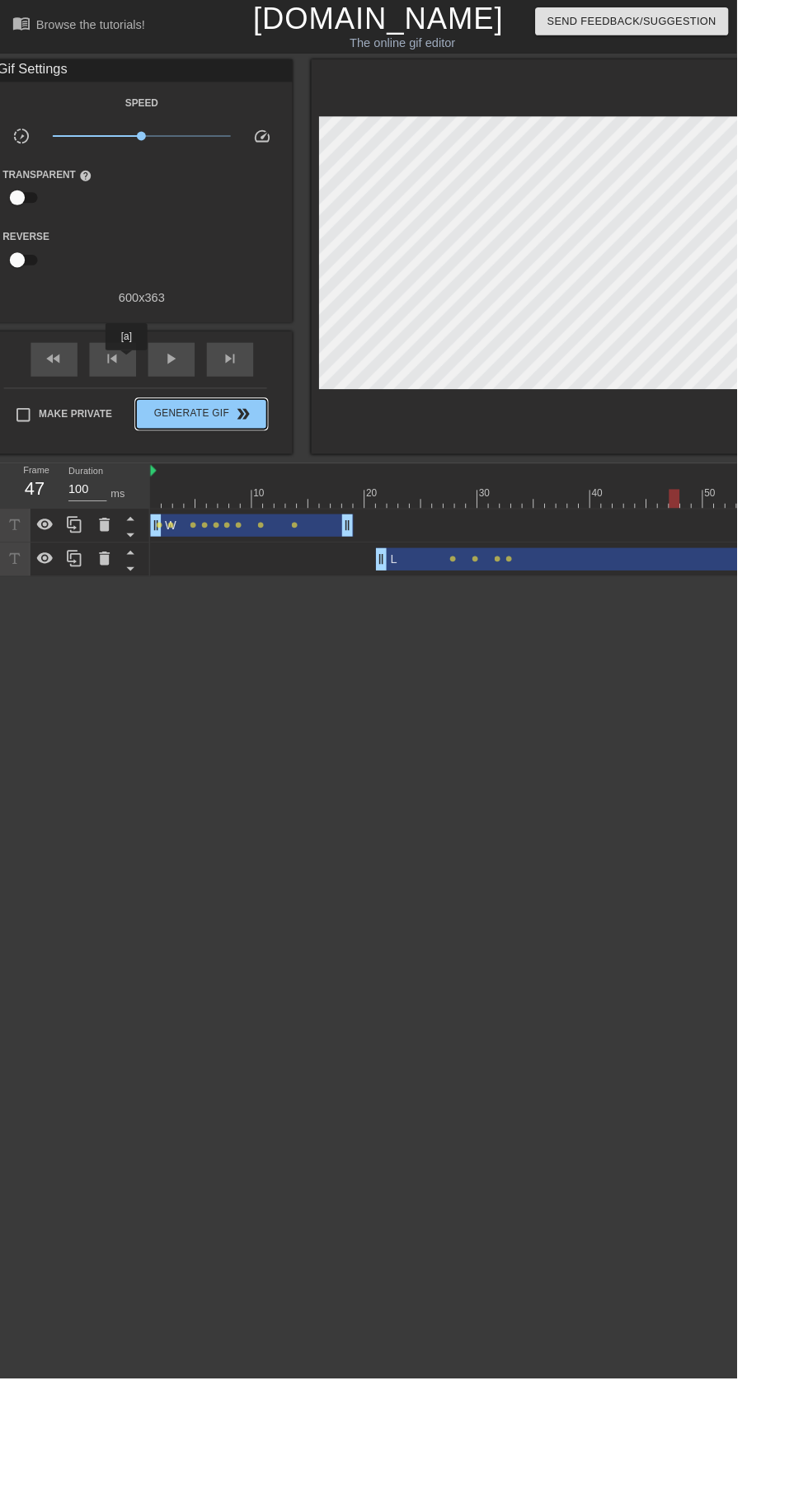
click at [167, 465] on button "Generate Gif double_arrow" at bounding box center [220, 454] width 143 height 33
